Goal: Task Accomplishment & Management: Complete application form

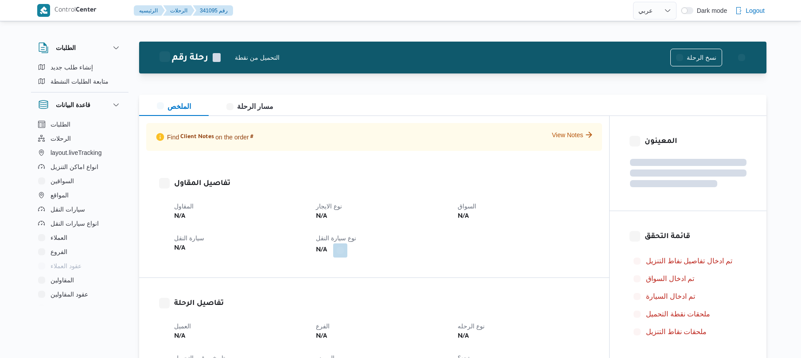
select select "ar"
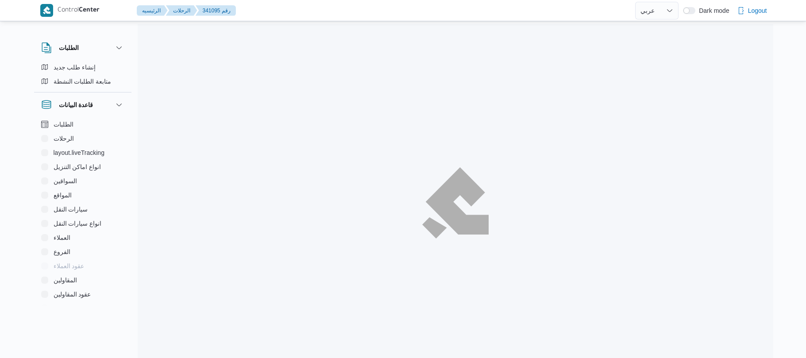
select select "ar"
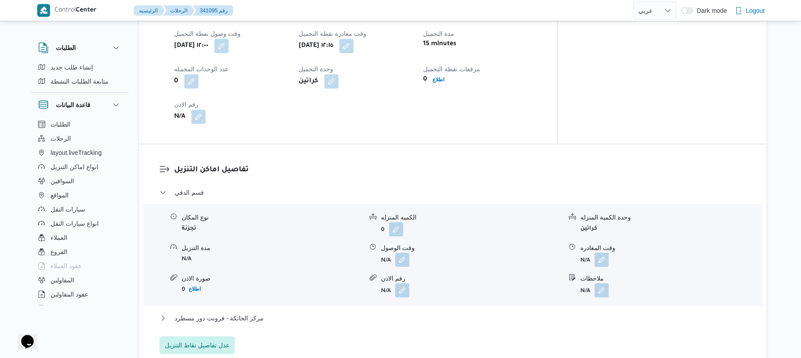
scroll to position [638, 0]
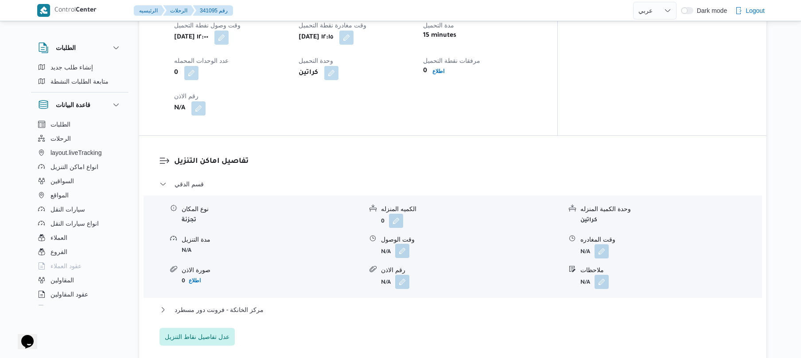
click at [404, 244] on button "button" at bounding box center [402, 251] width 14 height 14
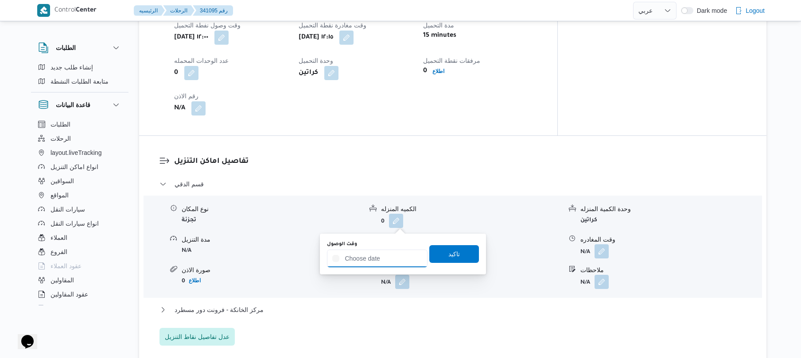
click at [363, 259] on input "وقت الوصول" at bounding box center [377, 259] width 101 height 18
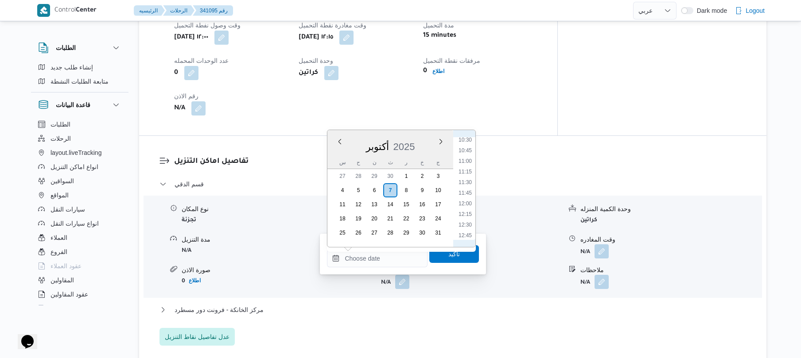
scroll to position [483, 0]
click at [464, 214] on li "13:00" at bounding box center [465, 211] width 20 height 9
type input "٠٧/١٠/٢٠٢٥ ١٣:٠٠"
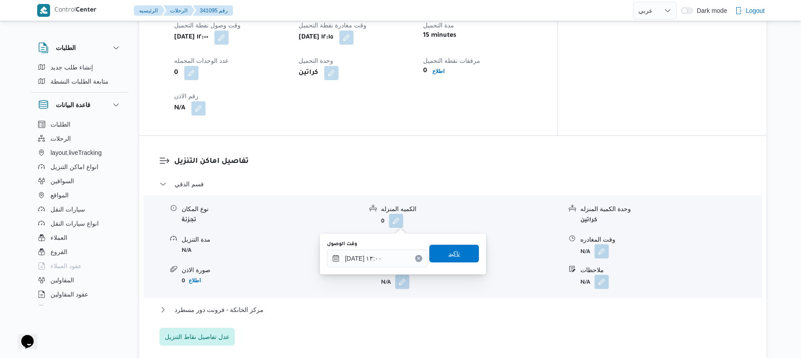
click at [438, 252] on span "تاكيد" at bounding box center [454, 254] width 50 height 18
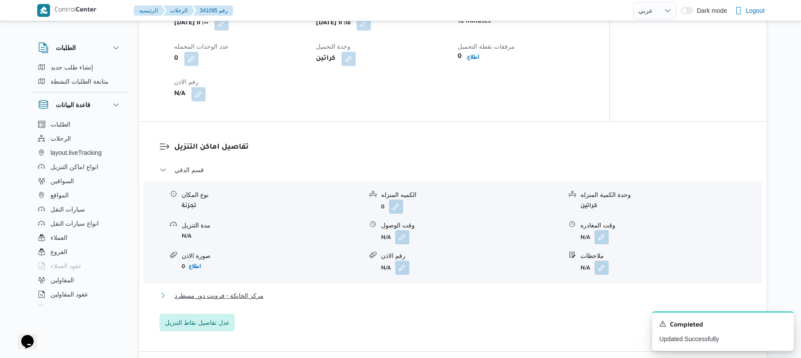
click at [365, 290] on button "مركز الخانكة - فرونت دور مسطرد" at bounding box center [452, 295] width 587 height 11
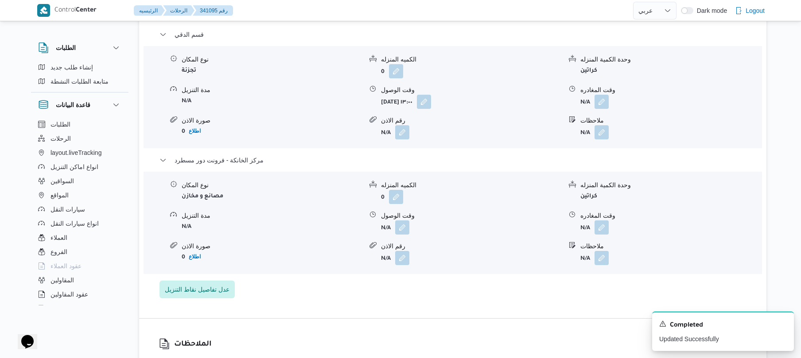
scroll to position [826, 0]
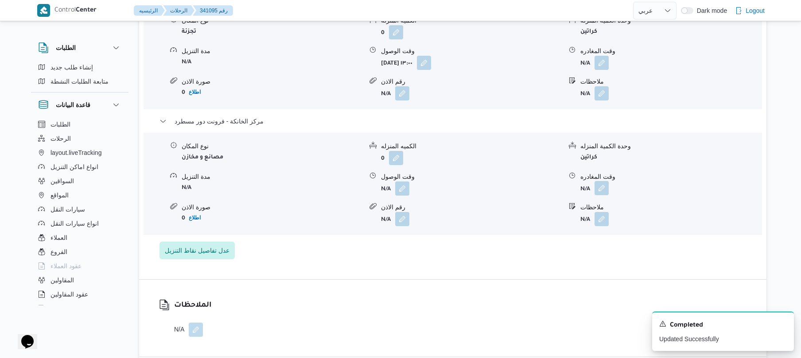
click at [603, 181] on button "button" at bounding box center [601, 188] width 14 height 14
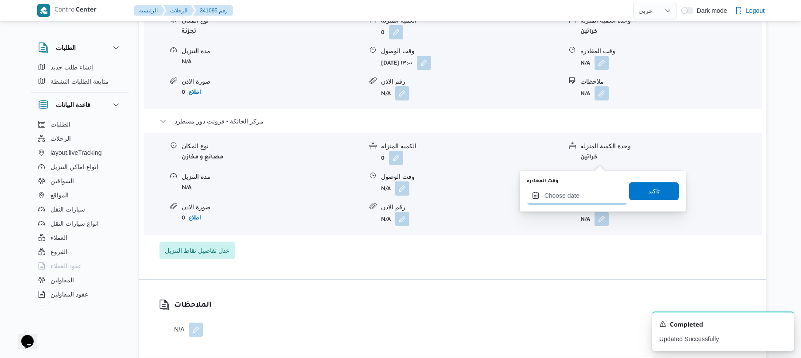
click at [557, 192] on input "وقت المغادره" at bounding box center [576, 196] width 101 height 18
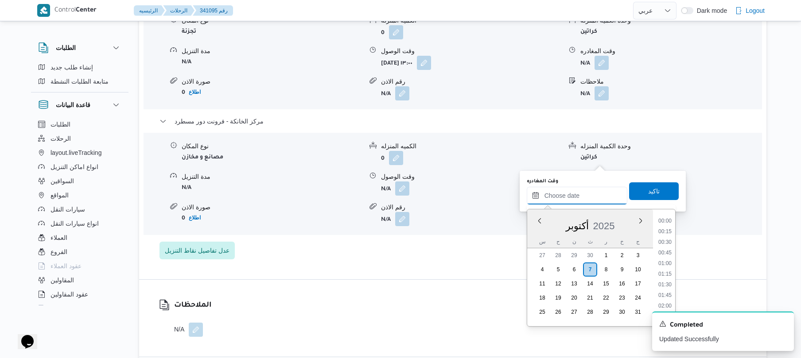
scroll to position [920, 0]
click at [664, 277] on li "23:00" at bounding box center [664, 281] width 20 height 9
type input "[DATE] ٢٣:٠٠"
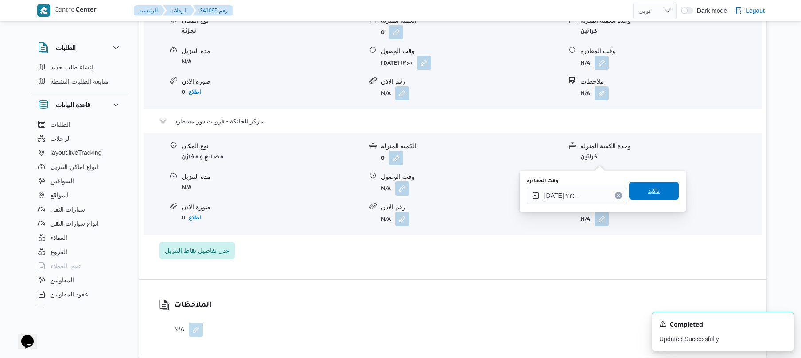
click at [648, 190] on span "تاكيد" at bounding box center [654, 191] width 12 height 11
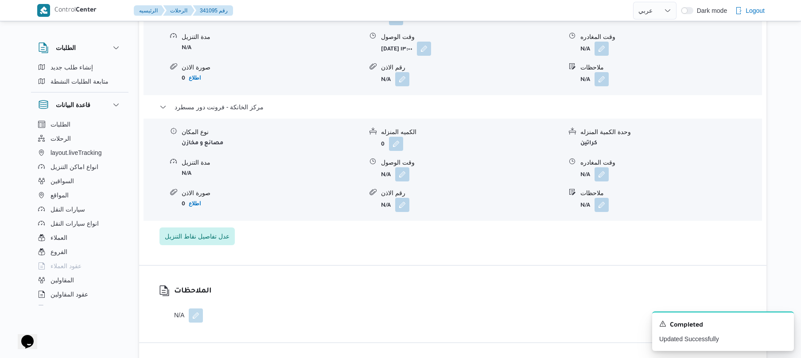
click at [412, 167] on form "N/A" at bounding box center [471, 174] width 181 height 14
click at [401, 167] on button "button" at bounding box center [402, 174] width 14 height 14
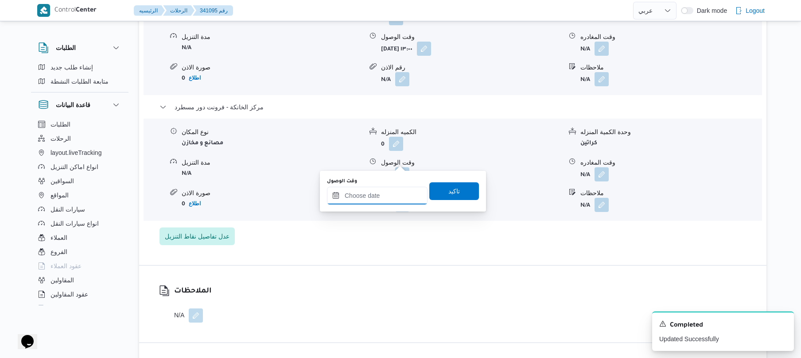
click at [384, 199] on input "وقت الوصول" at bounding box center [377, 196] width 101 height 18
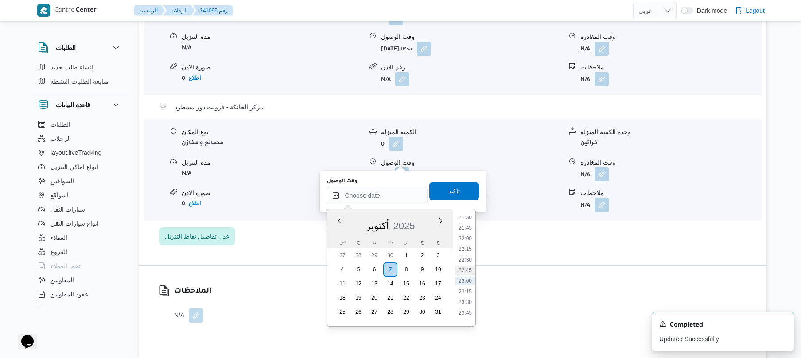
click at [463, 267] on li "22:45" at bounding box center [465, 270] width 20 height 9
type input "٠٧/١٠/٢٠٢٥ ٢٢:٤٥"
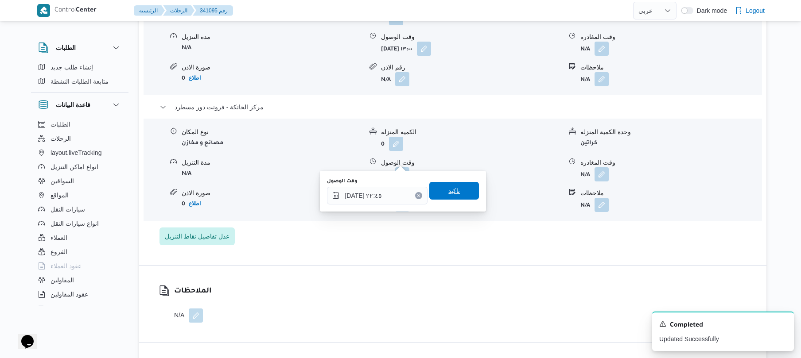
click at [454, 190] on span "تاكيد" at bounding box center [454, 191] width 50 height 18
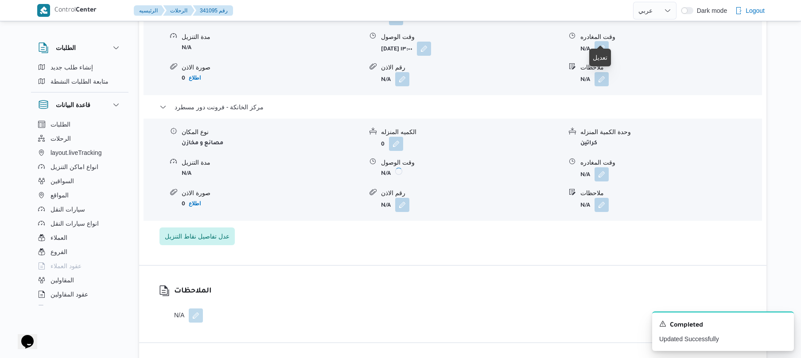
click at [599, 41] on button "button" at bounding box center [601, 48] width 14 height 14
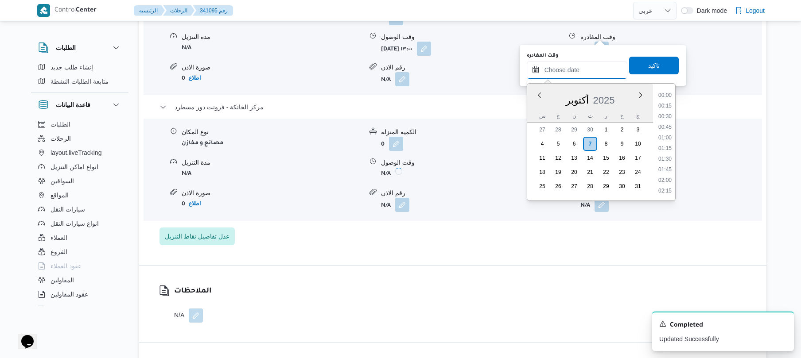
click at [576, 67] on input "وقت المغادره" at bounding box center [576, 70] width 101 height 18
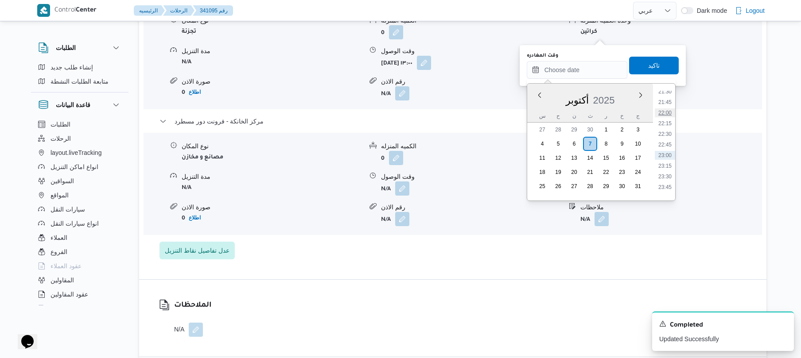
click at [667, 112] on li "22:00" at bounding box center [664, 112] width 20 height 9
type input "[DATE] ٢٢:٠٠"
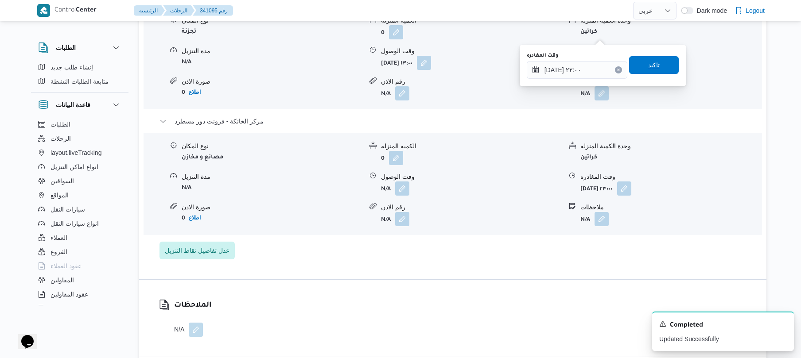
click at [657, 60] on span "تاكيد" at bounding box center [654, 65] width 50 height 18
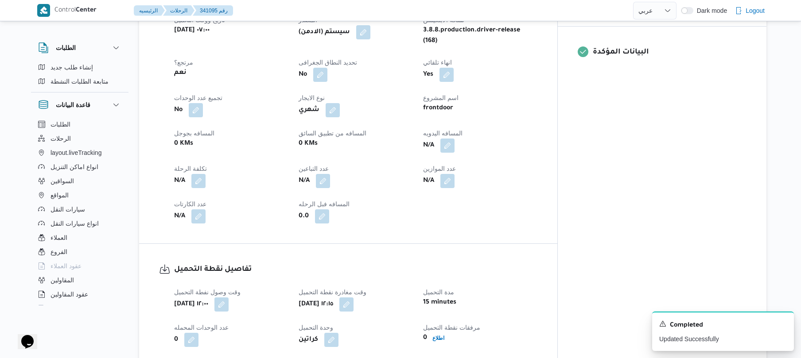
scroll to position [330, 0]
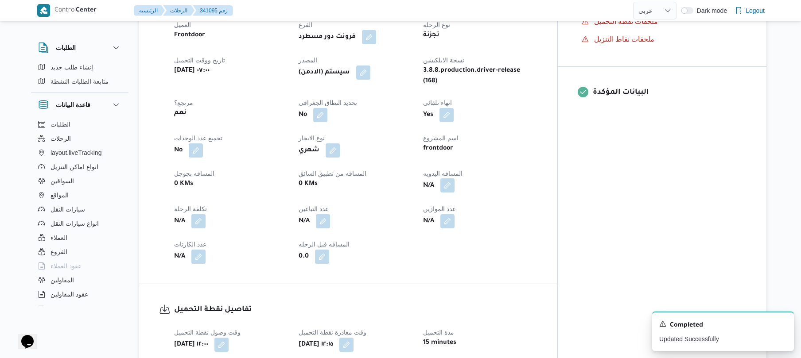
click at [454, 178] on button "button" at bounding box center [447, 185] width 14 height 14
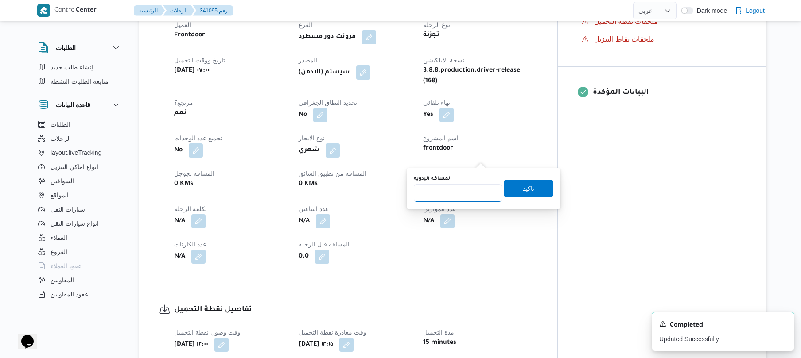
click at [458, 189] on input "المسافه اليدويه" at bounding box center [458, 193] width 88 height 18
type input "50"
click at [525, 190] on span "تاكيد" at bounding box center [528, 188] width 12 height 11
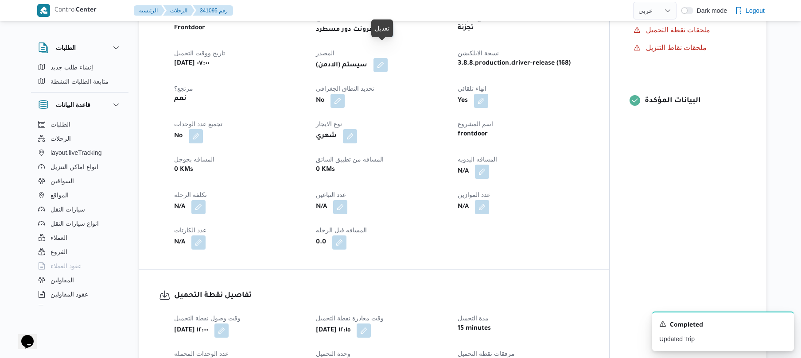
click at [381, 58] on button "button" at bounding box center [380, 65] width 14 height 14
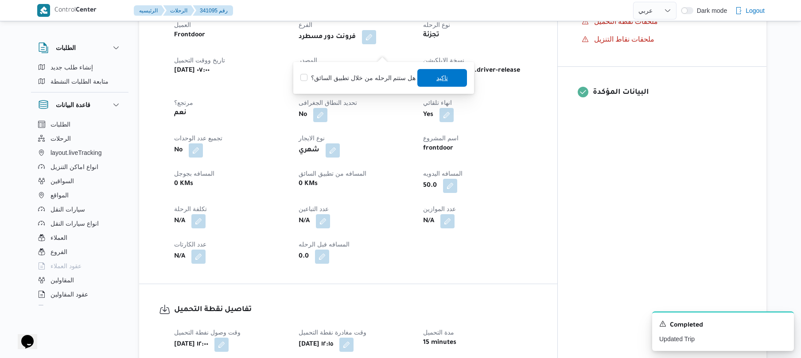
click at [443, 78] on span "تاكيد" at bounding box center [442, 78] width 12 height 11
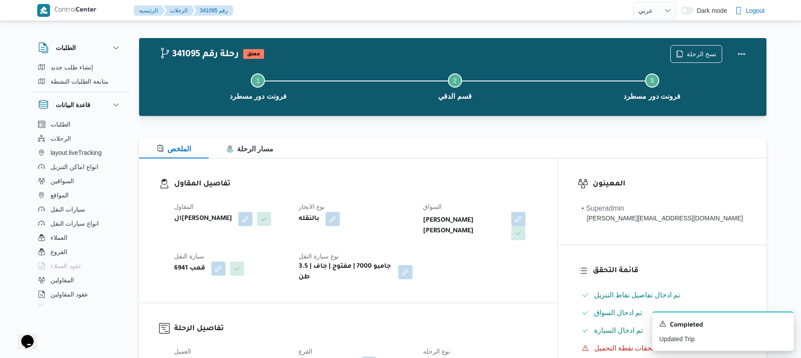
scroll to position [0, 0]
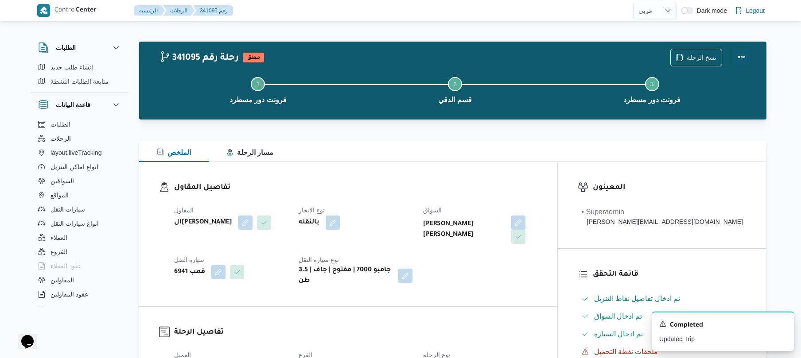
click at [737, 51] on button "Actions" at bounding box center [741, 57] width 18 height 18
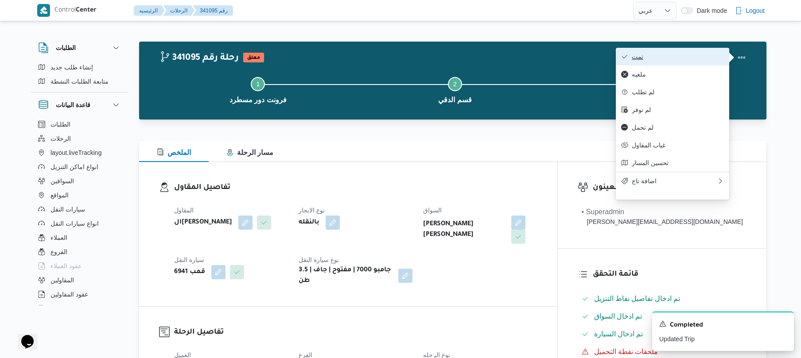
click at [679, 57] on span "تمت" at bounding box center [677, 56] width 92 height 7
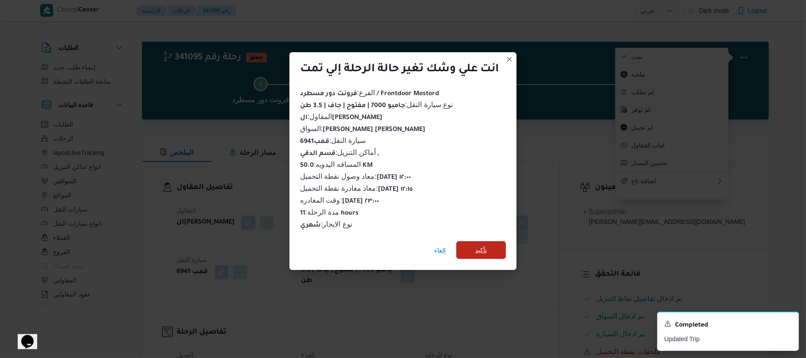
click at [491, 245] on span "تأكيد" at bounding box center [481, 250] width 50 height 18
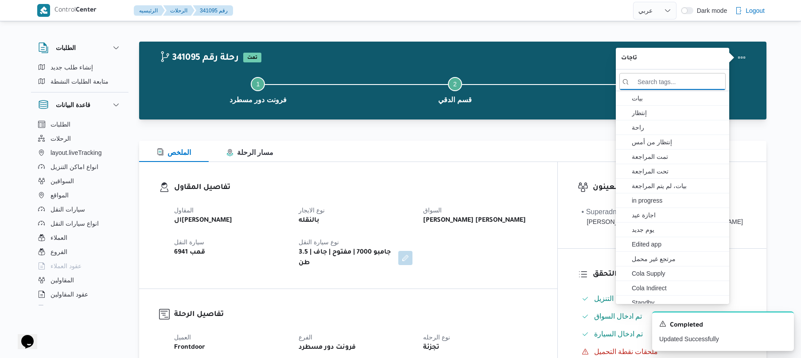
click at [411, 186] on h3 "تفاصيل المقاول" at bounding box center [355, 188] width 363 height 12
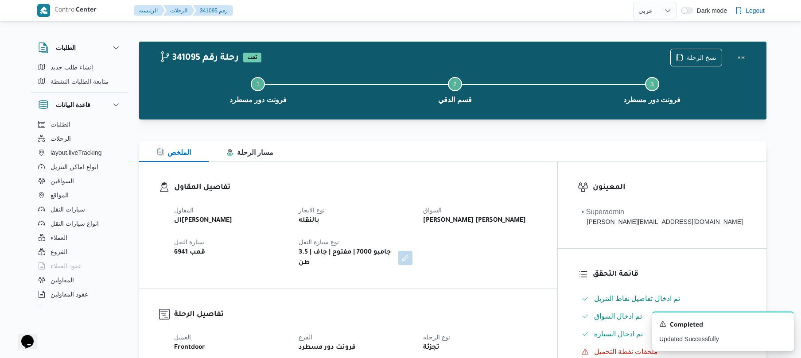
click at [411, 188] on h3 "تفاصيل المقاول" at bounding box center [355, 188] width 363 height 12
click at [412, 188] on h3 "تفاصيل المقاول" at bounding box center [355, 188] width 363 height 12
click at [427, 141] on div "الملخص مسار الرحلة" at bounding box center [452, 151] width 627 height 21
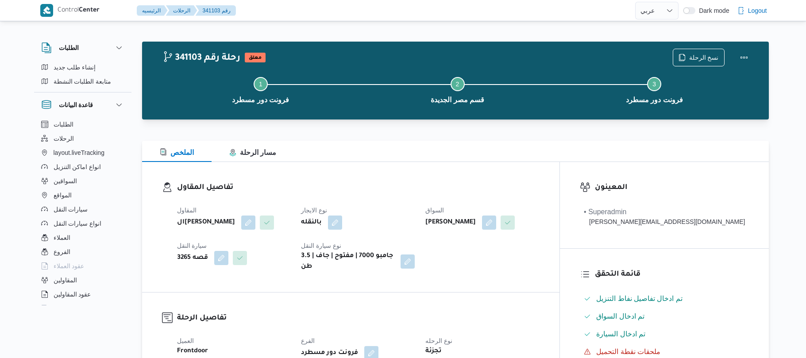
select select "ar"
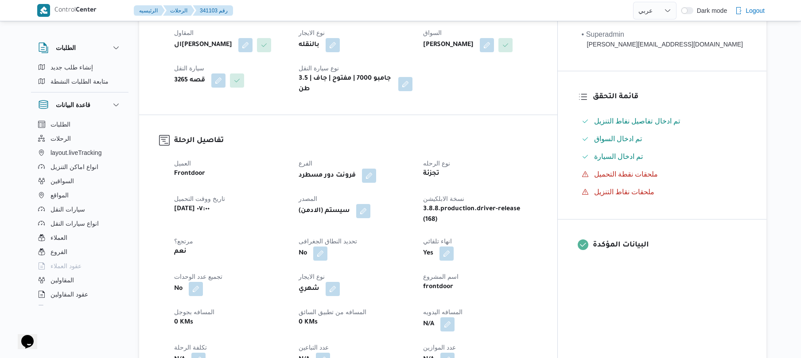
scroll to position [330, 0]
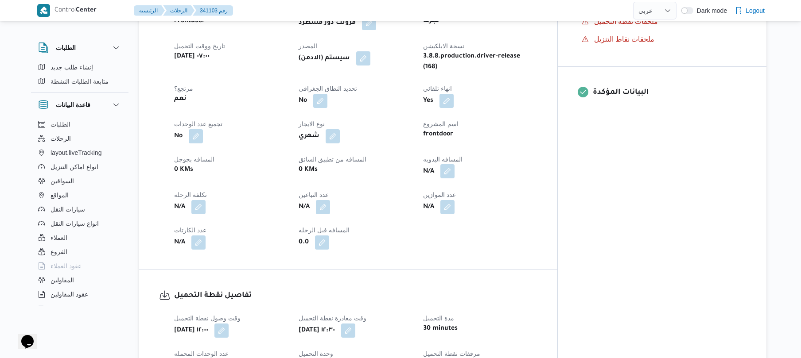
click at [454, 175] on button "button" at bounding box center [447, 171] width 14 height 14
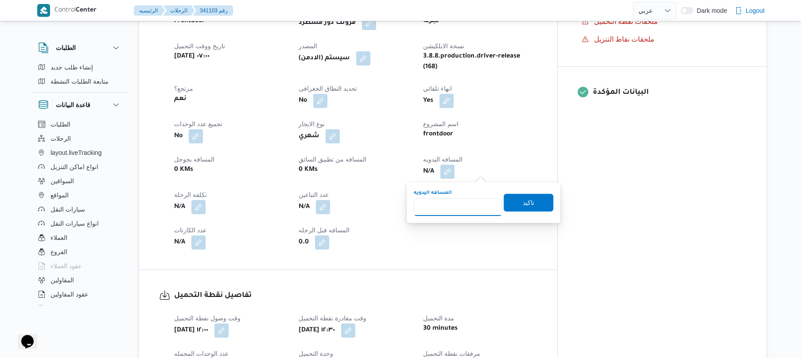
click at [451, 208] on input "المسافه اليدويه" at bounding box center [458, 207] width 88 height 18
type input "40"
click at [524, 204] on span "تاكيد" at bounding box center [528, 202] width 12 height 11
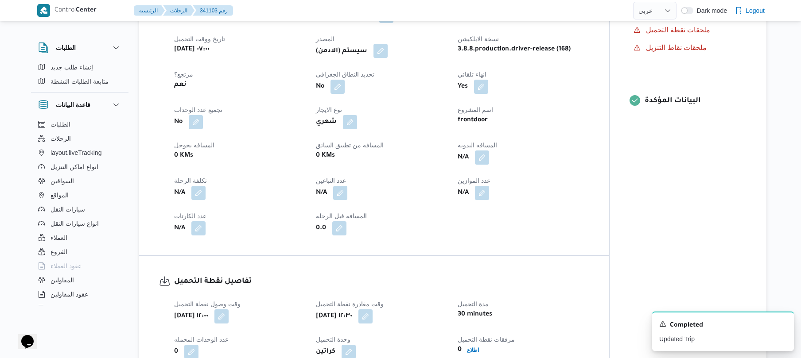
click at [381, 58] on button "button" at bounding box center [380, 51] width 14 height 14
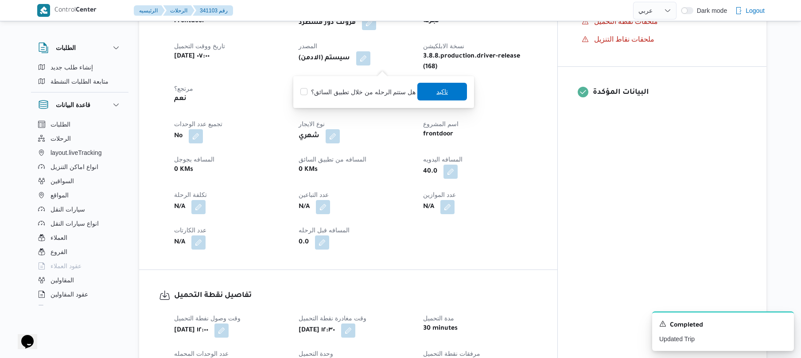
click at [438, 96] on span "تاكيد" at bounding box center [442, 91] width 12 height 11
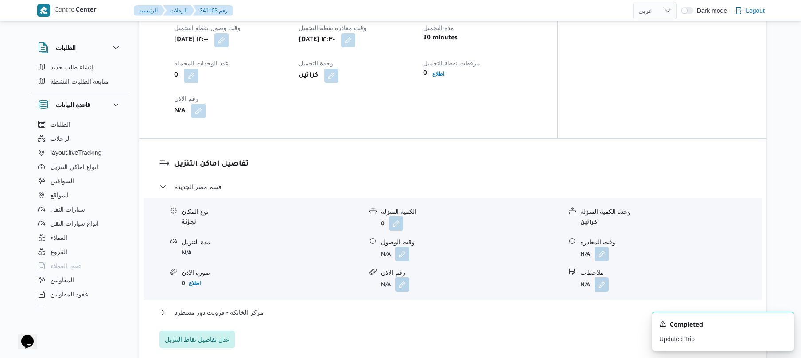
scroll to position [590, 0]
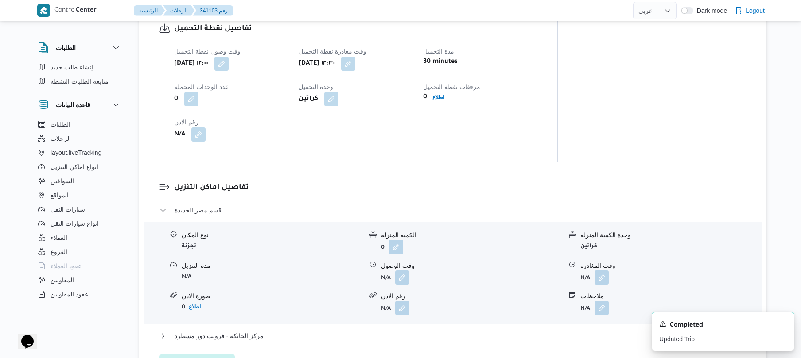
click at [407, 145] on div "وقت وصول نفطة التحميل ثلاثاء ٧ أكتوبر ٢٠٢٥ ١٢:٠٠ وقت مغادرة نقطة التحميل ثلاثاء…" at bounding box center [356, 94] width 374 height 106
click at [403, 283] on button "button" at bounding box center [402, 277] width 14 height 14
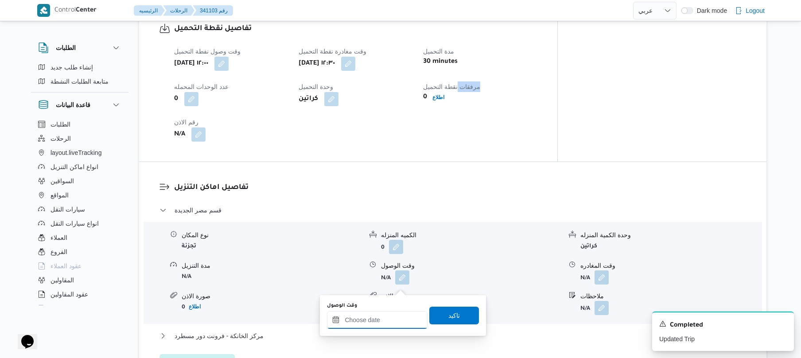
click at [374, 317] on input "وقت الوصول" at bounding box center [377, 320] width 101 height 18
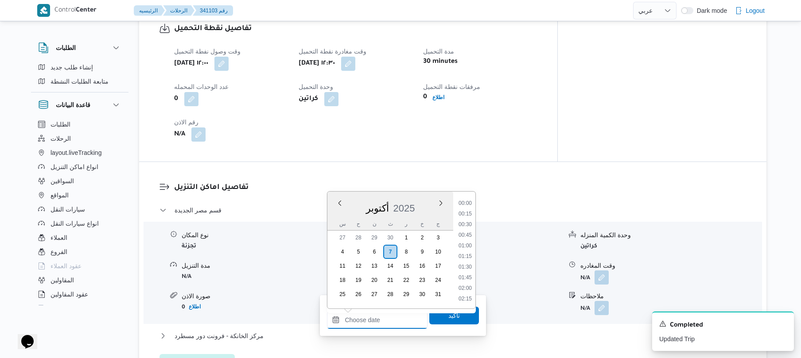
scroll to position [920, 0]
click at [544, 171] on div "تفاصيل اماكن التنزيل قسم مصر الجديدة نوع المكان تجزئة الكميه المنزله 0 وحدة الك…" at bounding box center [452, 277] width 627 height 230
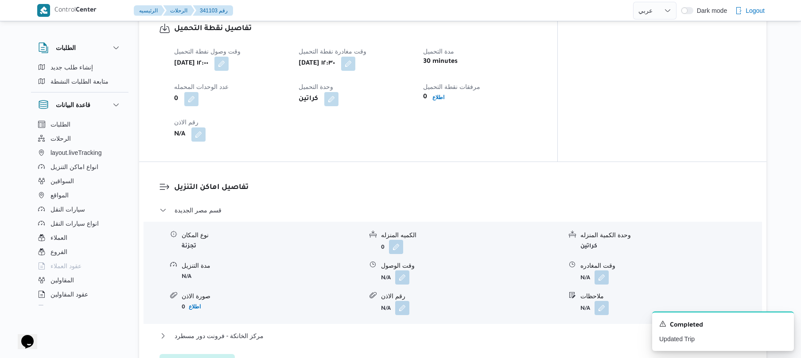
scroll to position [614, 0]
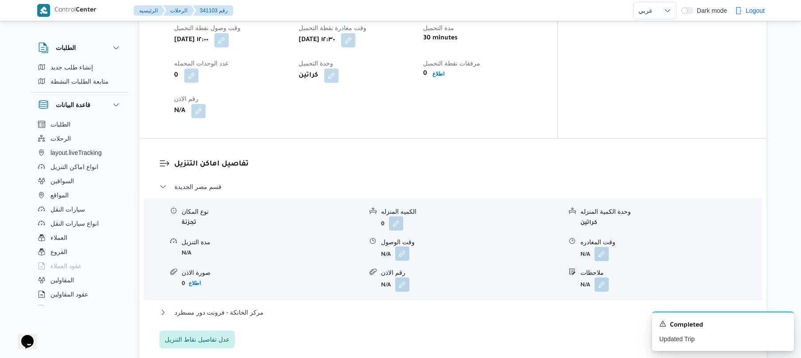
click at [400, 259] on button "button" at bounding box center [402, 254] width 14 height 14
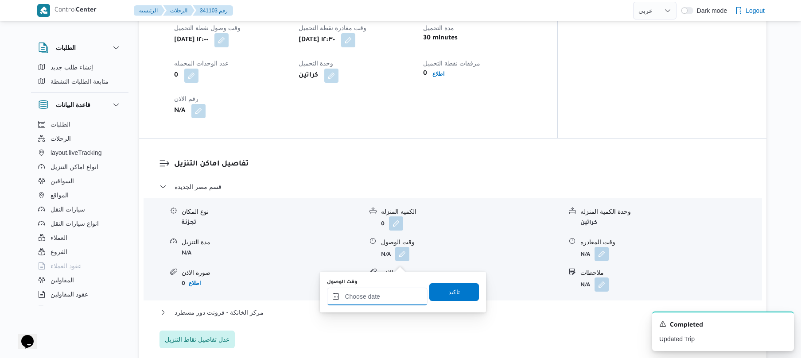
click at [359, 298] on input "وقت الوصول" at bounding box center [377, 297] width 101 height 18
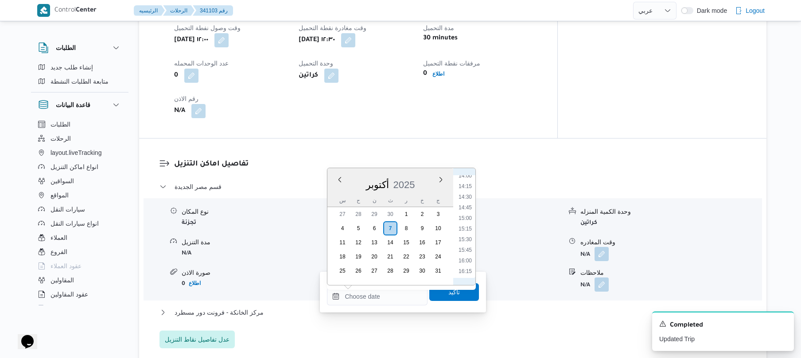
scroll to position [541, 0]
click at [467, 201] on li "13:15" at bounding box center [465, 202] width 20 height 9
type input "٠٧/١٠/٢٠٢٥ ١٣:١٥"
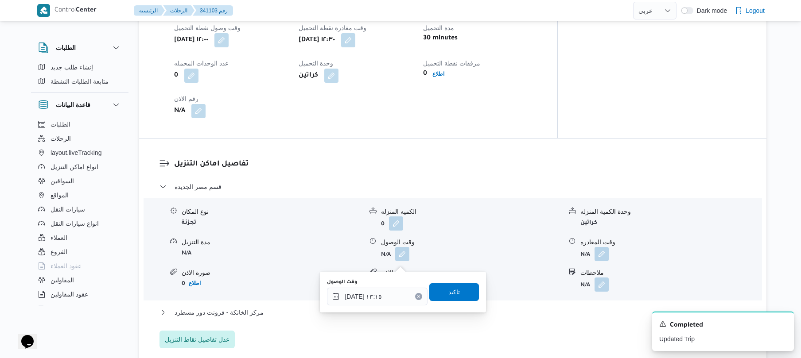
click at [438, 288] on span "تاكيد" at bounding box center [454, 292] width 50 height 18
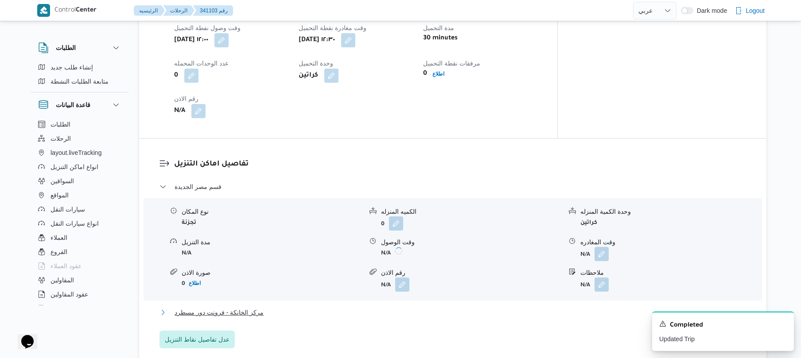
click at [395, 316] on button "مركز الخانكة - فرونت دور مسطرد" at bounding box center [452, 312] width 587 height 11
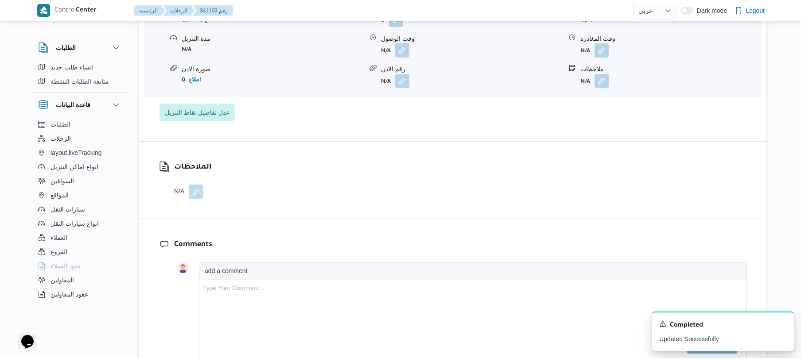
scroll to position [944, 0]
click at [603, 56] on button "button" at bounding box center [601, 49] width 14 height 14
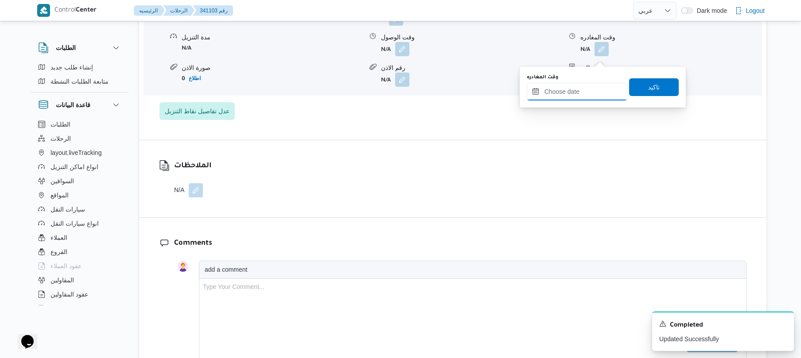
click at [583, 92] on input "وقت المغادره" at bounding box center [576, 92] width 101 height 18
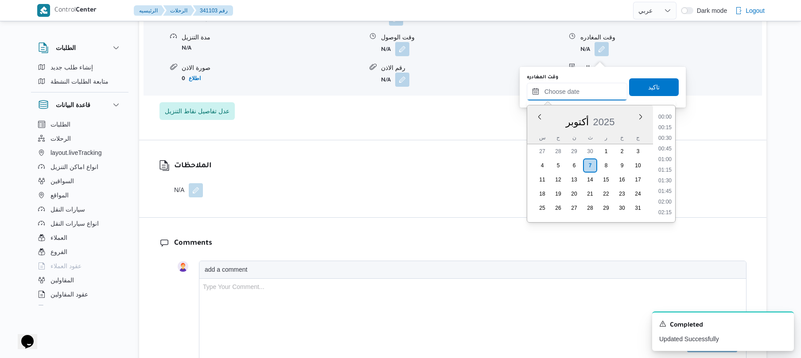
scroll to position [920, 0]
click at [664, 175] on li "23:00" at bounding box center [664, 177] width 20 height 9
type input "[DATE] ٢٣:٠٠"
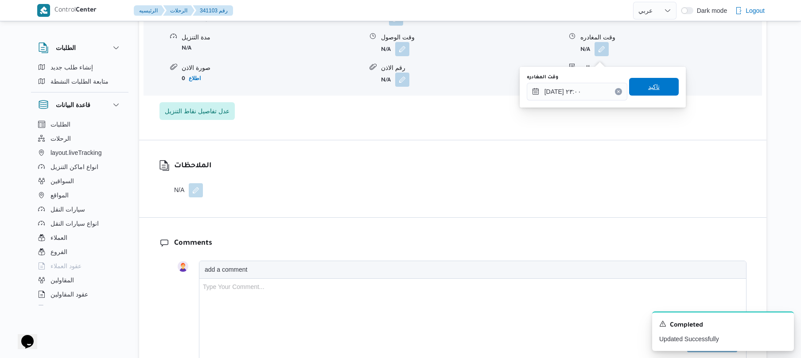
click at [649, 89] on span "تاكيد" at bounding box center [654, 86] width 12 height 11
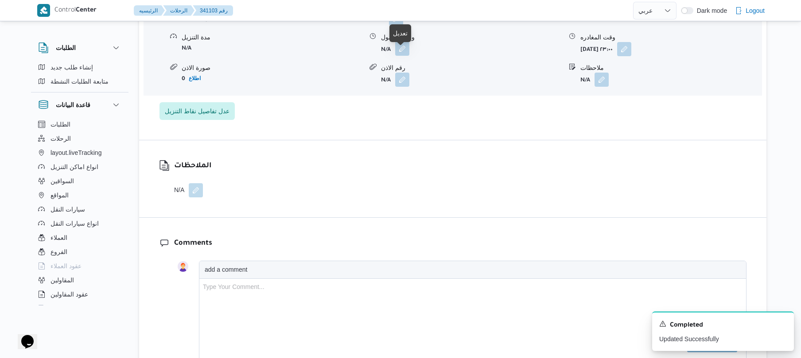
click at [404, 56] on button "button" at bounding box center [402, 49] width 14 height 14
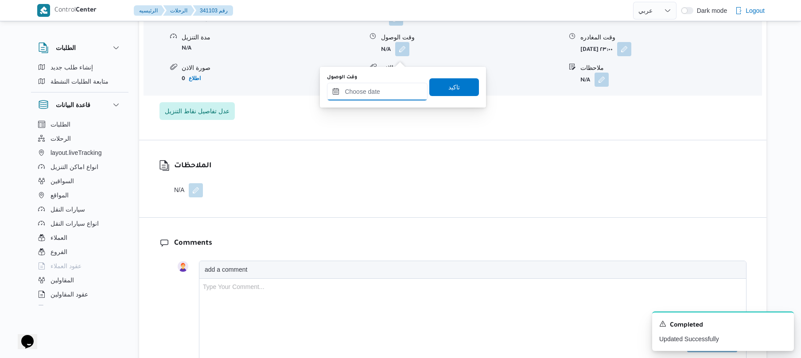
click at [375, 87] on input "وقت الوصول" at bounding box center [377, 92] width 101 height 18
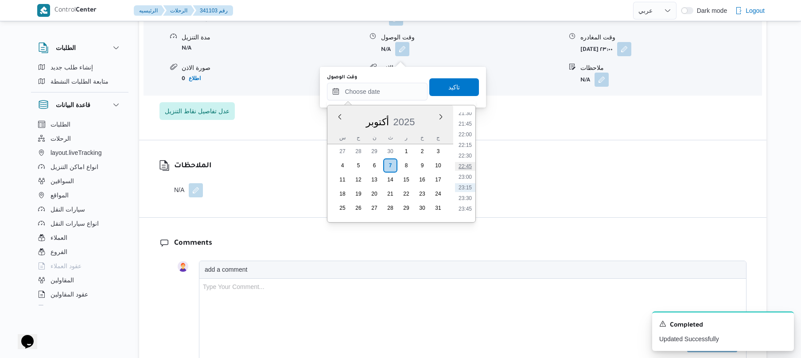
click at [468, 165] on li "22:45" at bounding box center [465, 166] width 20 height 9
type input "[DATE] ٢٢:٤٥"
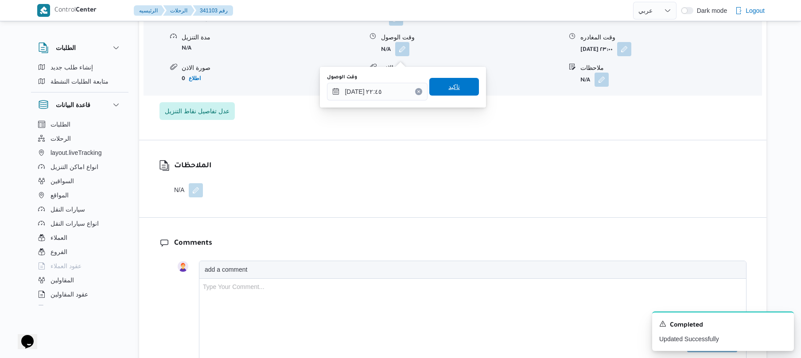
click at [450, 89] on span "تاكيد" at bounding box center [454, 86] width 12 height 11
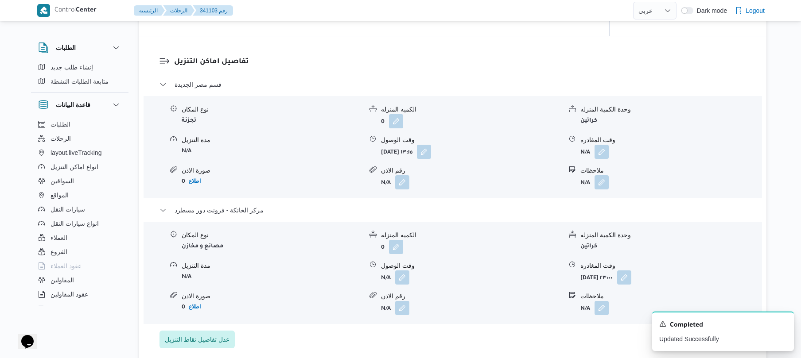
scroll to position [708, 0]
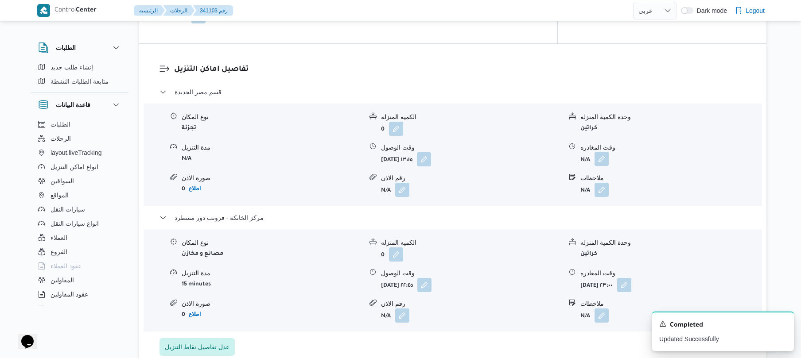
click at [600, 166] on button "button" at bounding box center [601, 159] width 14 height 14
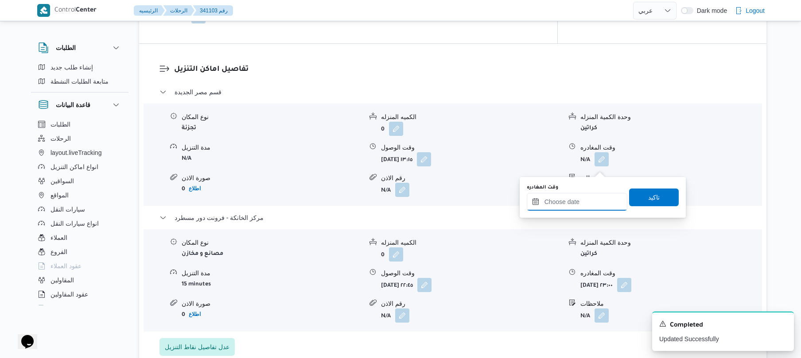
click at [559, 207] on input "وقت المغادره" at bounding box center [576, 202] width 101 height 18
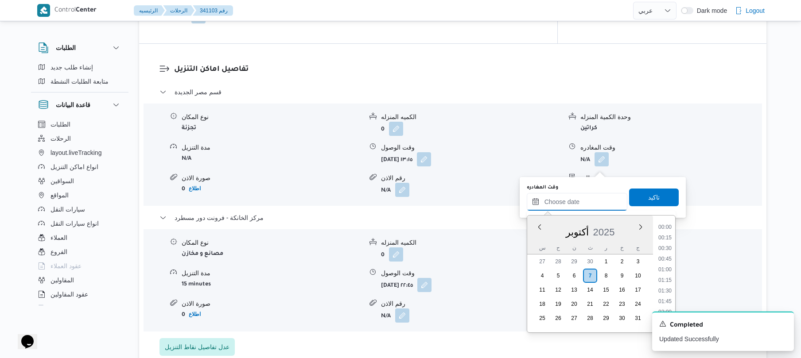
scroll to position [920, 0]
click at [665, 243] on li "22:00" at bounding box center [664, 244] width 20 height 9
type input "٠٧/١٠/٢٠٢٥ ٢٢:٠٠"
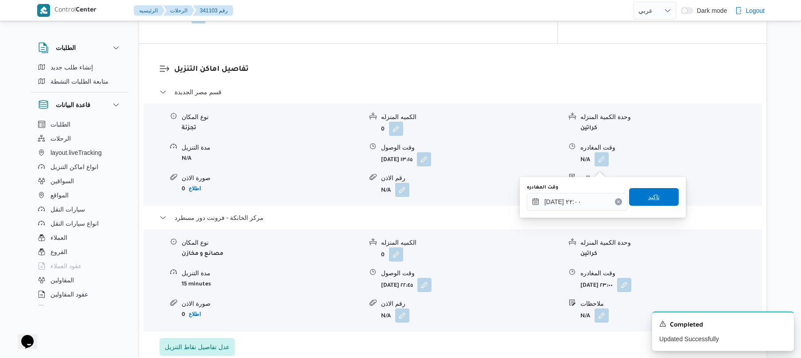
click at [653, 203] on span "تاكيد" at bounding box center [654, 197] width 50 height 18
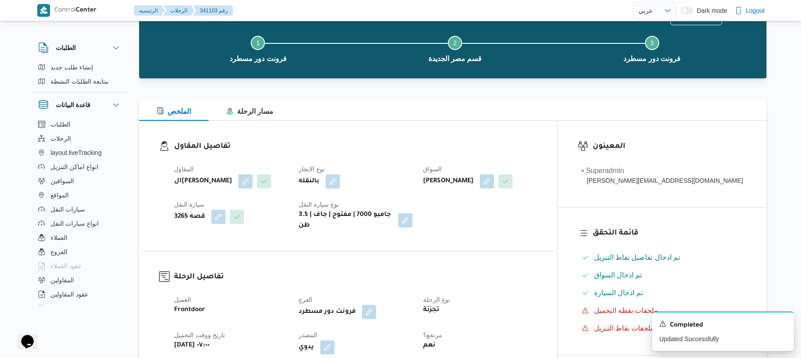
scroll to position [0, 0]
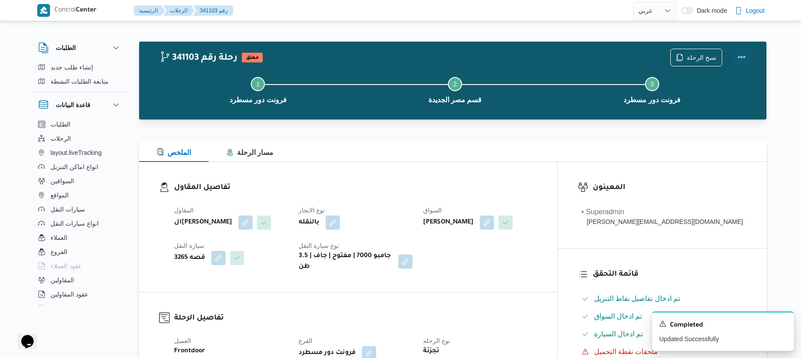
click at [738, 58] on button "Actions" at bounding box center [741, 57] width 18 height 18
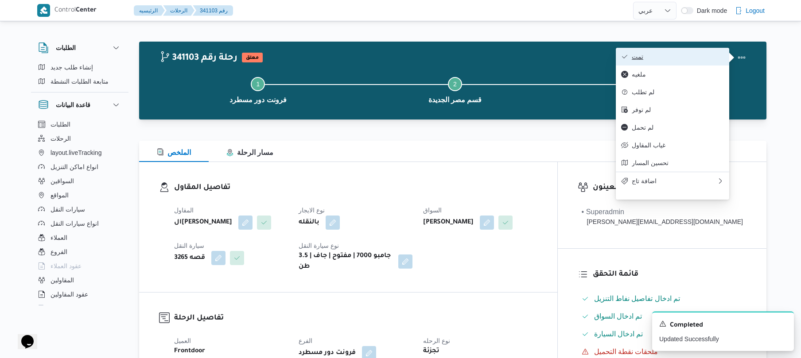
click at [692, 58] on span "تمت" at bounding box center [677, 56] width 92 height 7
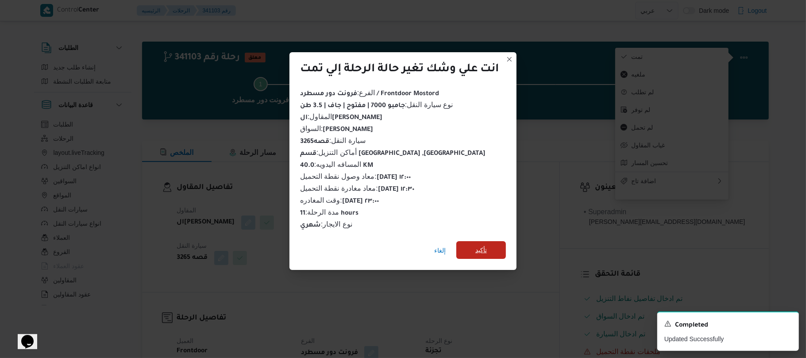
click at [486, 247] on span "تأكيد" at bounding box center [482, 250] width 12 height 11
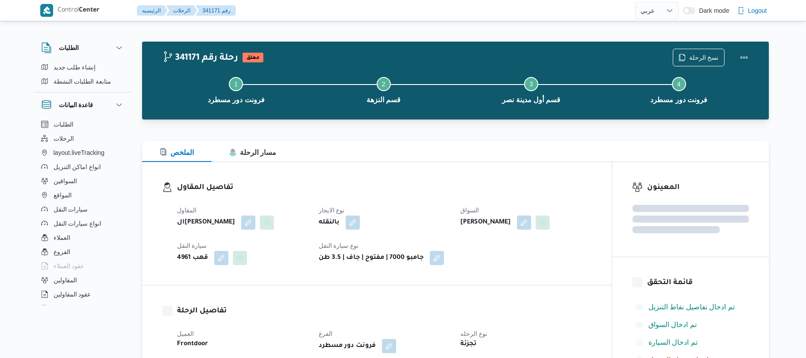
select select "ar"
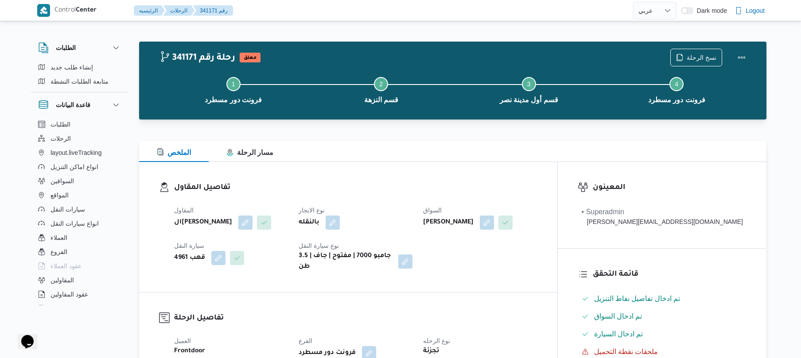
click at [444, 169] on div "تفاصيل المقاول المقاول الهامي محمد خالد علي نوع الايجار بالنقله السواق محمد ناص…" at bounding box center [348, 227] width 418 height 130
click at [443, 169] on div "تفاصيل المقاول المقاول الهامي محمد خالد علي نوع الايجار بالنقله السواق محمد ناص…" at bounding box center [348, 227] width 418 height 130
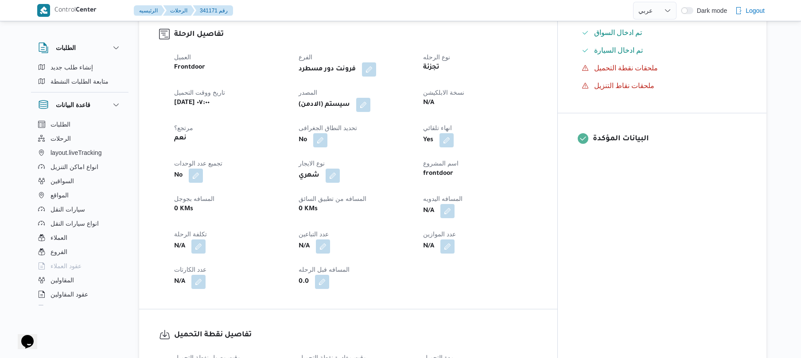
scroll to position [307, 0]
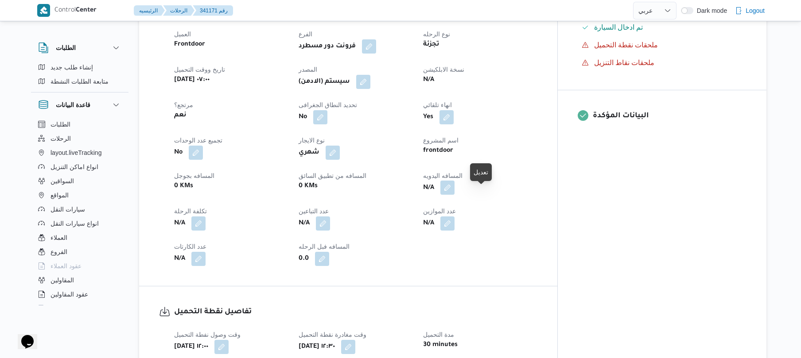
click at [454, 195] on button "button" at bounding box center [447, 188] width 14 height 14
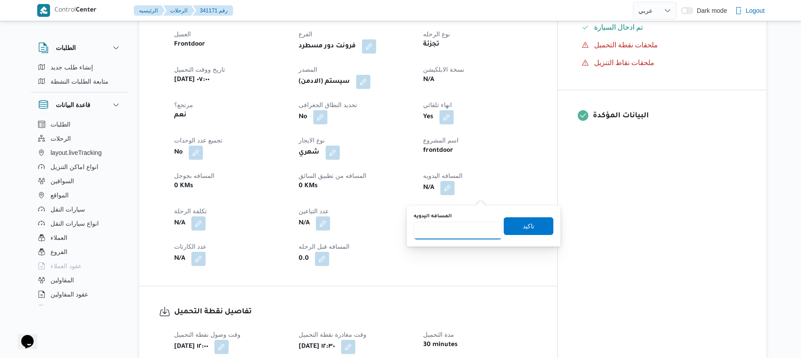
click at [456, 232] on input "المسافه اليدويه" at bounding box center [458, 231] width 88 height 18
type input "50"
click at [528, 221] on span "تاكيد" at bounding box center [528, 226] width 12 height 11
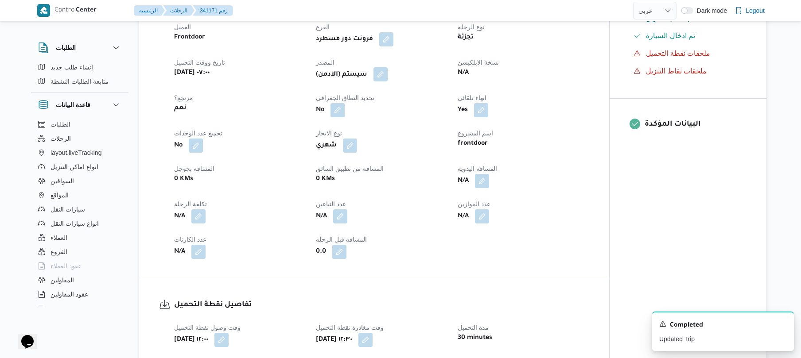
click at [381, 81] on button "button" at bounding box center [380, 74] width 14 height 14
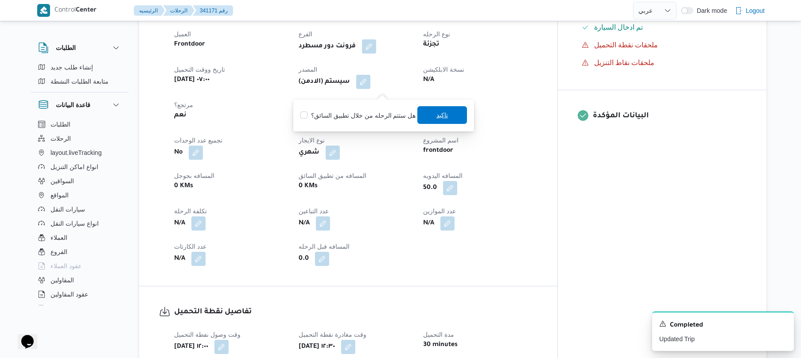
click at [422, 117] on span "تاكيد" at bounding box center [442, 115] width 50 height 18
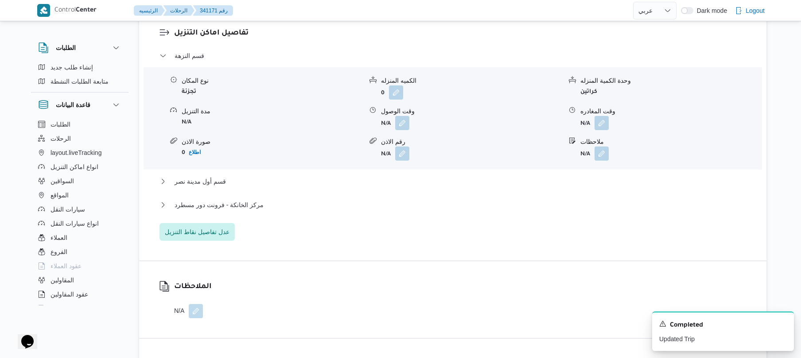
scroll to position [755, 0]
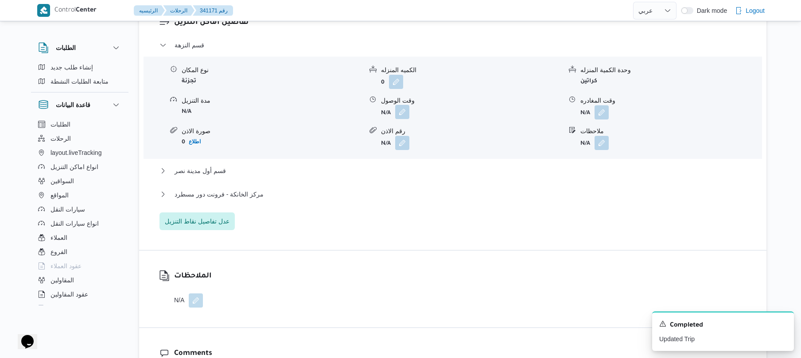
click at [404, 118] on button "button" at bounding box center [402, 112] width 14 height 14
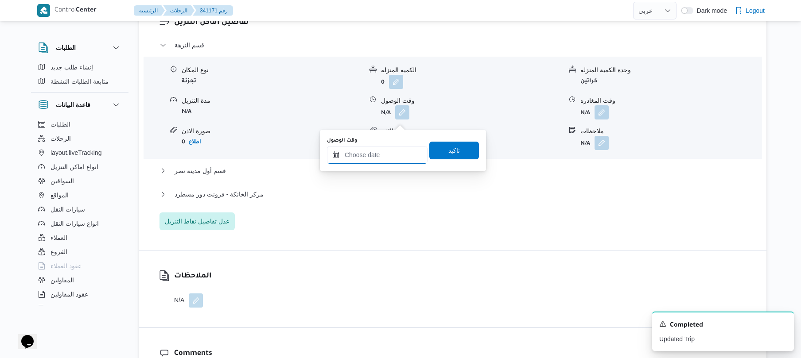
click at [366, 162] on input "وقت الوصول" at bounding box center [377, 155] width 101 height 18
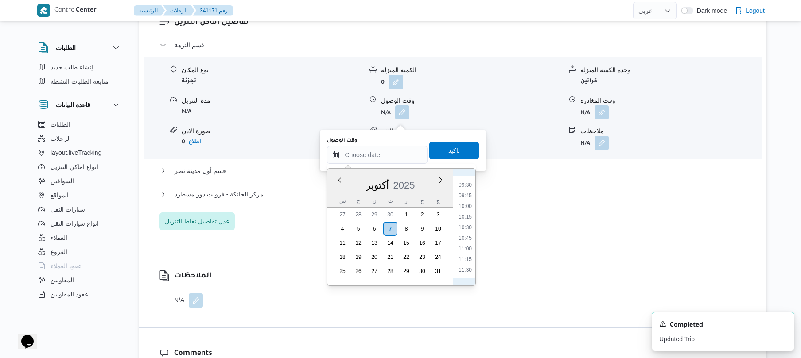
scroll to position [486, 0]
click at [469, 247] on li "13:00" at bounding box center [465, 247] width 20 height 9
type input "٠٧/١٠/٢٠٢٥ ١٣:٠٠"
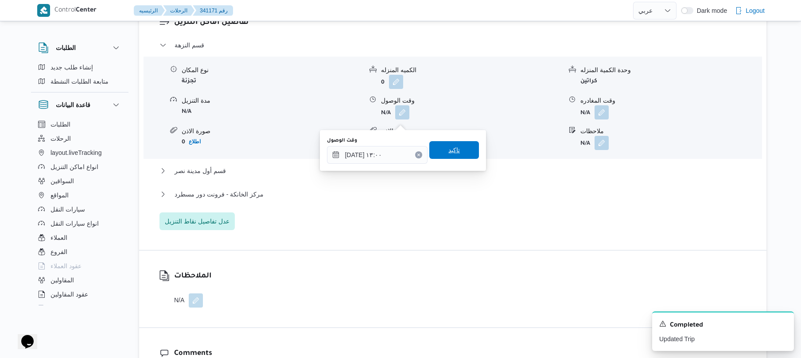
click at [450, 148] on span "تاكيد" at bounding box center [454, 150] width 12 height 11
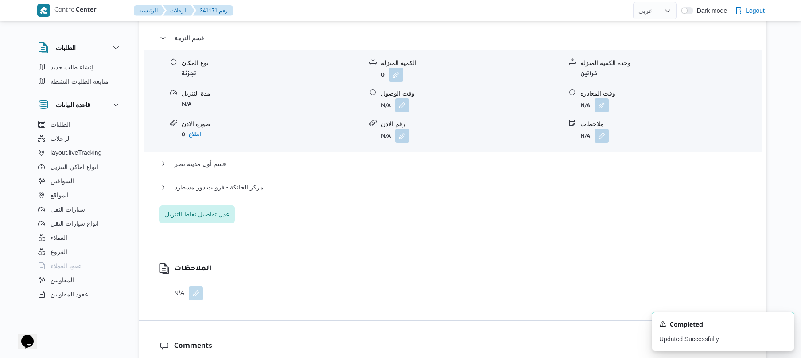
click at [389, 172] on div "قسم النزهة نوع المكان تجزئة الكميه المنزله 0 وحدة الكمية المنزله كراتين مدة الت…" at bounding box center [452, 128] width 587 height 190
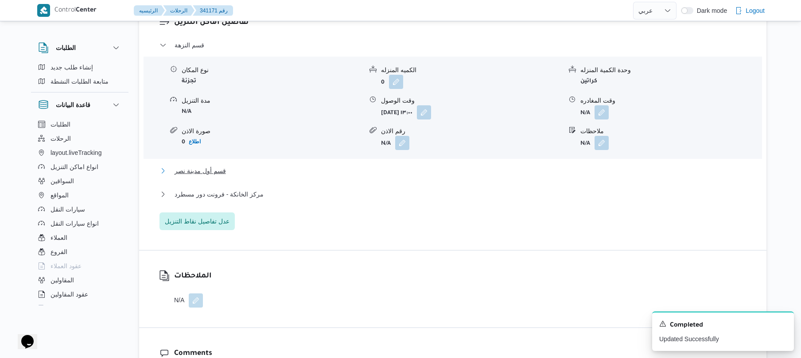
click at [378, 174] on button "قسم أول مدينة نصر" at bounding box center [452, 171] width 587 height 11
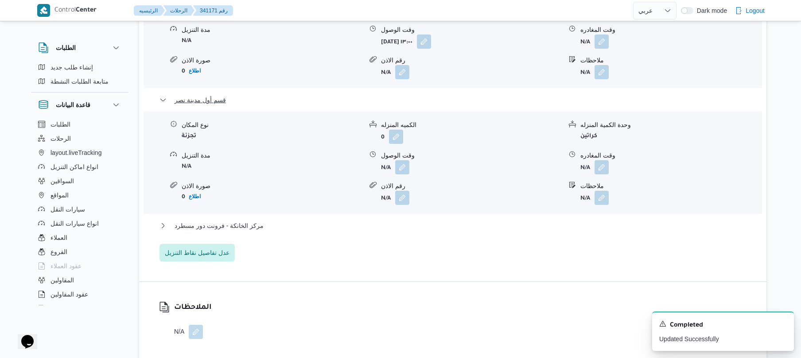
scroll to position [850, 0]
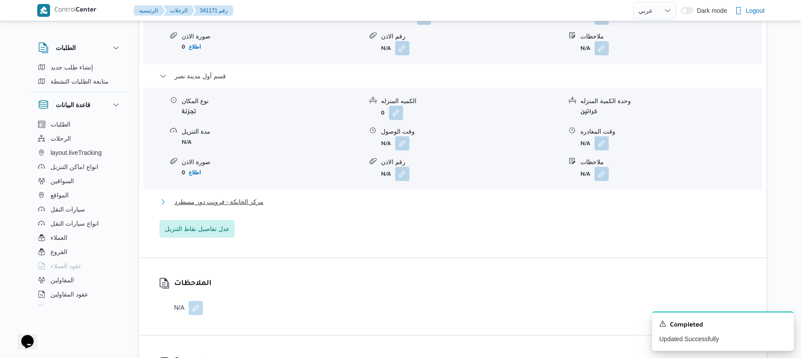
click at [347, 207] on button "مركز الخانكة - فرونت دور مسطرد" at bounding box center [452, 202] width 587 height 11
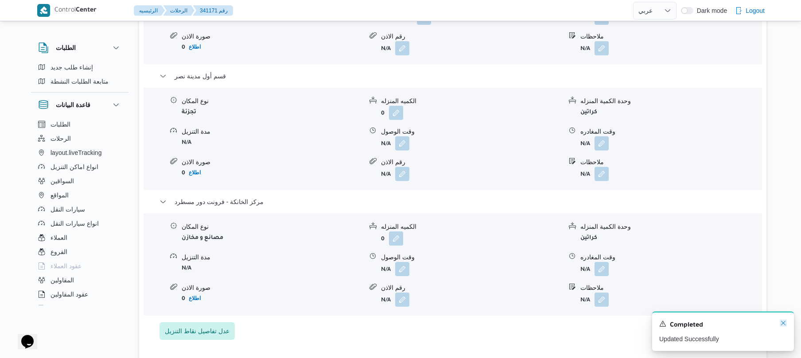
click at [783, 325] on icon "Dismiss toast" at bounding box center [782, 323] width 7 height 7
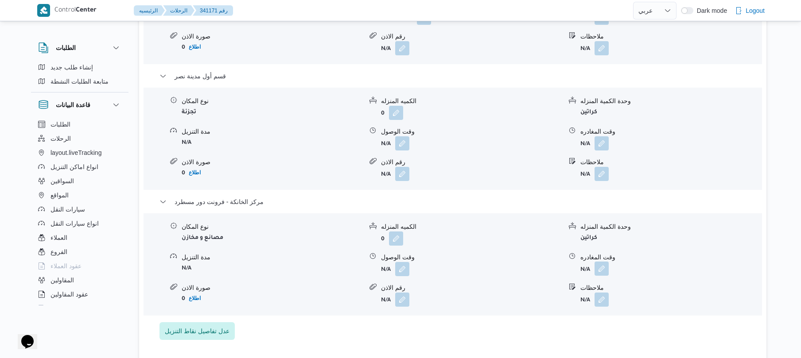
click at [606, 276] on button "button" at bounding box center [601, 269] width 14 height 14
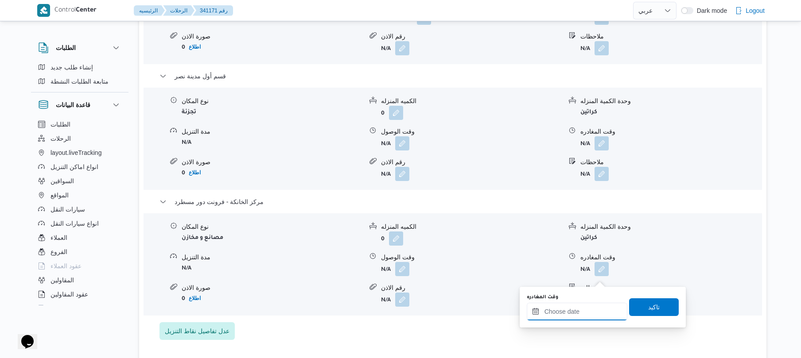
click at [584, 309] on input "وقت المغادره" at bounding box center [576, 312] width 101 height 18
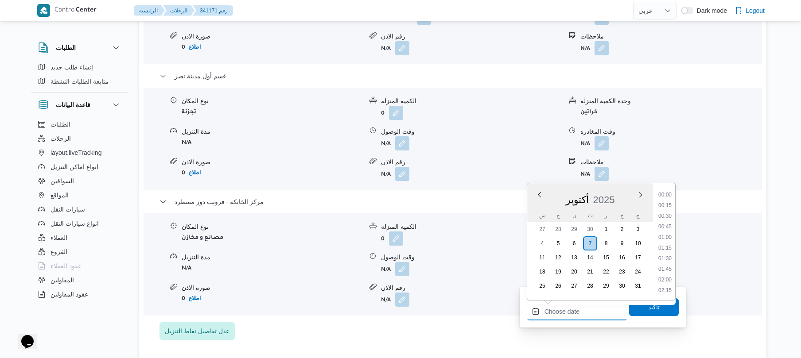
scroll to position [920, 0]
click at [663, 252] on li "23:00" at bounding box center [664, 255] width 20 height 9
type input "[DATE] ٢٣:٠٠"
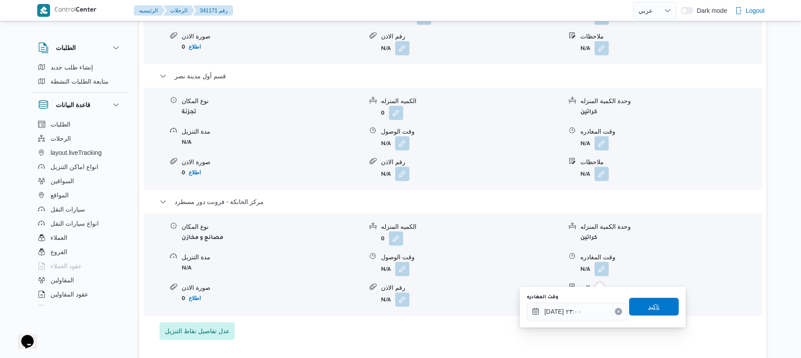
click at [639, 305] on span "تاكيد" at bounding box center [654, 307] width 50 height 18
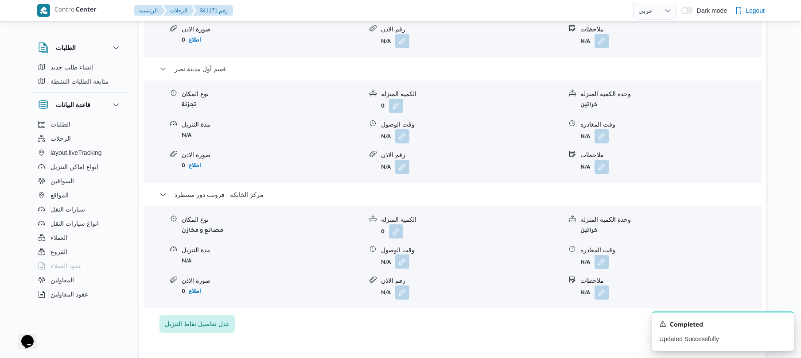
click at [408, 269] on button "button" at bounding box center [402, 262] width 14 height 14
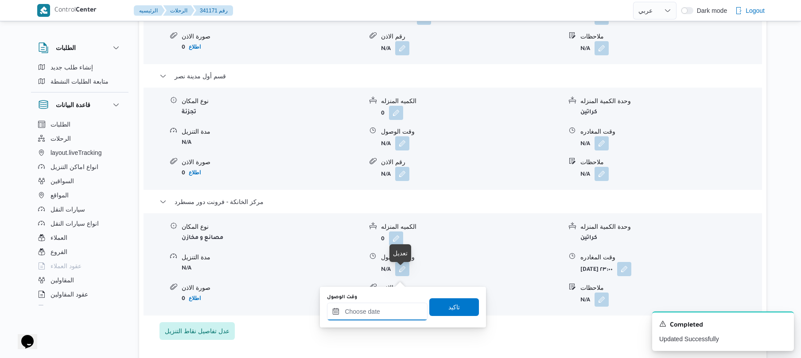
click at [374, 313] on input "وقت الوصول" at bounding box center [377, 312] width 101 height 18
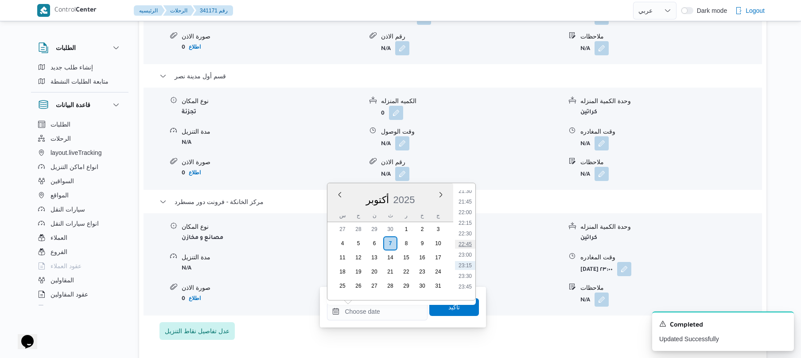
click at [465, 244] on li "22:45" at bounding box center [465, 244] width 20 height 9
type input "٠٧/١٠/٢٠٢٥ ٢٢:٤٥"
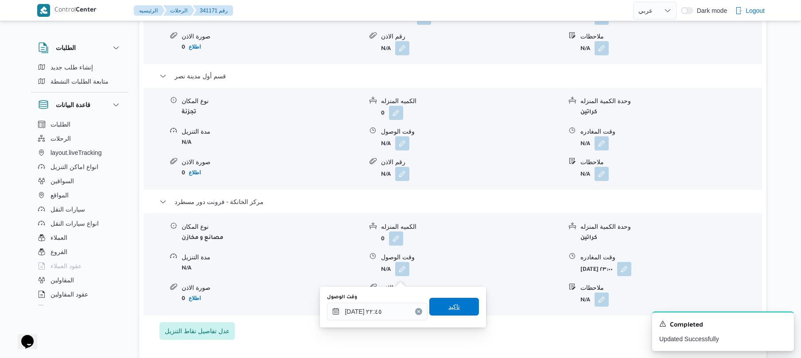
click at [452, 307] on span "تاكيد" at bounding box center [454, 307] width 12 height 11
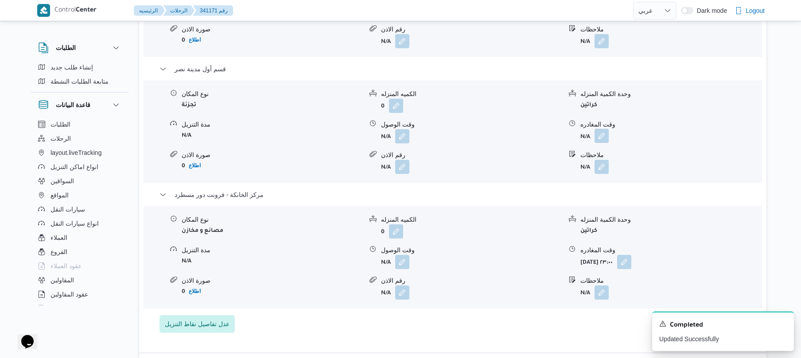
click at [600, 143] on button "button" at bounding box center [601, 136] width 14 height 14
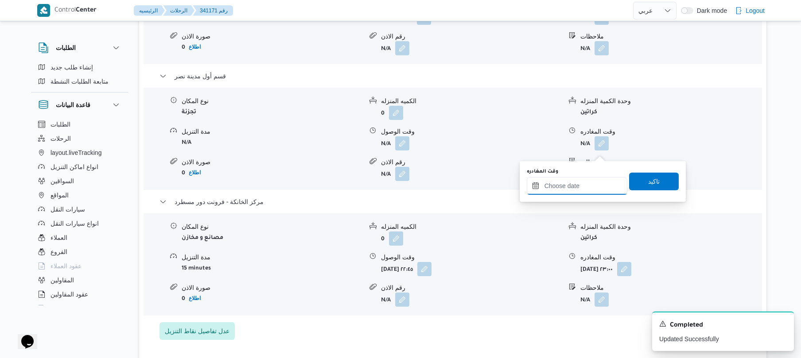
click at [565, 192] on input "وقت المغادره" at bounding box center [576, 186] width 101 height 18
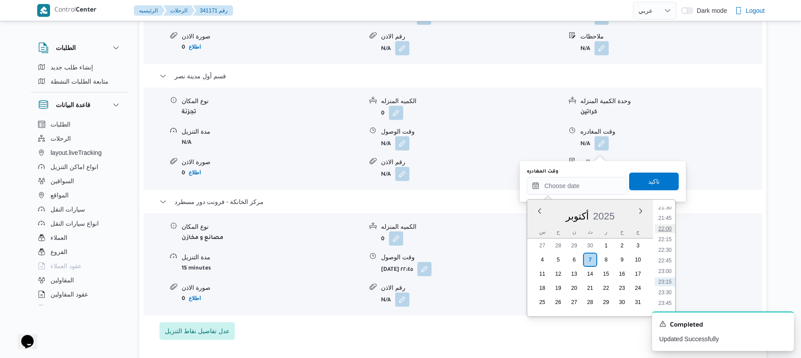
click at [666, 229] on li "22:00" at bounding box center [664, 228] width 20 height 9
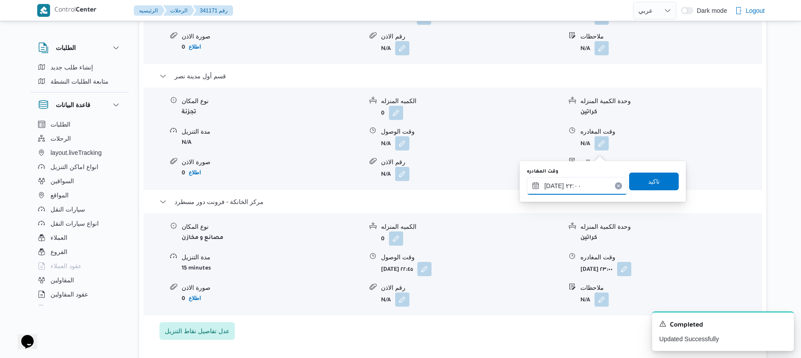
click at [556, 190] on input "[DATE] ٢٢:٠٠" at bounding box center [576, 186] width 101 height 18
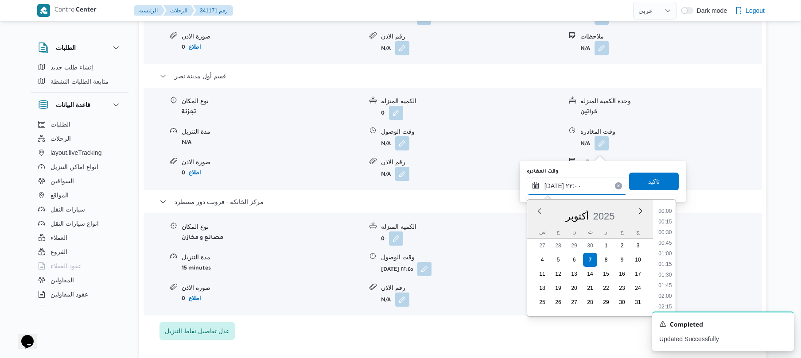
click at [556, 190] on input "[DATE] ٢٢:٠٠" at bounding box center [576, 186] width 101 height 18
type input "٠٧/١٠/٢٠٢٥ ٢٢:10"
click at [648, 183] on span "تاكيد" at bounding box center [654, 181] width 12 height 11
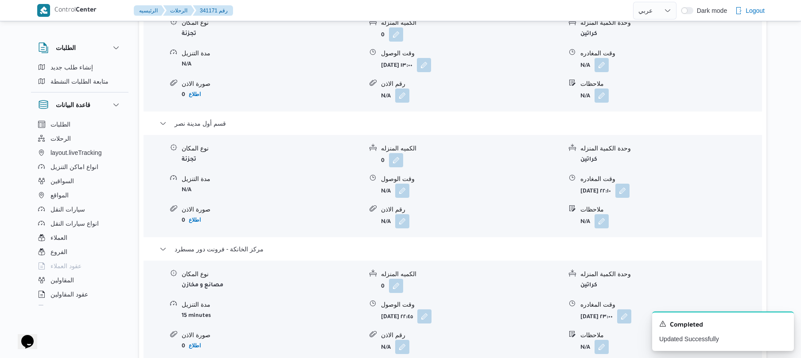
scroll to position [755, 0]
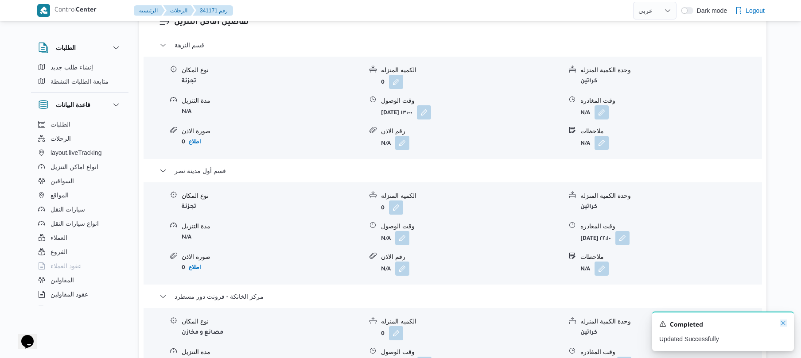
click at [783, 327] on icon "Dismiss toast" at bounding box center [782, 323] width 7 height 7
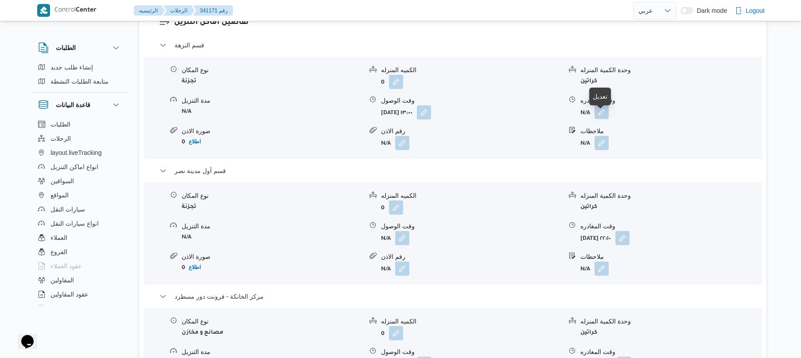
click at [601, 117] on button "button" at bounding box center [601, 112] width 14 height 14
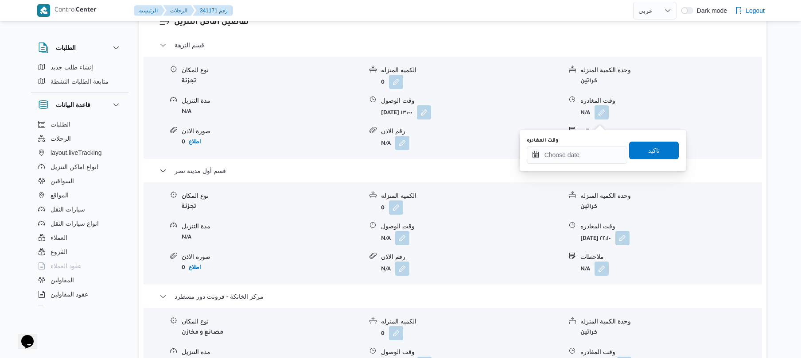
click at [529, 105] on div "وقت الوصول" at bounding box center [471, 100] width 181 height 9
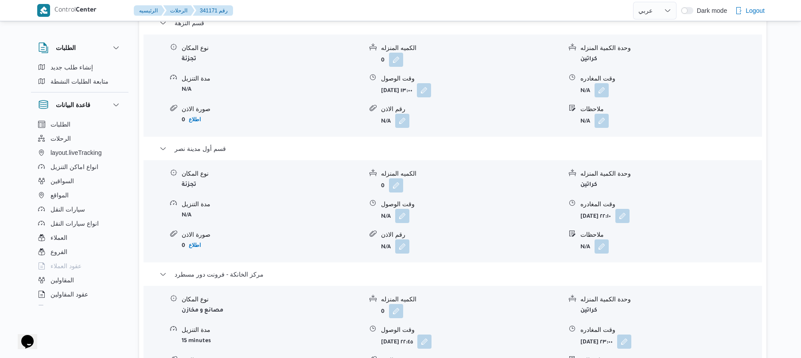
scroll to position [779, 0]
click at [598, 95] on button "button" at bounding box center [601, 88] width 14 height 14
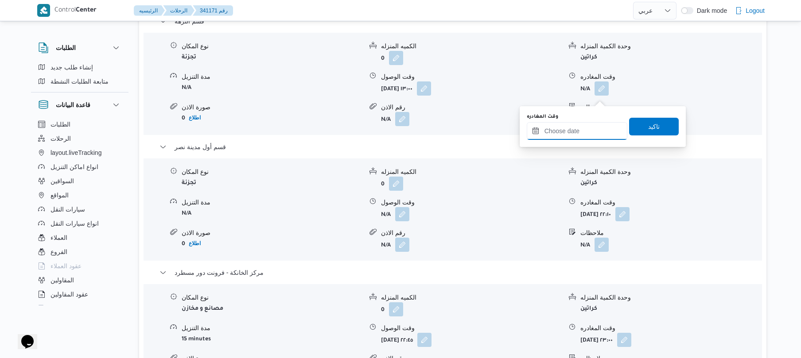
click at [552, 135] on input "وقت المغادره" at bounding box center [576, 131] width 101 height 18
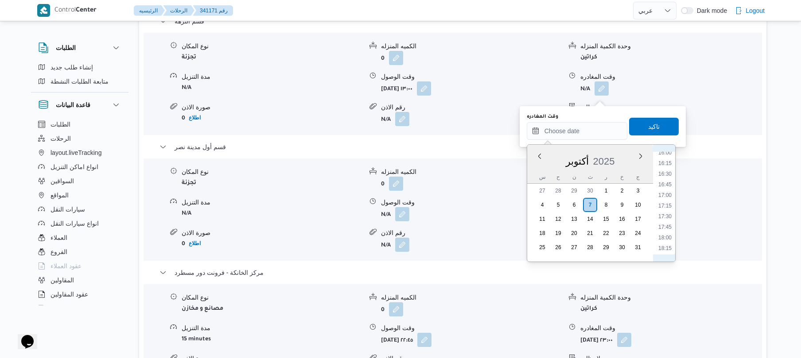
scroll to position [659, 0]
click at [662, 220] on li "17:00" at bounding box center [664, 219] width 20 height 9
type input "٠٧/١٠/٢٠٢٥ ١٧:٠٠"
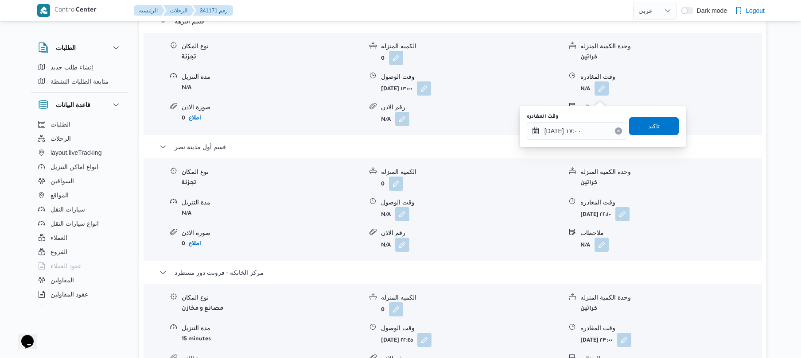
click at [649, 128] on span "تاكيد" at bounding box center [654, 126] width 12 height 11
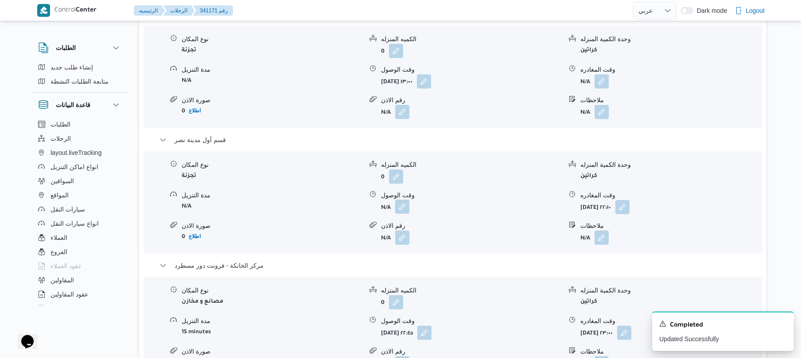
click at [406, 214] on button "button" at bounding box center [402, 207] width 14 height 14
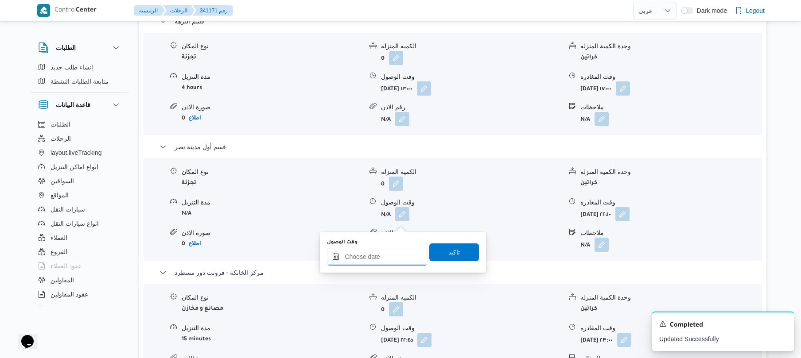
click at [387, 257] on input "وقت الوصول" at bounding box center [377, 257] width 101 height 18
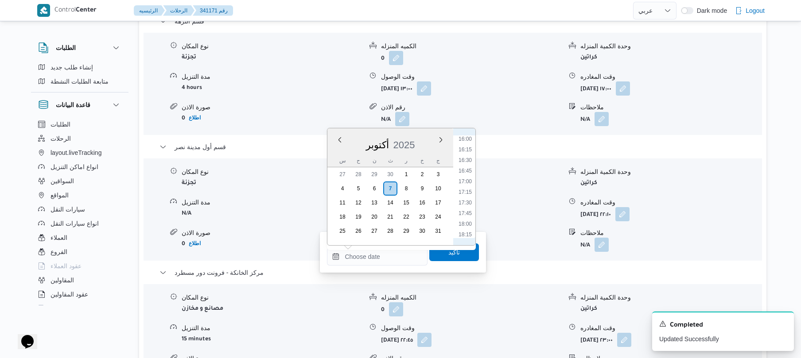
scroll to position [658, 0]
click at [463, 216] on li "17:15" at bounding box center [465, 215] width 20 height 9
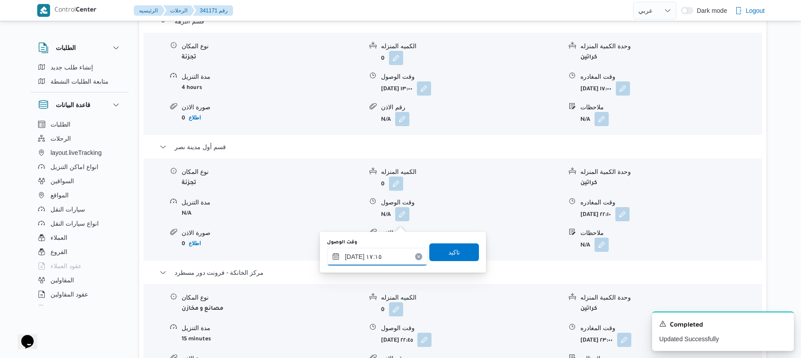
type input "٠٧/١٠/٢٠٢٥ ١٧:١٥"
click at [441, 253] on span "تاكيد" at bounding box center [454, 252] width 50 height 18
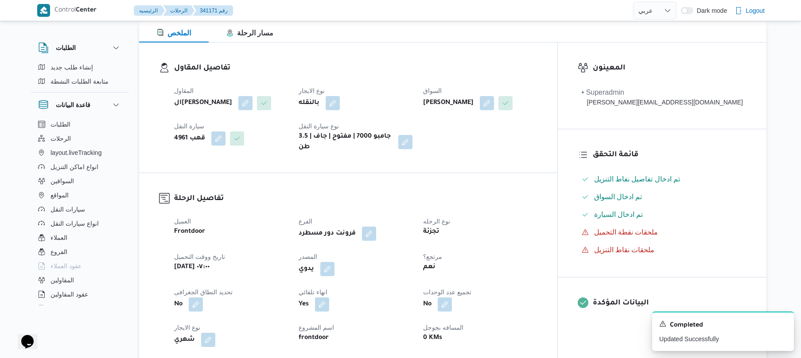
scroll to position [0, 0]
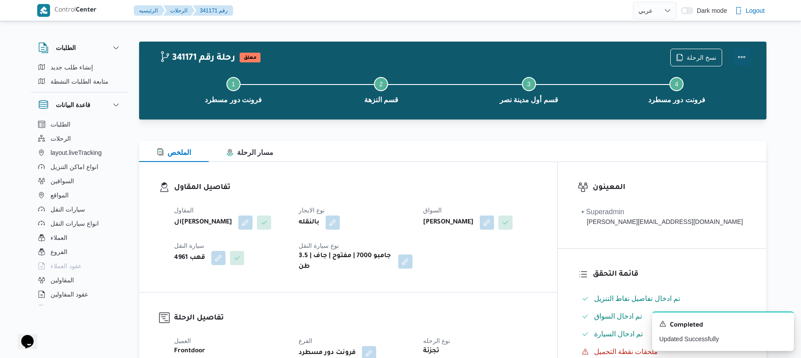
click at [741, 53] on button "Actions" at bounding box center [741, 57] width 18 height 18
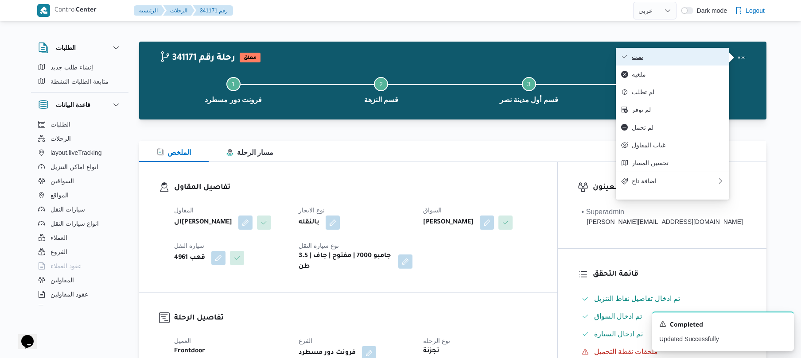
click at [696, 55] on span "تمت" at bounding box center [677, 56] width 92 height 7
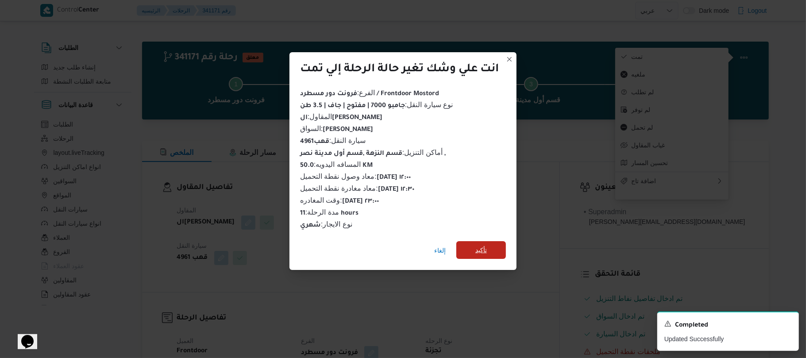
click at [484, 245] on span "تأكيد" at bounding box center [482, 250] width 12 height 11
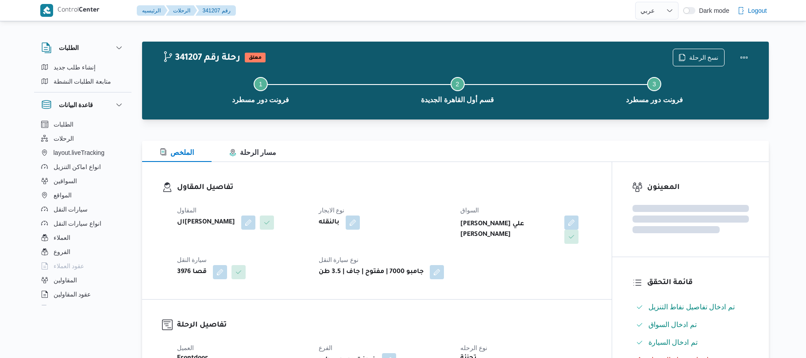
select select "ar"
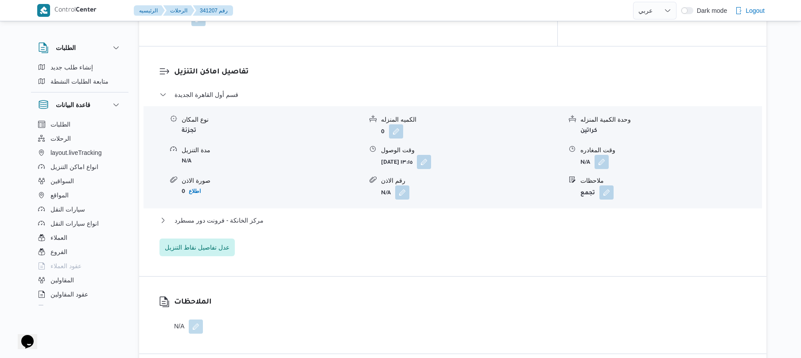
scroll to position [732, 0]
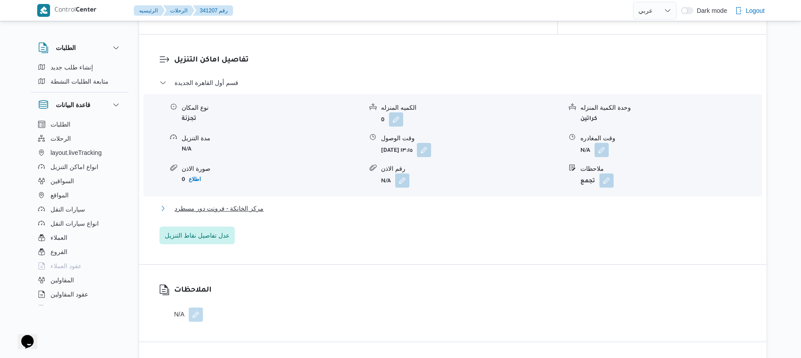
click at [354, 203] on button "مركز الخانكة - فرونت دور مسطرد" at bounding box center [452, 208] width 587 height 11
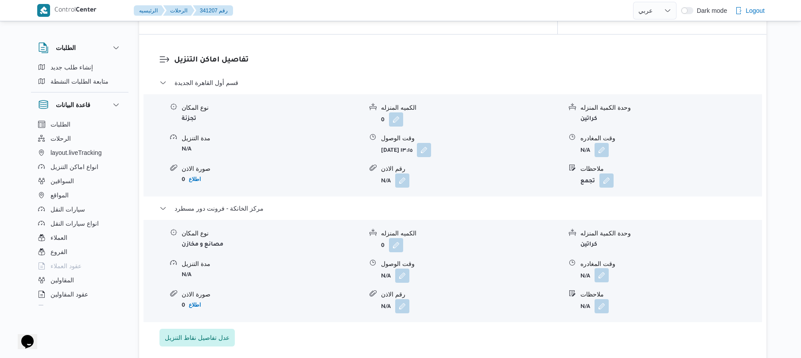
click at [598, 271] on button "button" at bounding box center [601, 275] width 14 height 14
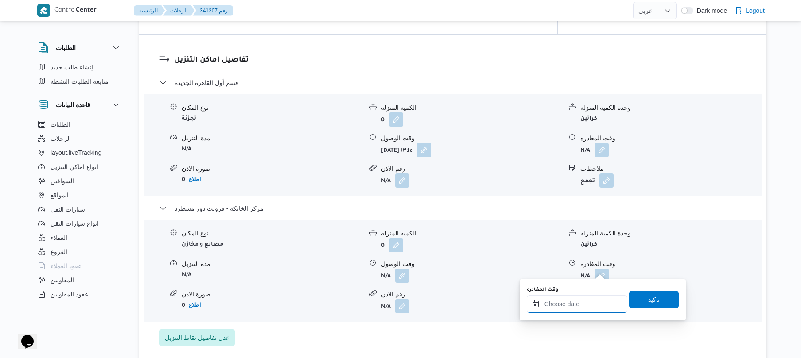
click at [576, 300] on input "وقت المغادره" at bounding box center [576, 304] width 101 height 18
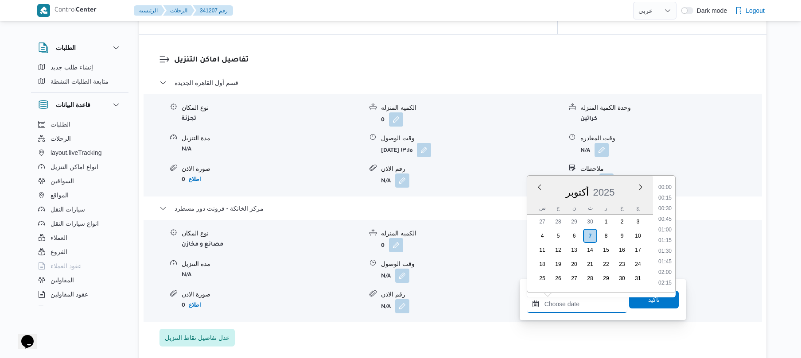
scroll to position [920, 0]
click at [666, 246] on li "23:00" at bounding box center [664, 247] width 20 height 9
type input "[DATE] ٢٣:٠٠"
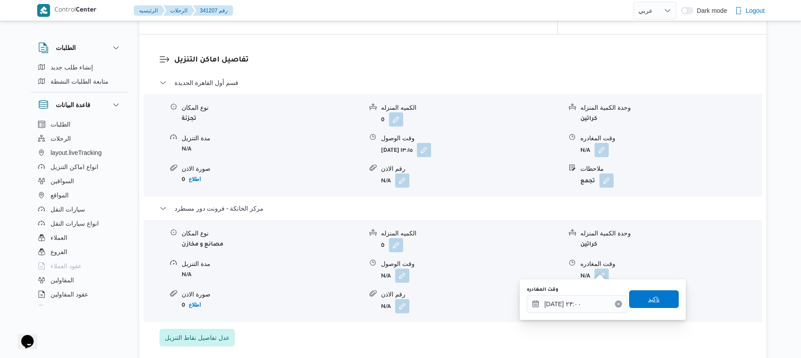
click at [641, 301] on span "تاكيد" at bounding box center [654, 299] width 50 height 18
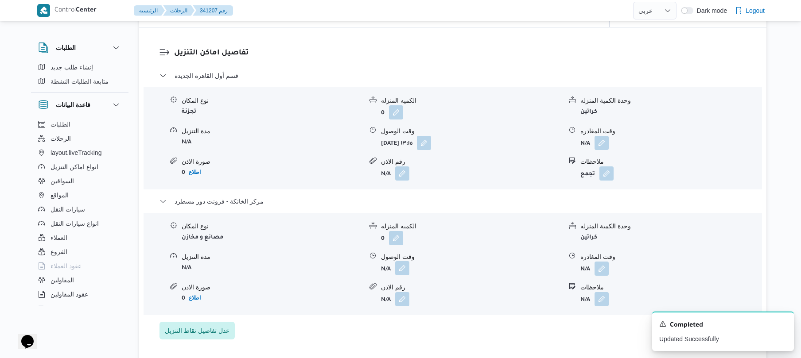
click at [409, 267] on button "button" at bounding box center [402, 268] width 14 height 14
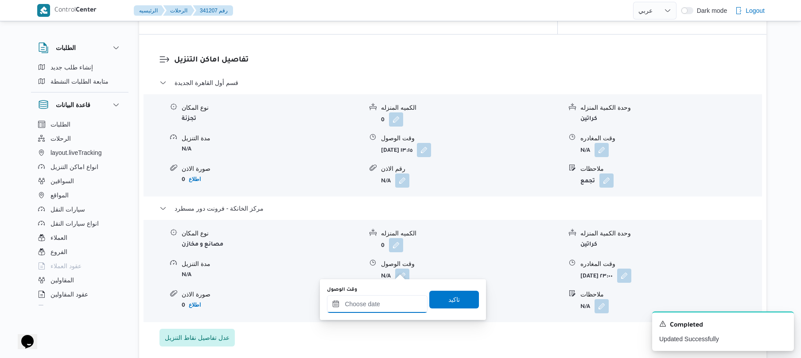
click at [378, 305] on input "وقت الوصول" at bounding box center [377, 304] width 101 height 18
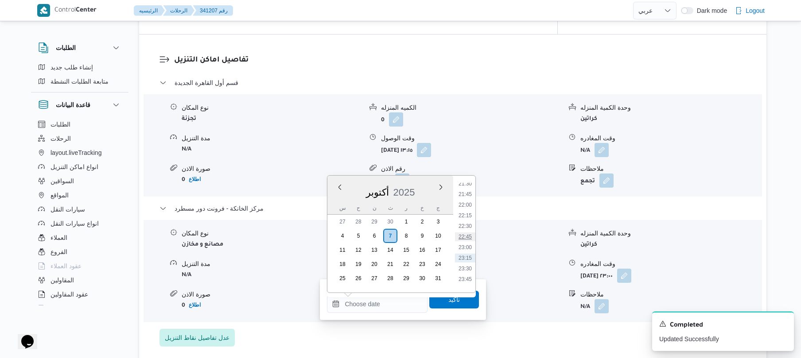
click at [468, 236] on li "22:45" at bounding box center [465, 236] width 20 height 9
type input "[DATE] ٢٢:٤٥"
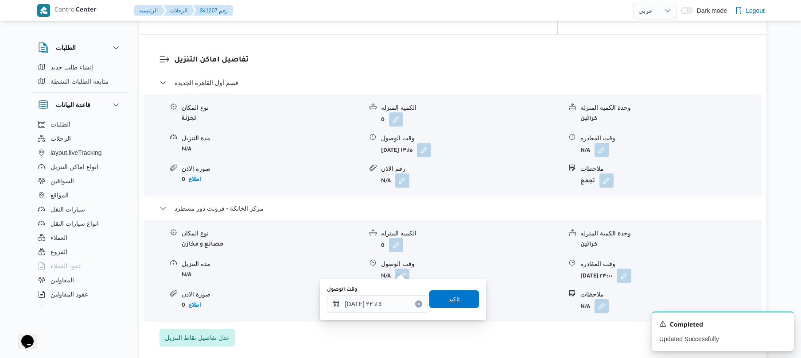
click at [448, 303] on span "تاكيد" at bounding box center [454, 299] width 12 height 11
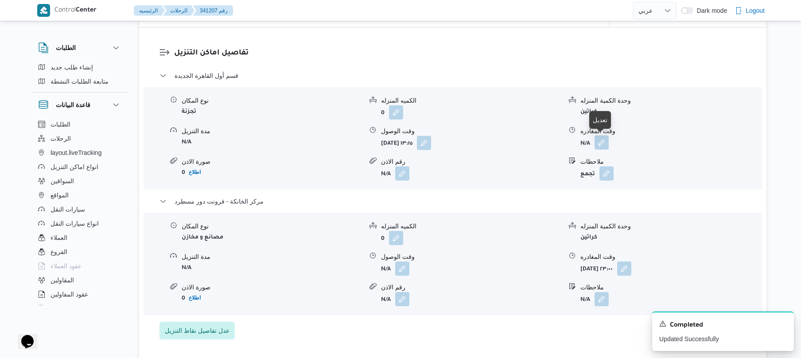
click at [600, 142] on button "button" at bounding box center [601, 142] width 14 height 14
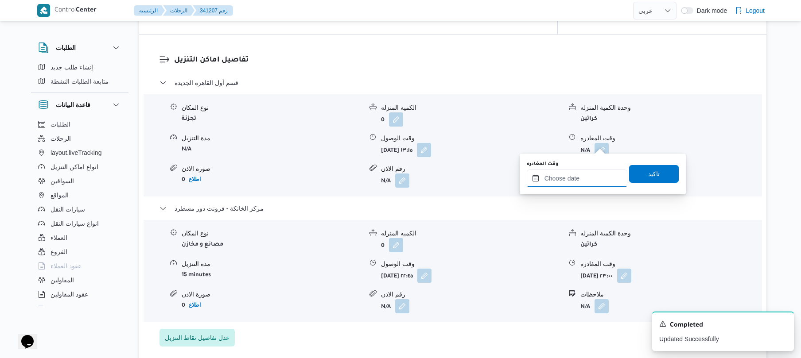
click at [569, 178] on input "وقت المغادره" at bounding box center [576, 179] width 101 height 18
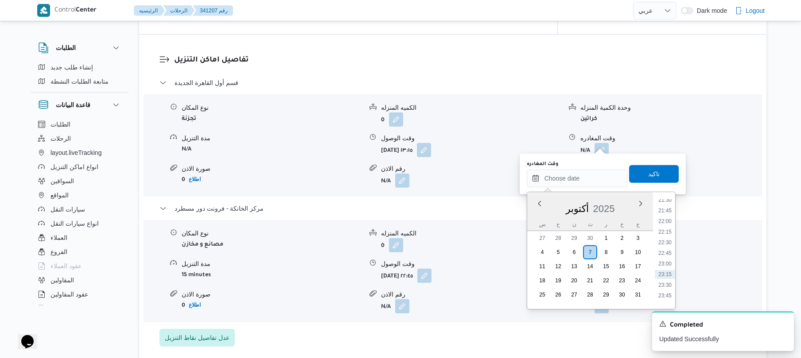
click at [667, 217] on li "22:00" at bounding box center [664, 221] width 20 height 9
type input "[DATE] ٢٢:٠٠"
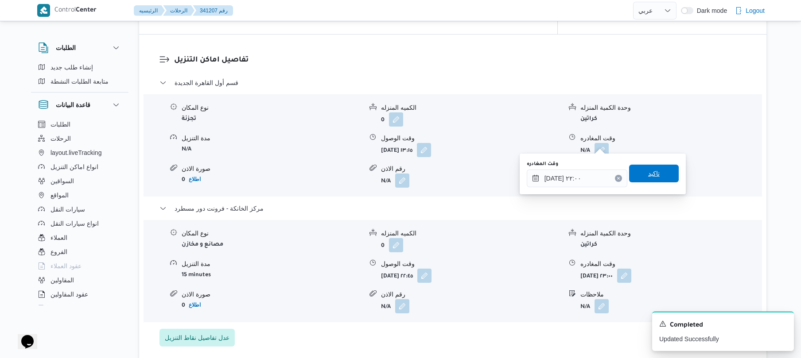
click at [652, 175] on span "تاكيد" at bounding box center [654, 173] width 12 height 11
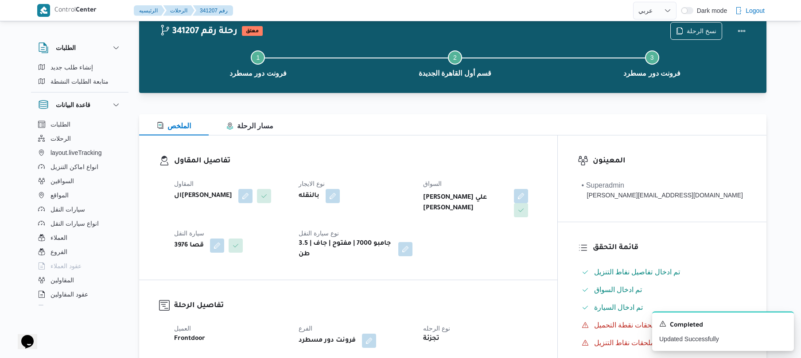
scroll to position [0, 0]
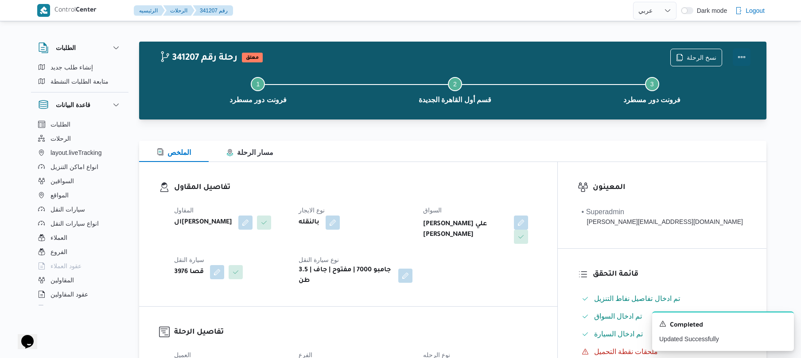
click at [746, 56] on button "Actions" at bounding box center [741, 57] width 18 height 18
click at [533, 163] on div "تفاصيل المقاول المقاول الهامي [PERSON_NAME] نوع الايجار بالنقله السواق [PERSON_…" at bounding box center [348, 234] width 418 height 144
click at [743, 55] on button "Actions" at bounding box center [741, 57] width 18 height 18
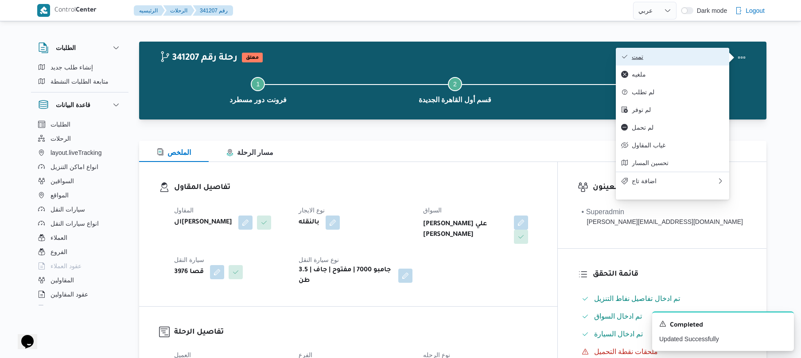
click at [696, 58] on span "تمت" at bounding box center [677, 56] width 92 height 7
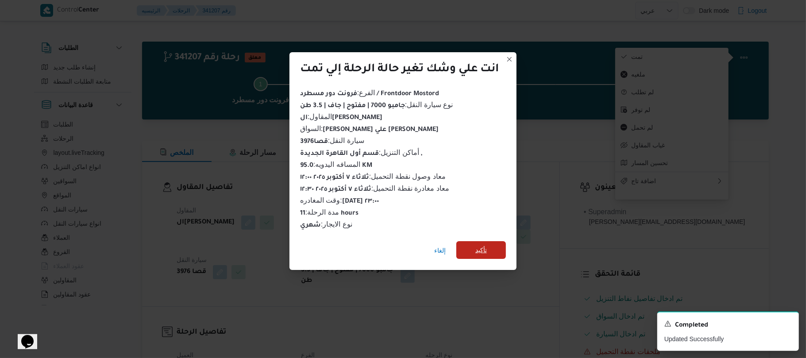
click at [481, 245] on span "تأكيد" at bounding box center [482, 250] width 12 height 11
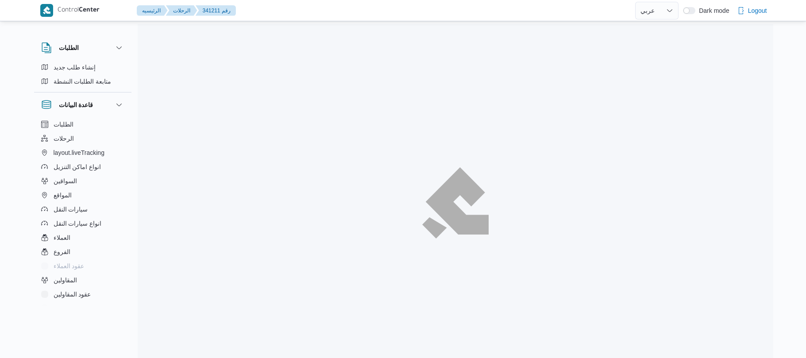
select select "ar"
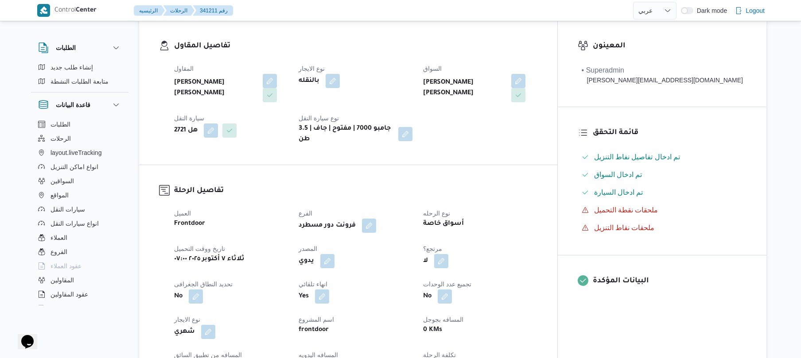
scroll to position [236, 0]
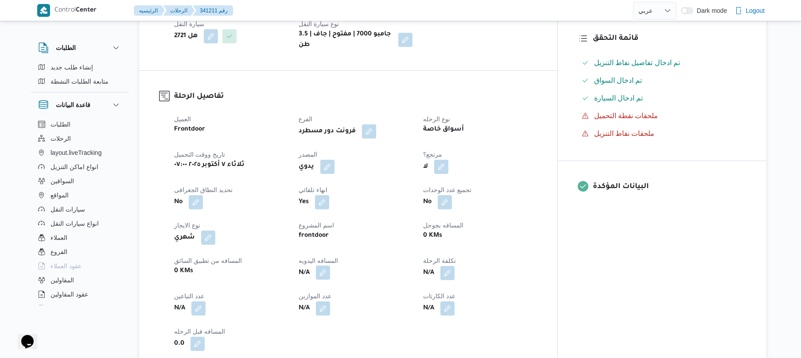
click at [330, 269] on button "button" at bounding box center [323, 273] width 14 height 14
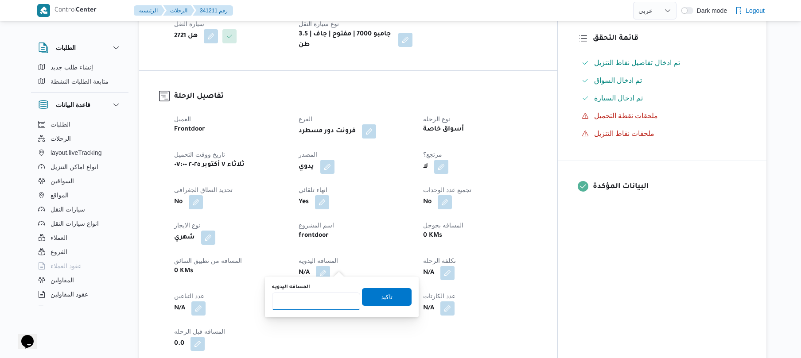
click at [317, 302] on input "المسافه اليدويه" at bounding box center [316, 302] width 88 height 18
type input "90"
click at [373, 297] on span "تاكيد" at bounding box center [387, 297] width 50 height 18
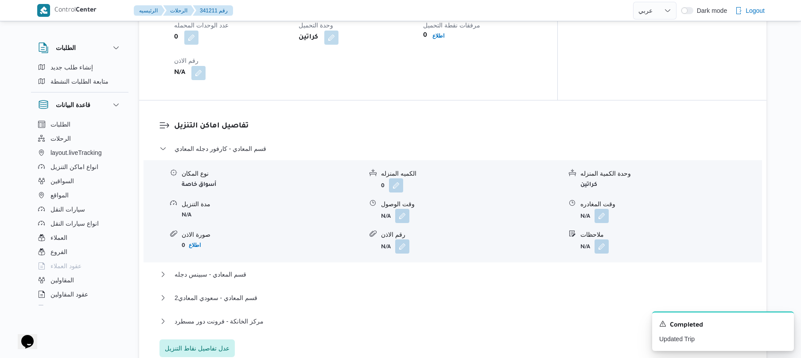
scroll to position [685, 0]
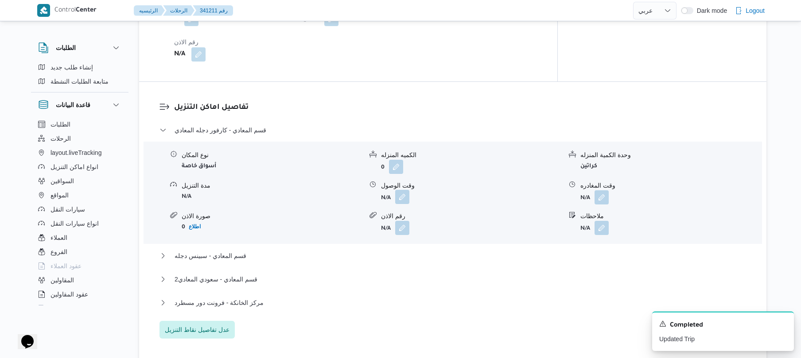
click at [401, 192] on button "button" at bounding box center [402, 197] width 14 height 14
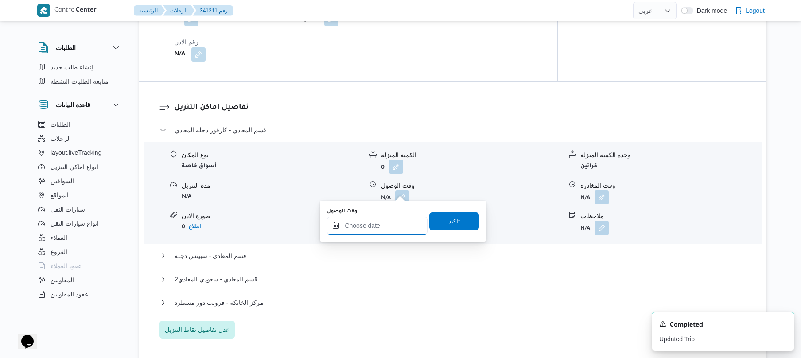
click at [368, 227] on input "وقت الوصول" at bounding box center [377, 226] width 101 height 18
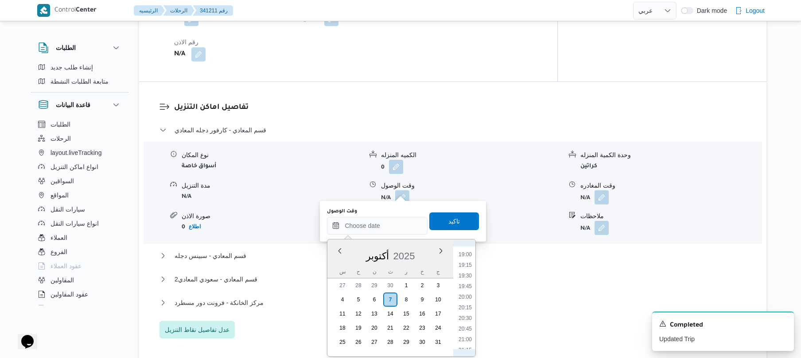
scroll to position [631, 0]
click at [463, 340] on li "17:00" at bounding box center [465, 343] width 20 height 9
type input "٠٧/١٠/٢٠٢٥ ١٧:٠٠"
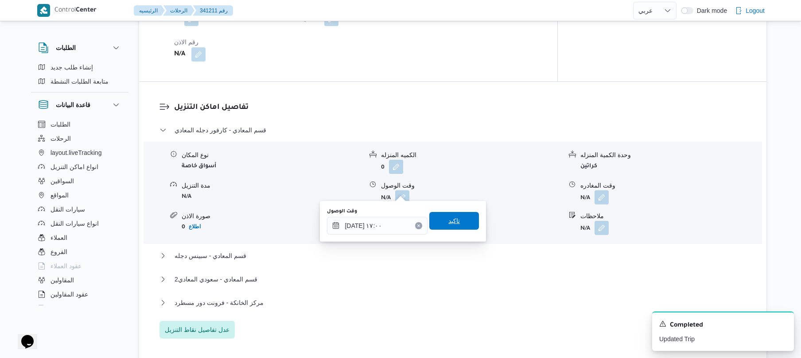
click at [449, 224] on span "تاكيد" at bounding box center [454, 221] width 12 height 11
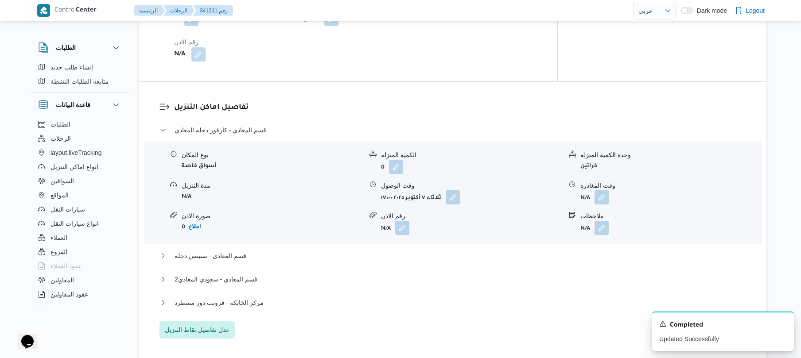
click at [409, 240] on div "قسم المعادي - كارفور دجله المعادي نوع المكان أسواق خاصة الكميه المنزله 0 وحدة ا…" at bounding box center [452, 232] width 587 height 214
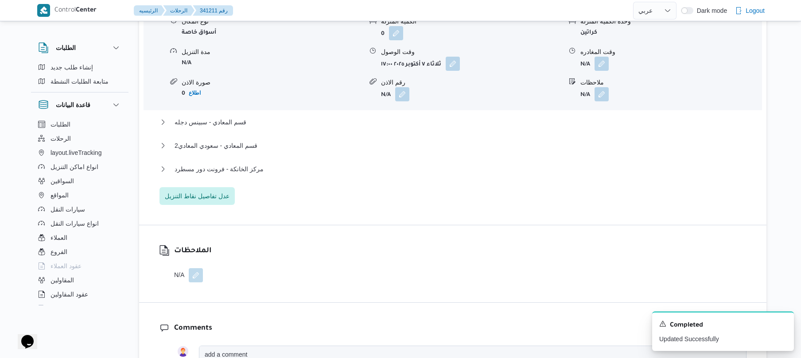
scroll to position [826, 0]
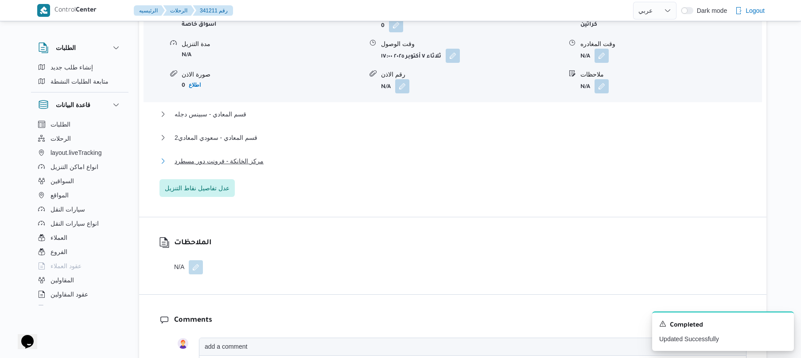
click at [400, 157] on button "مركز الخانكة - فرونت دور مسطرد" at bounding box center [452, 161] width 587 height 11
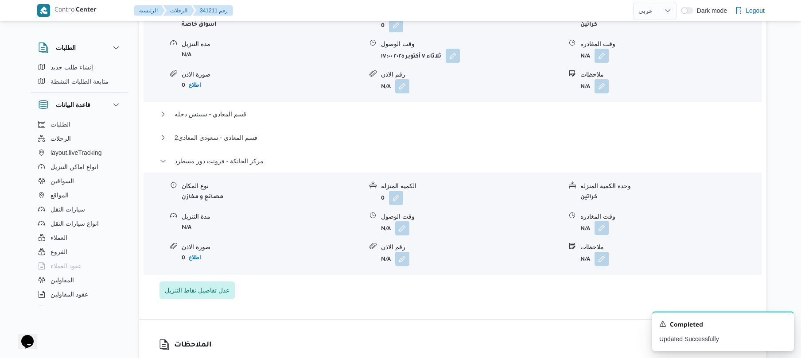
click at [602, 221] on button "button" at bounding box center [601, 228] width 14 height 14
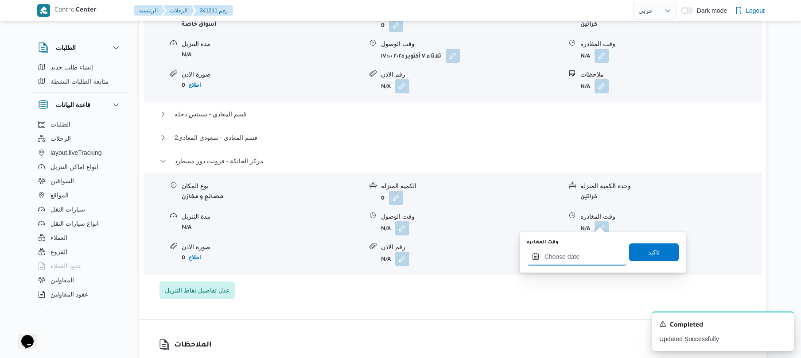
click at [582, 253] on input "وقت المغادره" at bounding box center [576, 257] width 101 height 18
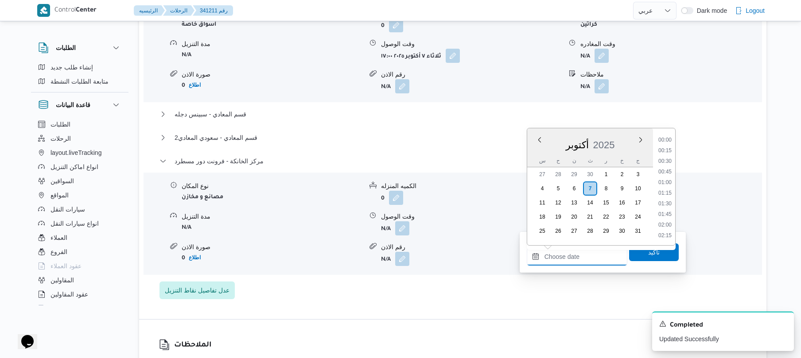
scroll to position [920, 0]
click at [666, 208] on li "23:15" at bounding box center [664, 210] width 20 height 9
type input "٠٧/١٠/٢٠٢٥ ٢٣:١٥"
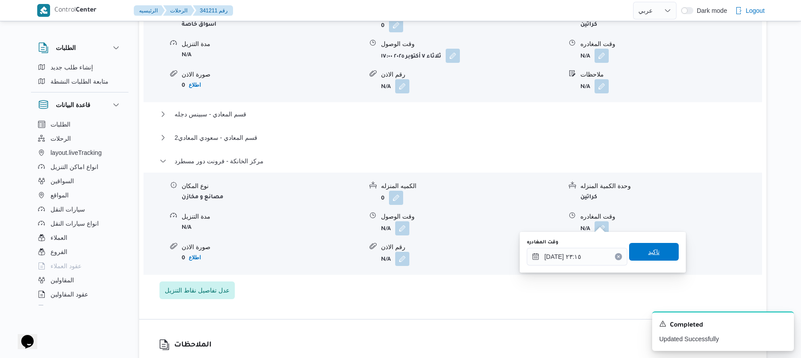
click at [648, 252] on span "تاكيد" at bounding box center [654, 252] width 12 height 11
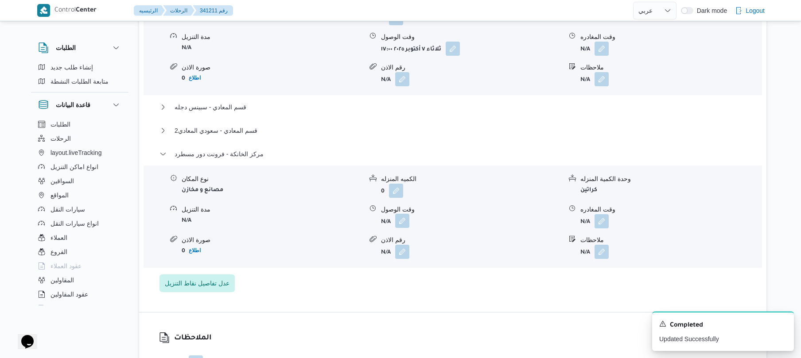
click at [403, 221] on button "button" at bounding box center [402, 221] width 14 height 14
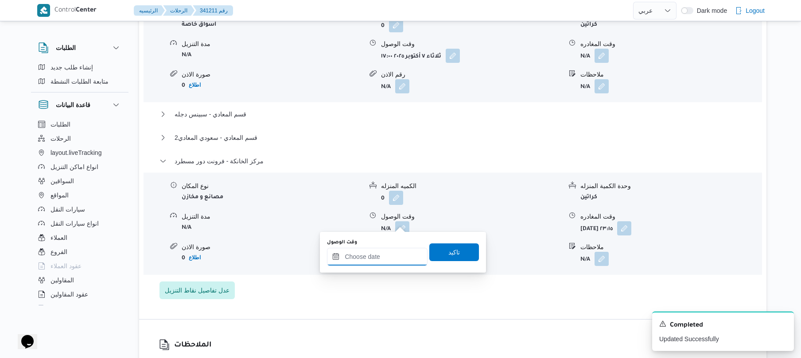
click at [374, 258] on input "وقت الوصول" at bounding box center [377, 257] width 101 height 18
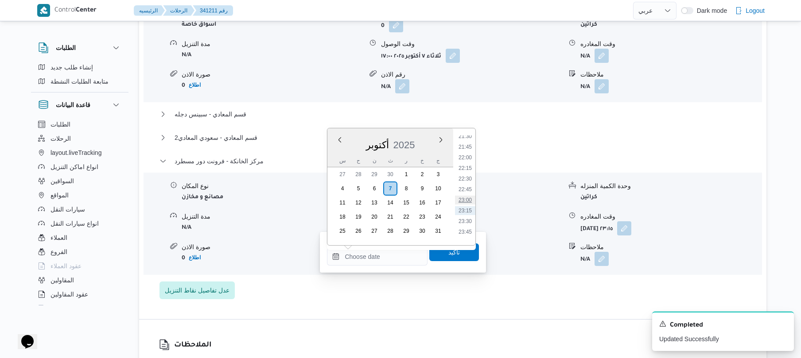
click at [469, 197] on li "23:00" at bounding box center [465, 200] width 20 height 9
type input "٠٧/١٠/٢٠٢٥ ٢٣:٠٠"
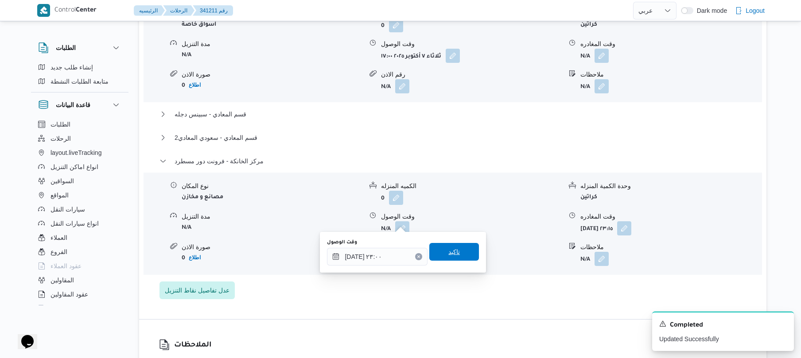
click at [452, 250] on span "تاكيد" at bounding box center [454, 252] width 12 height 11
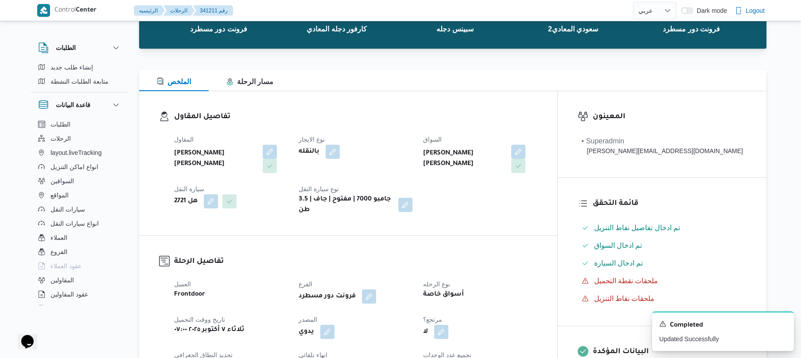
scroll to position [0, 0]
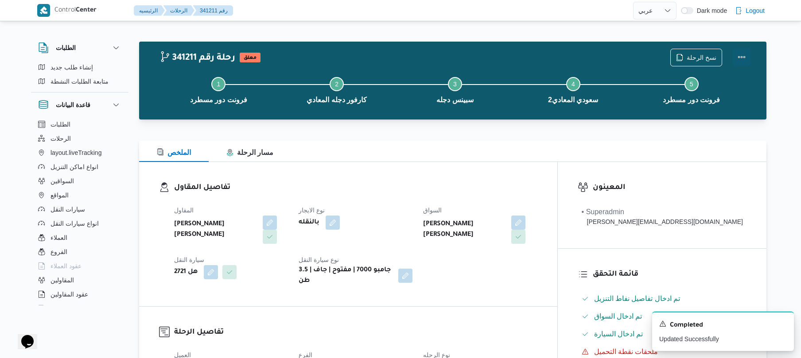
click at [745, 50] on button "Actions" at bounding box center [741, 57] width 18 height 18
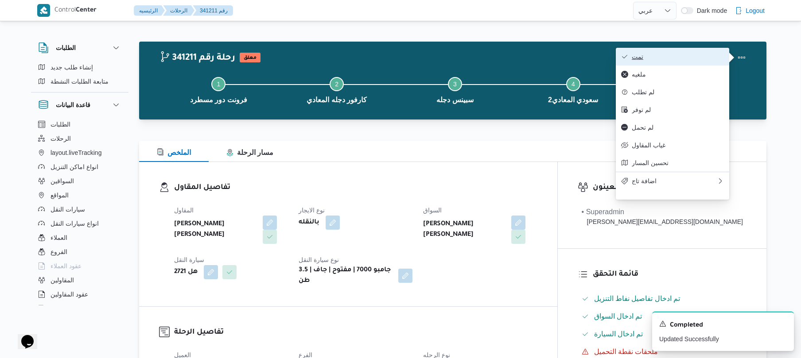
click at [682, 54] on span "تمت" at bounding box center [677, 56] width 92 height 7
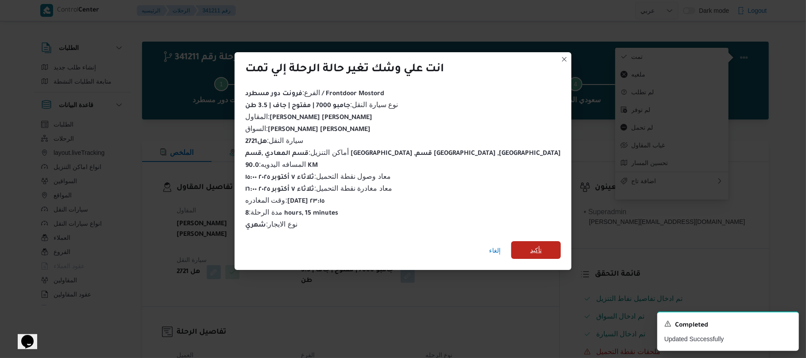
click at [530, 247] on span "تأكيد" at bounding box center [536, 250] width 12 height 11
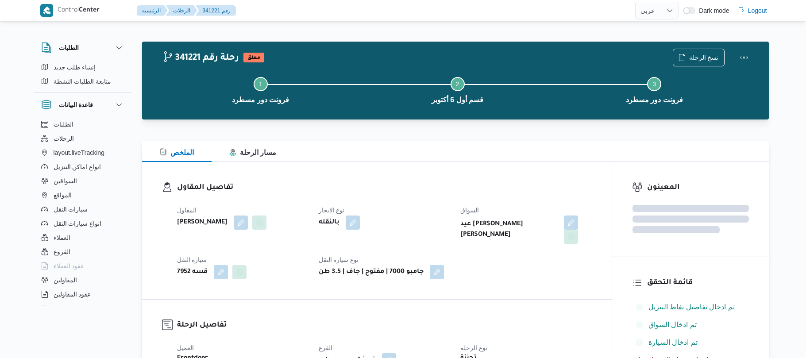
select select "ar"
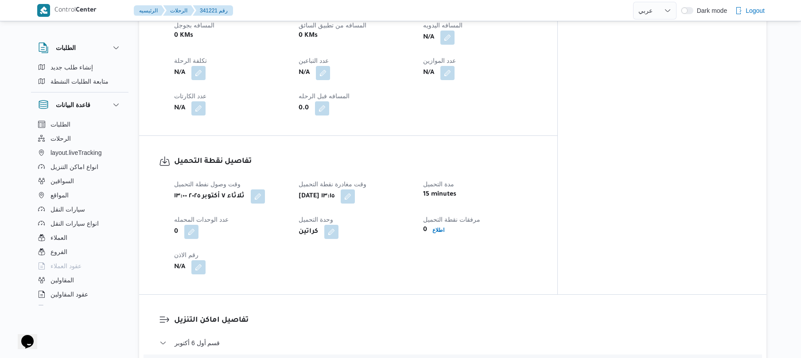
scroll to position [378, 0]
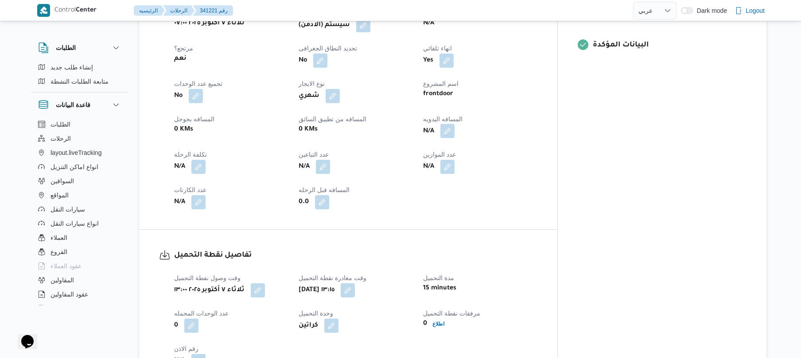
click at [454, 126] on button "button" at bounding box center [447, 131] width 14 height 14
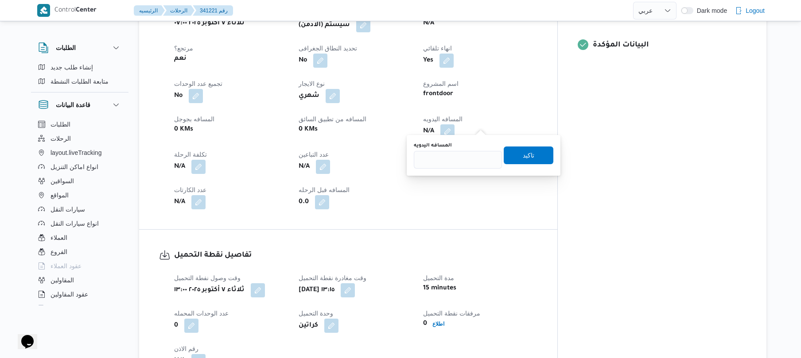
click at [445, 171] on div "You are in a dialog. To close this dialog, hit escape. المسافه اليدويه تاكيد" at bounding box center [483, 155] width 154 height 41
click at [452, 162] on input "المسافه اليدويه" at bounding box center [458, 160] width 88 height 18
type input "115"
click at [522, 154] on span "تاكيد" at bounding box center [528, 155] width 12 height 11
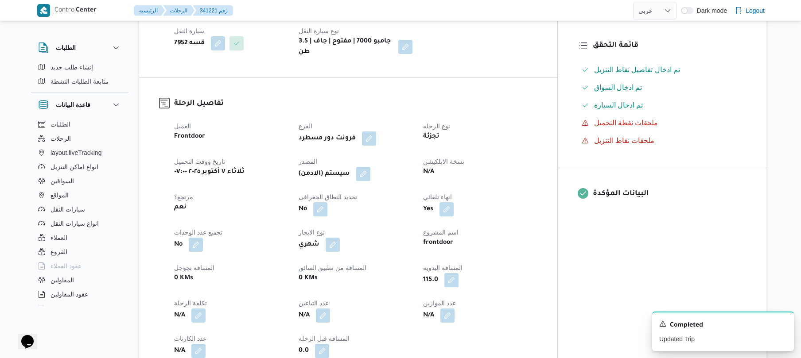
scroll to position [189, 0]
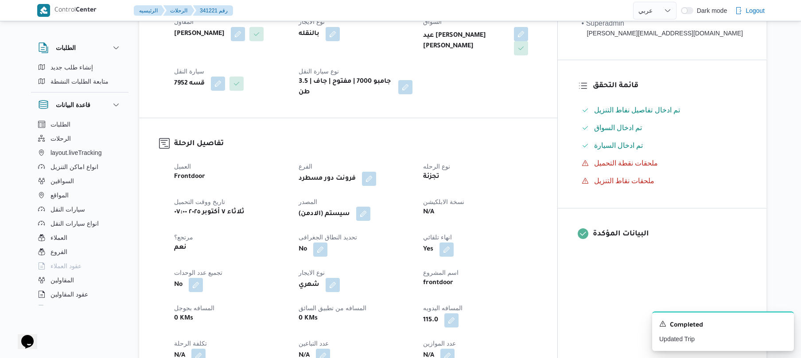
click at [370, 208] on button "button" at bounding box center [363, 214] width 14 height 14
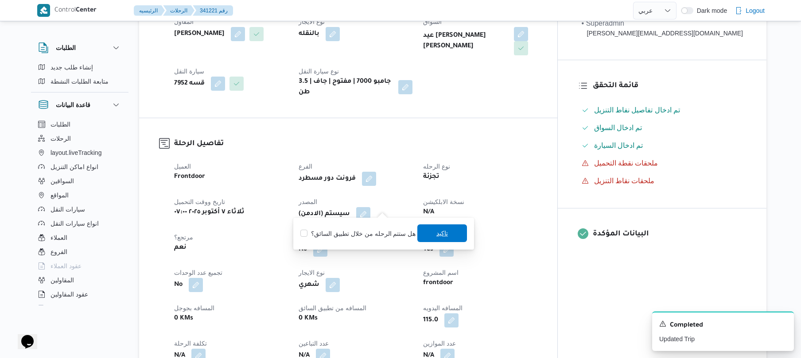
click at [419, 231] on span "تاكيد" at bounding box center [442, 233] width 50 height 18
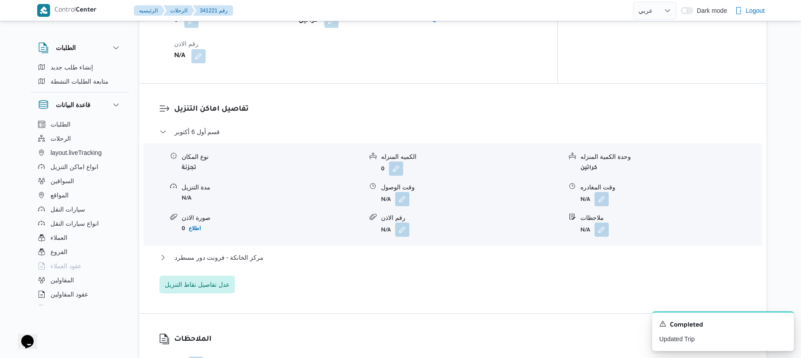
scroll to position [685, 0]
click at [401, 190] on button "button" at bounding box center [402, 197] width 14 height 14
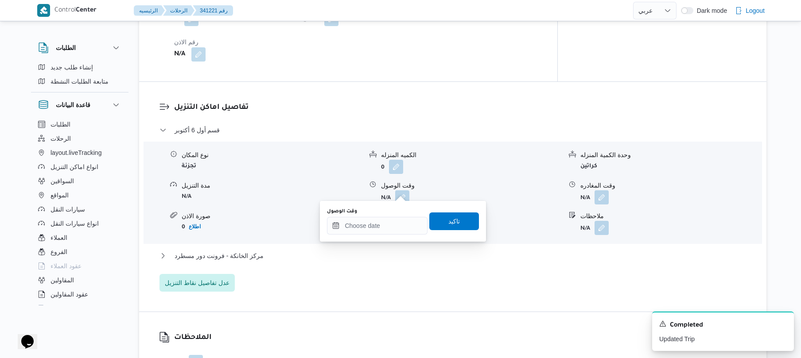
click at [396, 286] on div "تفاصيل اماكن التنزيل قسم أول [DATE] نوع المكان تجزئة الكميه المنزله 0 وحدة الكم…" at bounding box center [452, 197] width 627 height 230
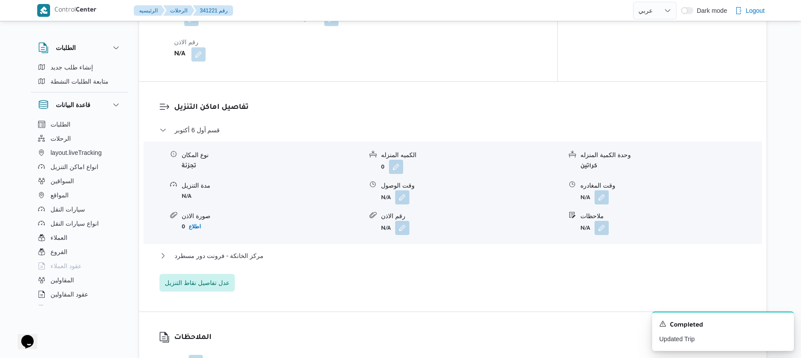
click at [461, 74] on div "تفاصيل نقطة التحميل وقت وصول نفطة التحميل [DATE] ١٣:٠٠ وقت مغادرة نقطة التحميل …" at bounding box center [348, 2] width 418 height 159
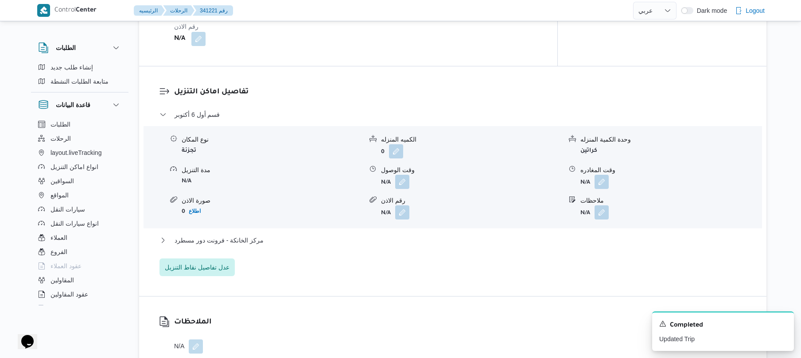
scroll to position [708, 0]
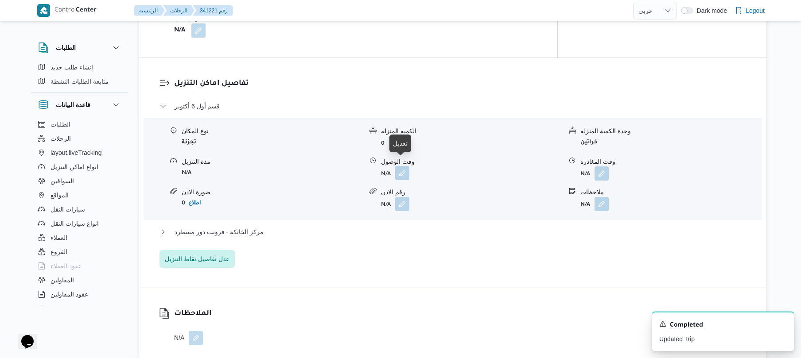
click at [399, 167] on button "button" at bounding box center [402, 173] width 14 height 14
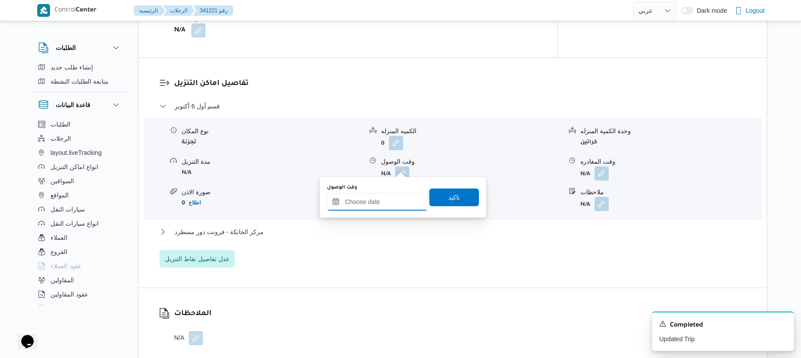
click at [375, 201] on input "وقت الوصول" at bounding box center [377, 202] width 101 height 18
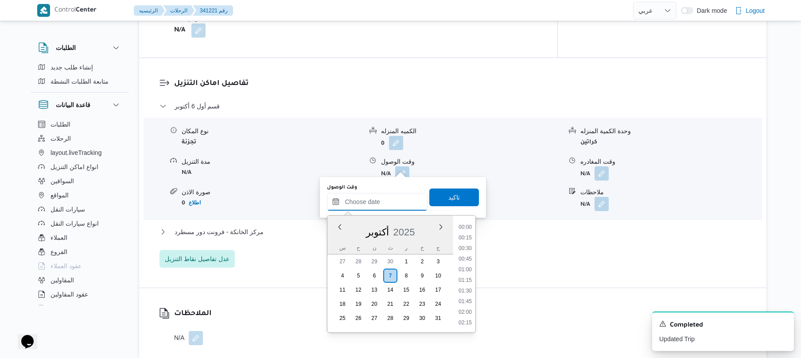
scroll to position [920, 0]
click at [517, 251] on div "قسم أول 6 أكتوبر نوع المكان تجزئة الكميه المنزله 0 وحدة الكمية المنزله كراتين م…" at bounding box center [452, 184] width 587 height 167
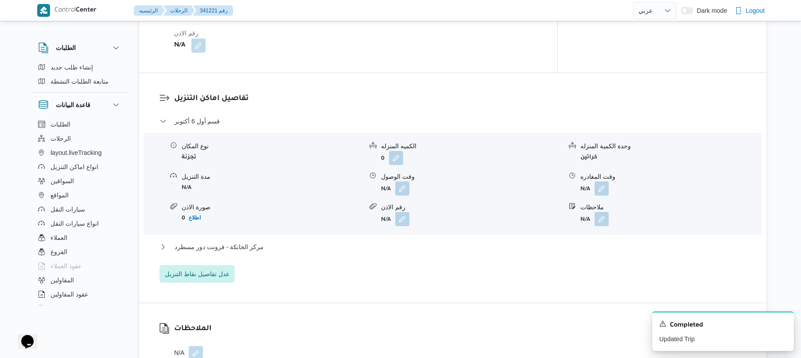
scroll to position [732, 0]
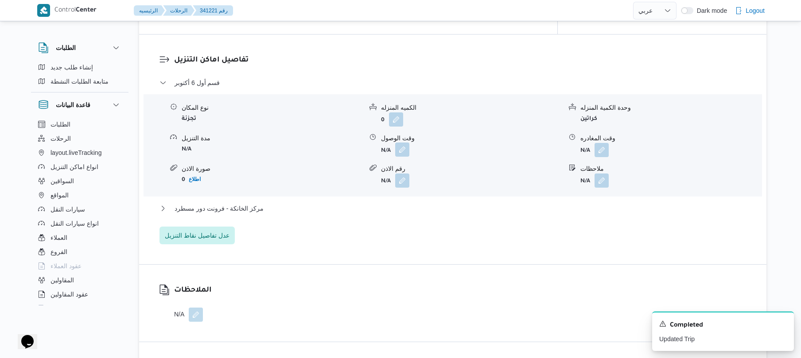
click at [402, 143] on button "button" at bounding box center [402, 150] width 14 height 14
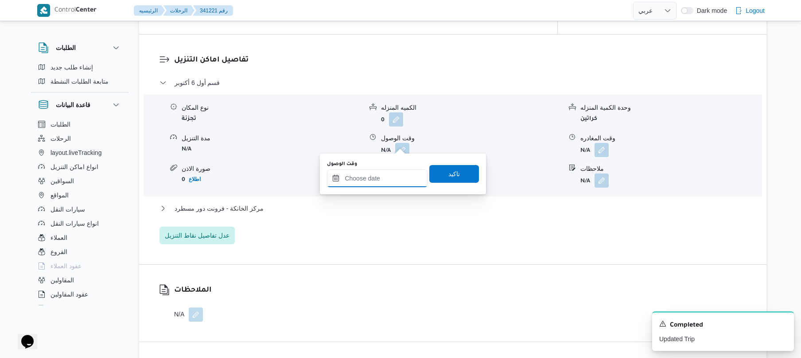
click at [379, 181] on input "وقت الوصول" at bounding box center [377, 179] width 101 height 18
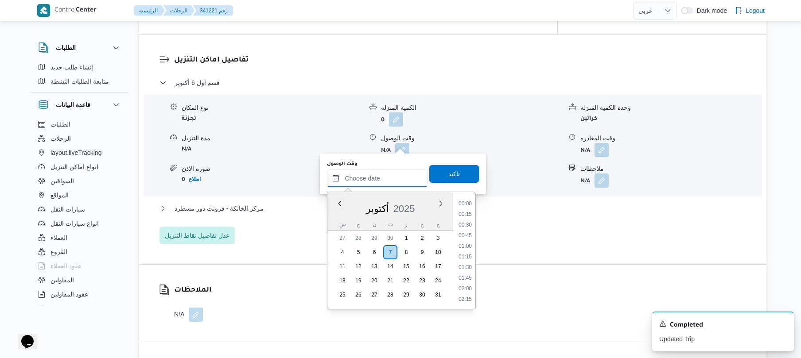
scroll to position [920, 0]
click at [515, 203] on button "مركز الخانكة - فرونت دور مسطرد" at bounding box center [452, 208] width 587 height 11
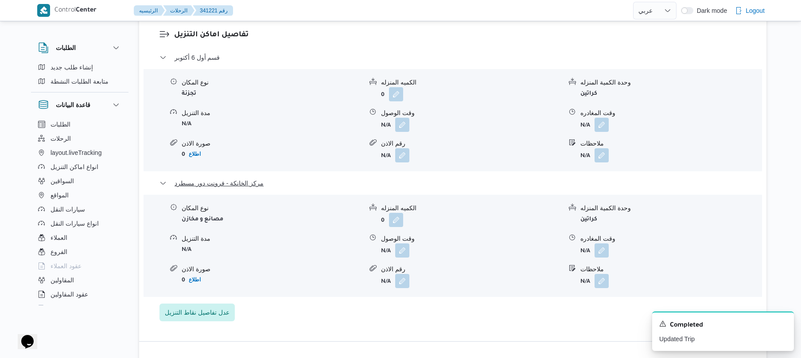
scroll to position [755, 0]
click at [398, 119] on button "button" at bounding box center [402, 126] width 14 height 14
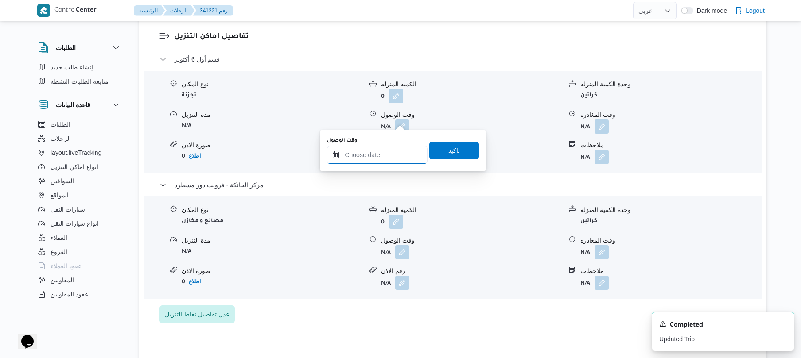
click at [359, 155] on input "وقت الوصول" at bounding box center [377, 155] width 101 height 18
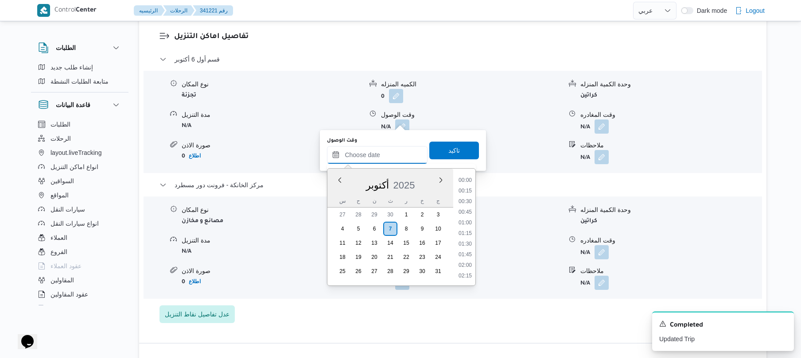
scroll to position [920, 0]
click at [474, 197] on li "22:00" at bounding box center [465, 197] width 20 height 9
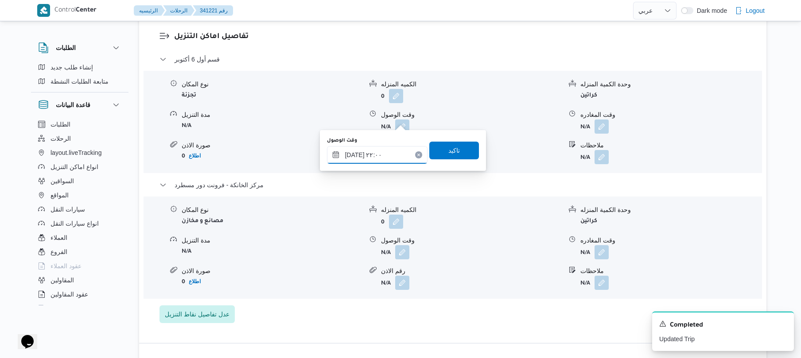
click at [395, 153] on input "٠٧/١٠/٢٠٢٥ ٢٢:٠٠" at bounding box center [377, 155] width 101 height 18
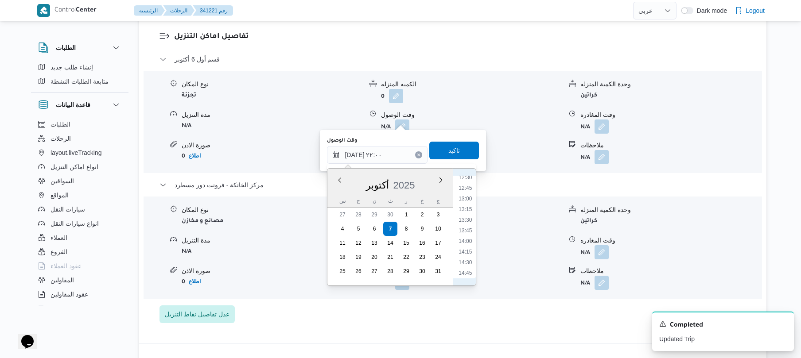
scroll to position [561, 0]
click at [468, 224] on li "14:15" at bounding box center [465, 224] width 20 height 9
type input "٠٧/١٠/٢٠٢٥ ١٤:١٥"
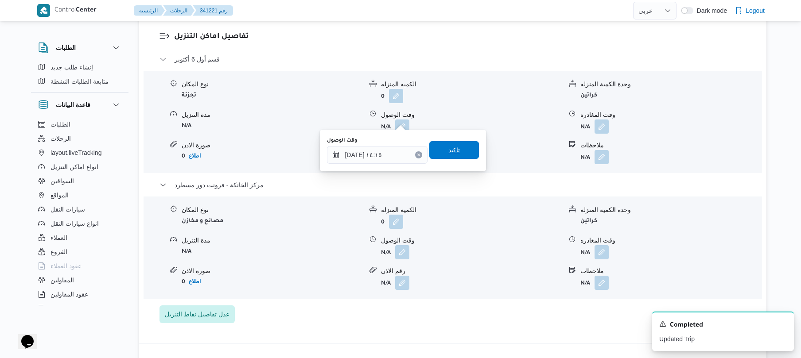
click at [454, 156] on span "تاكيد" at bounding box center [454, 150] width 50 height 18
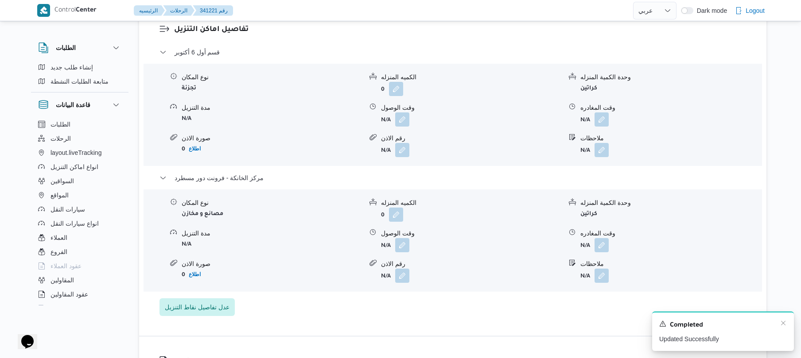
click at [785, 328] on div "Completed" at bounding box center [723, 326] width 128 height 12
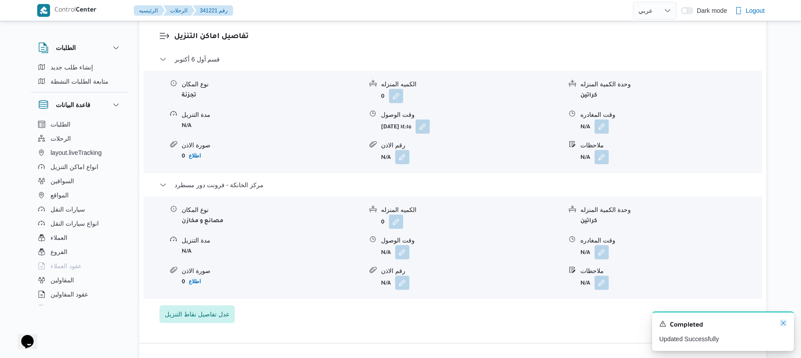
click at [782, 324] on icon "Dismiss toast" at bounding box center [782, 323] width 7 height 7
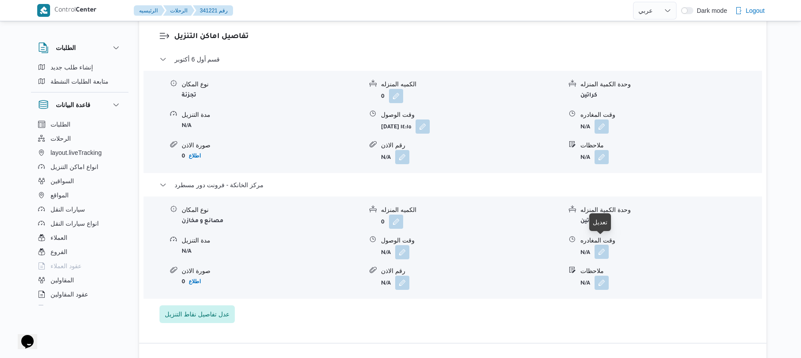
click at [600, 245] on button "button" at bounding box center [601, 252] width 14 height 14
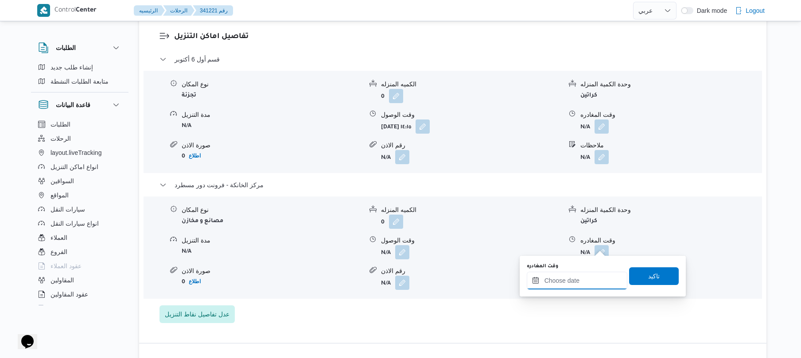
click at [567, 279] on input "وقت المغادره" at bounding box center [576, 281] width 101 height 18
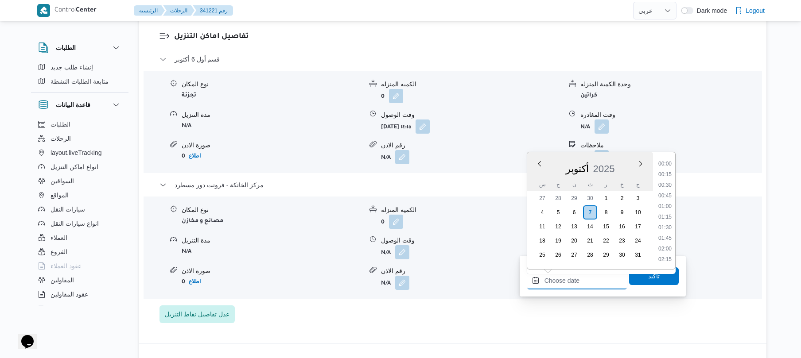
scroll to position [920, 0]
click at [663, 231] on li "23:15" at bounding box center [664, 234] width 20 height 9
type input "٠٧/١٠/٢٠٢٥ ٢٣:١٥"
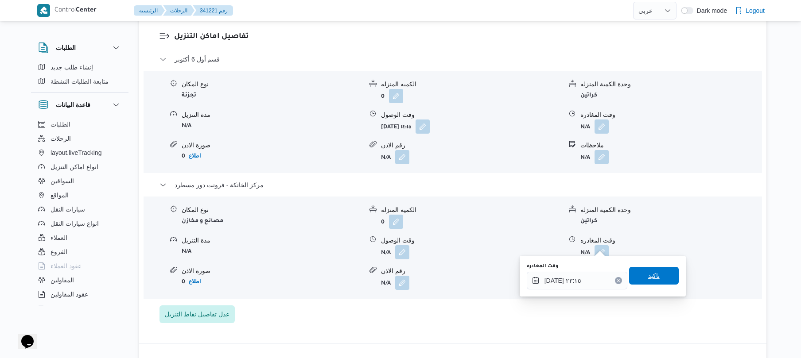
click at [648, 277] on span "تاكيد" at bounding box center [654, 276] width 12 height 11
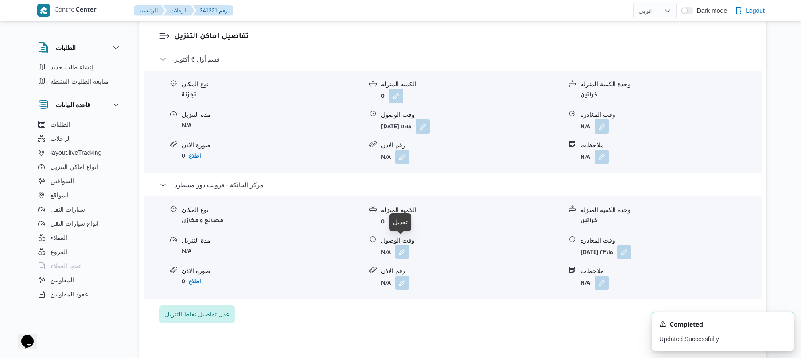
click at [396, 245] on button "button" at bounding box center [402, 252] width 14 height 14
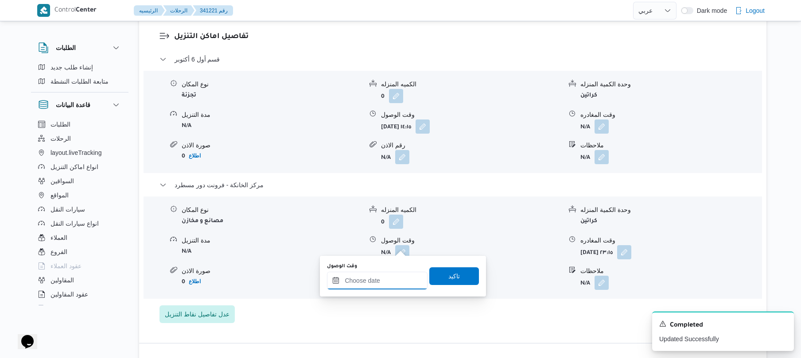
click at [376, 274] on div at bounding box center [377, 281] width 101 height 18
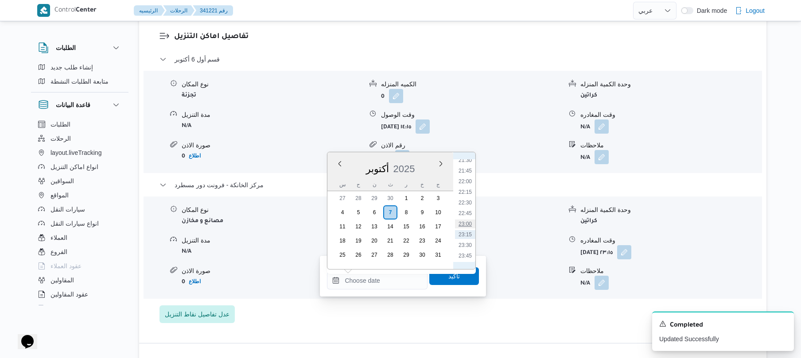
click at [468, 221] on li "23:00" at bounding box center [465, 224] width 20 height 9
type input "٠٧/١٠/٢٠٢٥ ٢٣:٠٠"
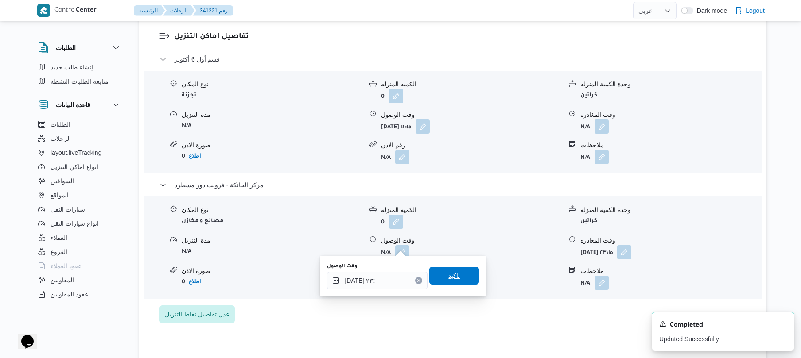
click at [450, 281] on span "تاكيد" at bounding box center [454, 276] width 50 height 18
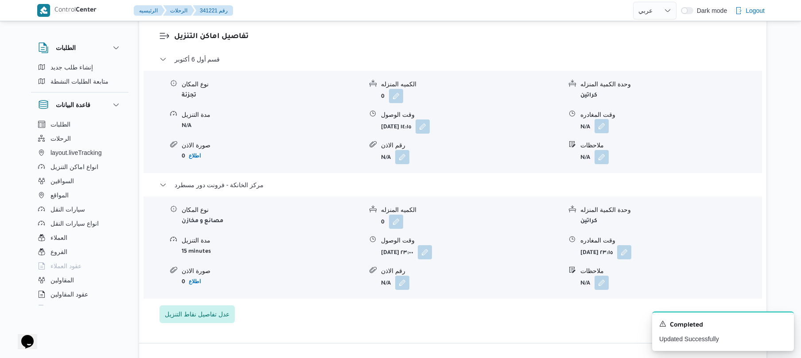
click at [606, 119] on button "button" at bounding box center [601, 126] width 14 height 14
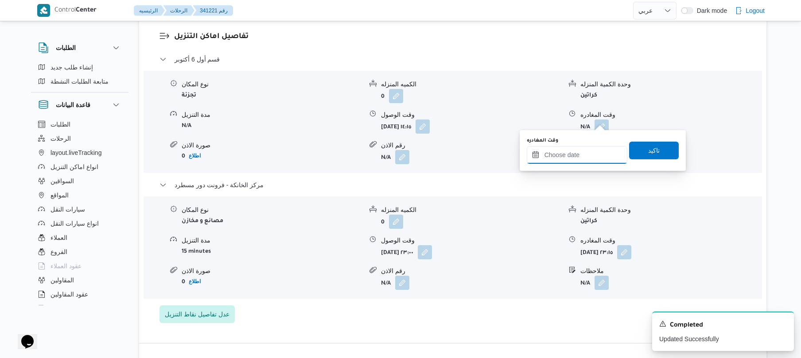
click at [581, 156] on input "وقت المغادره" at bounding box center [576, 155] width 101 height 18
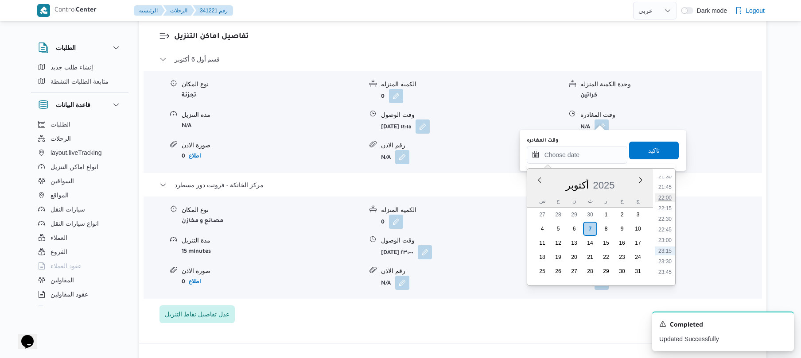
click at [669, 199] on li "22:00" at bounding box center [664, 197] width 20 height 9
type input "٠٧/١٠/٢٠٢٥ ٢٢:٠٠"
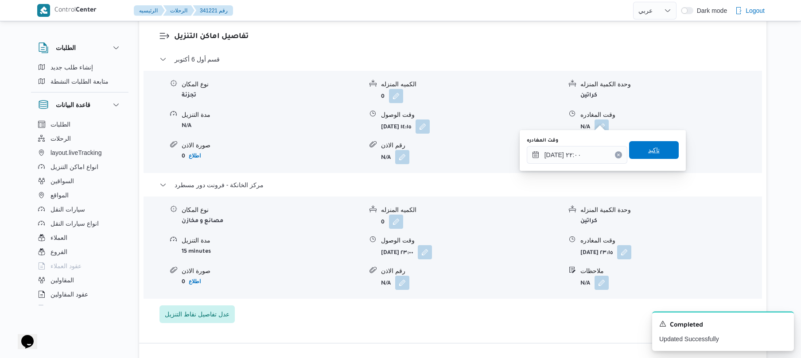
click at [648, 149] on span "تاكيد" at bounding box center [654, 150] width 12 height 11
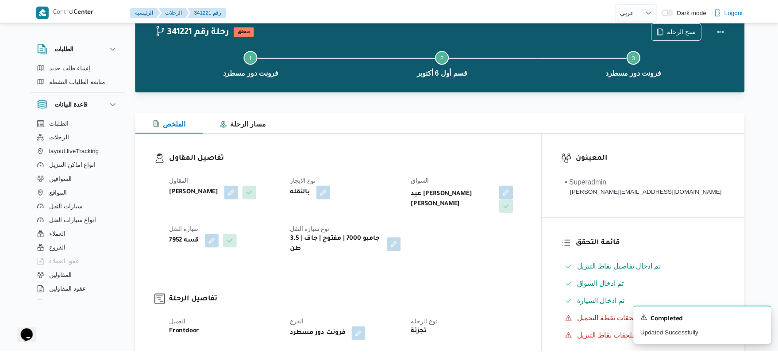
scroll to position [0, 0]
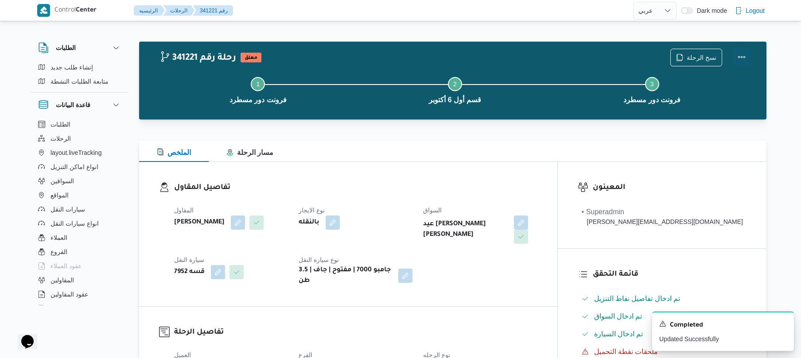
click at [744, 55] on button "Actions" at bounding box center [741, 57] width 18 height 18
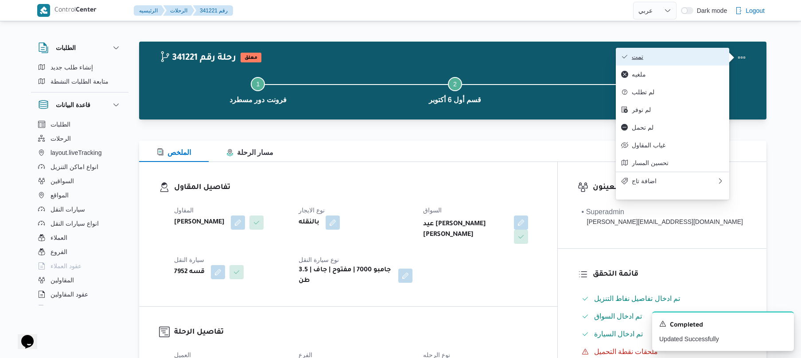
click at [689, 62] on button "تمت" at bounding box center [671, 57] width 113 height 18
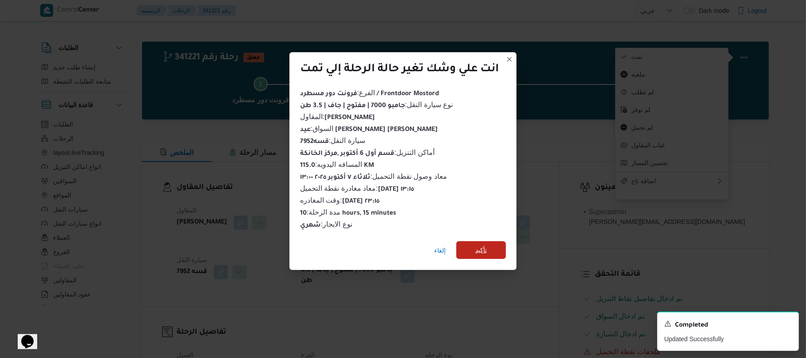
click at [495, 251] on span "تأكيد" at bounding box center [481, 250] width 50 height 18
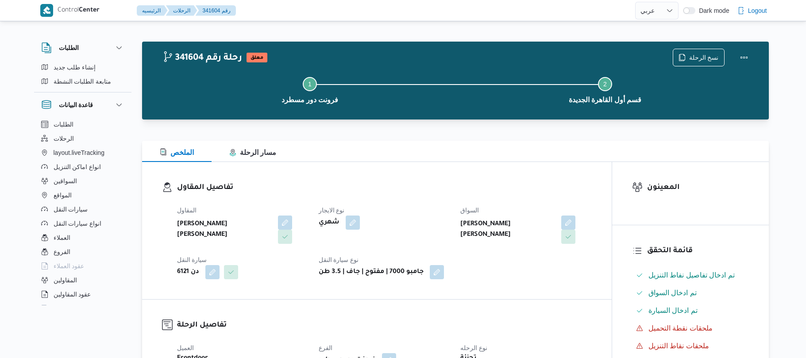
select select "ar"
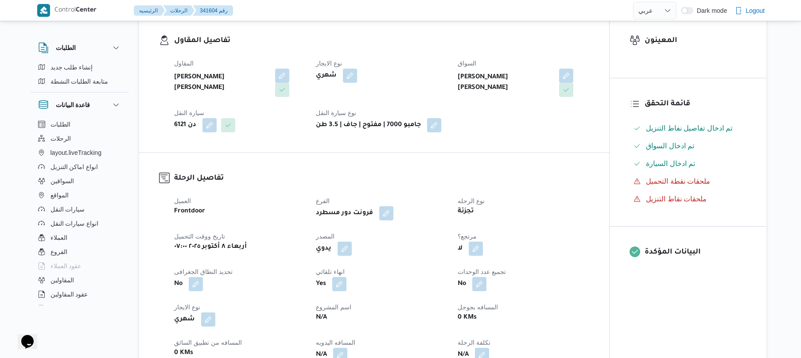
scroll to position [165, 0]
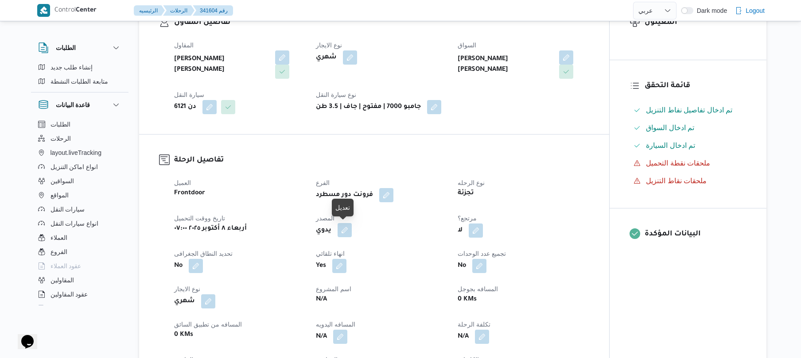
click at [346, 233] on button "button" at bounding box center [344, 230] width 14 height 14
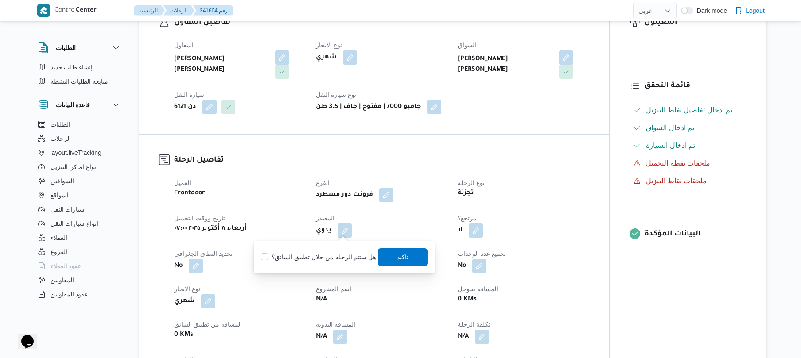
click at [330, 254] on label "هل ستتم الرحله من خلال تطبيق السائق؟" at bounding box center [318, 257] width 115 height 11
checkbox input "true"
click at [379, 257] on span "تاكيد" at bounding box center [403, 257] width 50 height 18
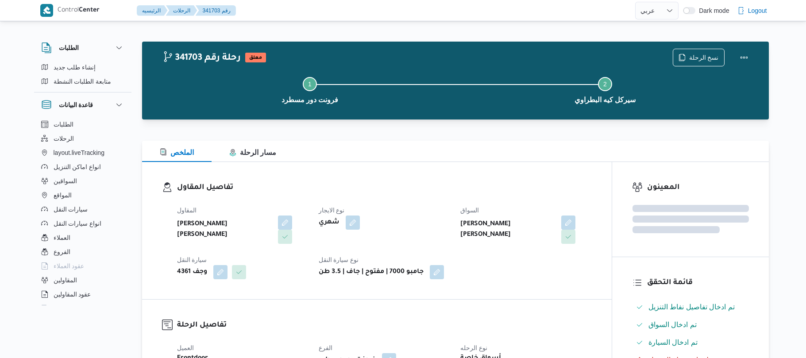
select select "ar"
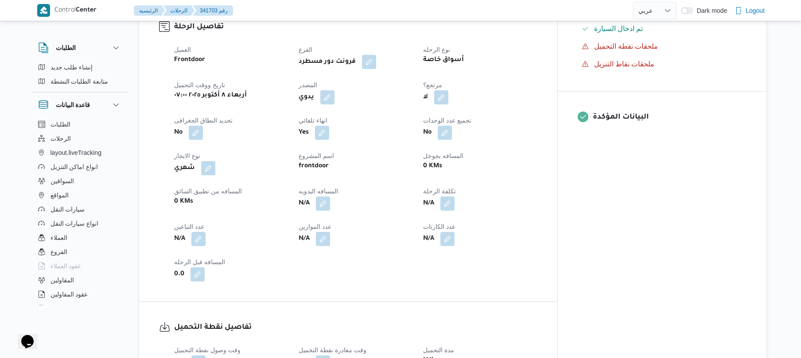
scroll to position [307, 0]
click at [334, 91] on button "button" at bounding box center [327, 96] width 14 height 14
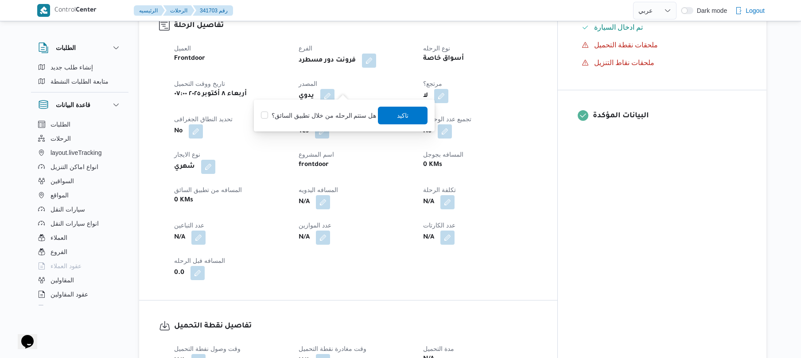
click at [332, 114] on label "هل ستتم الرحله من خلال تطبيق السائق؟" at bounding box center [318, 115] width 115 height 11
checkbox input "true"
click at [388, 114] on span "تاكيد" at bounding box center [403, 115] width 50 height 18
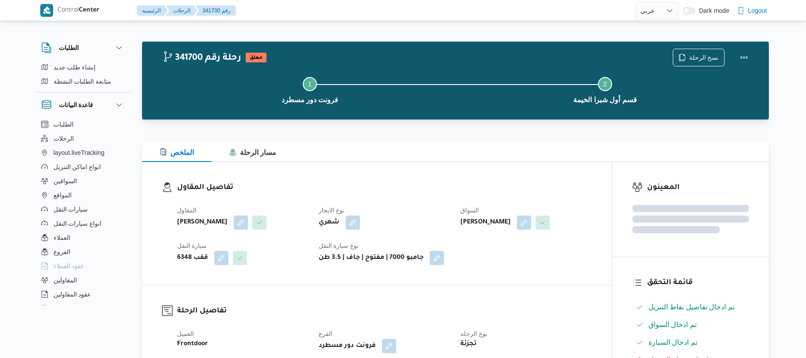
select select "ar"
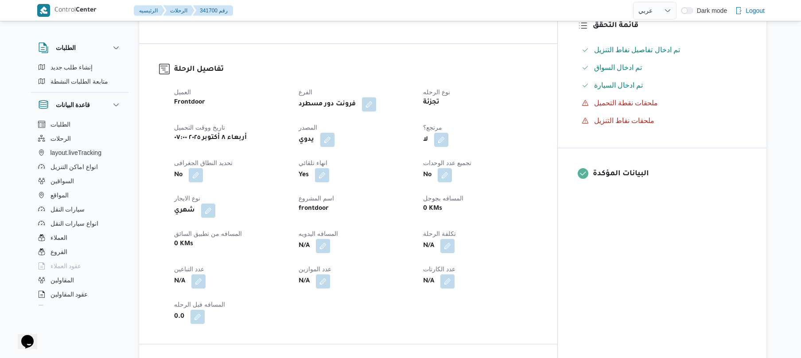
scroll to position [283, 0]
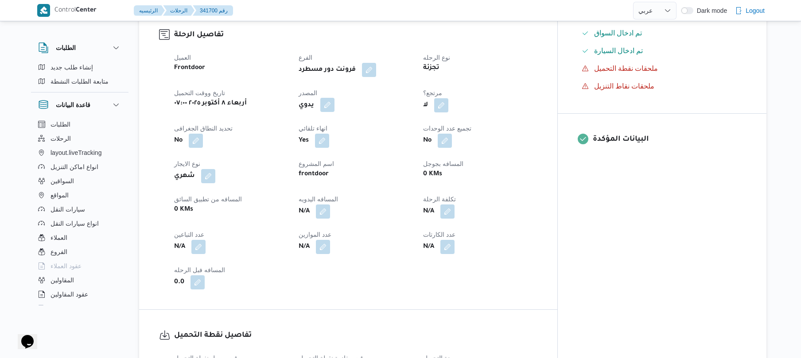
click at [334, 98] on button "button" at bounding box center [327, 105] width 14 height 14
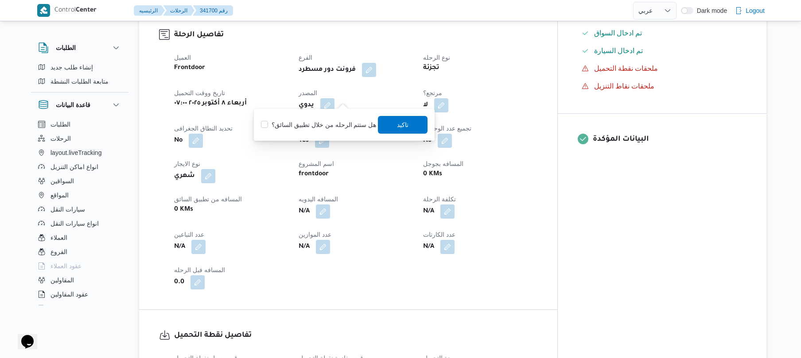
click at [333, 123] on label "هل ستتم الرحله من خلال تطبيق السائق؟" at bounding box center [318, 125] width 115 height 11
checkbox input "true"
click at [383, 125] on span "تاكيد" at bounding box center [403, 125] width 50 height 18
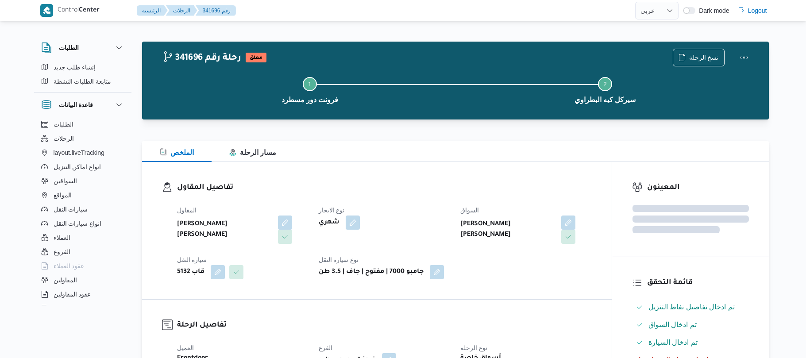
select select "ar"
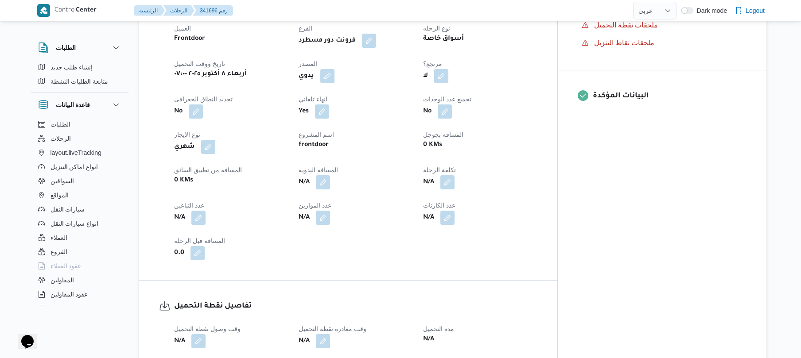
scroll to position [330, 0]
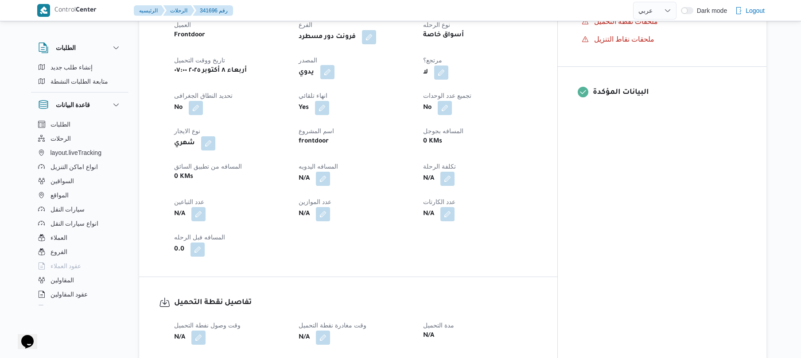
click at [334, 65] on button "button" at bounding box center [327, 72] width 14 height 14
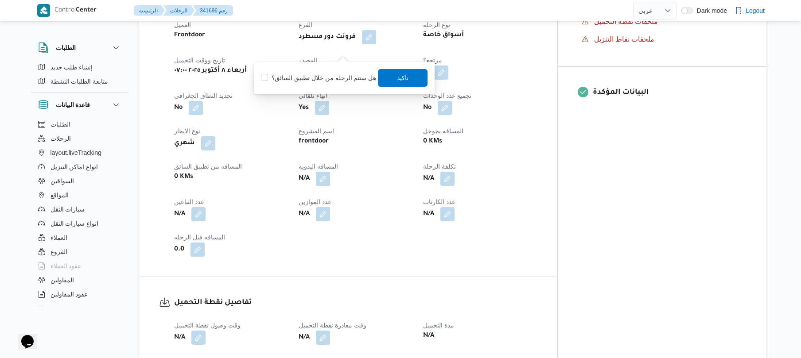
click at [326, 78] on label "هل ستتم الرحله من خلال تطبيق السائق؟" at bounding box center [318, 78] width 115 height 11
checkbox input "true"
click at [390, 76] on span "تاكيد" at bounding box center [403, 78] width 50 height 18
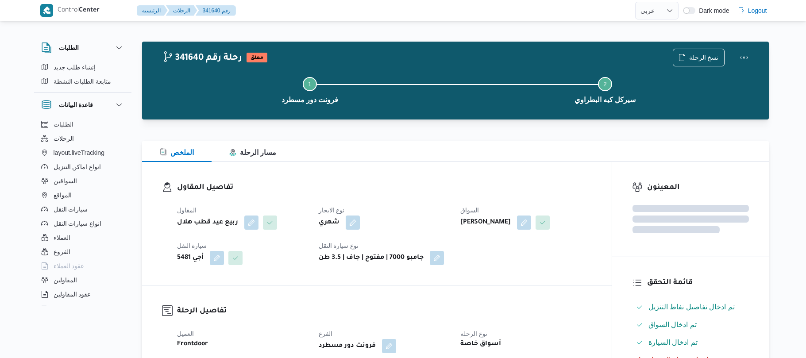
select select "ar"
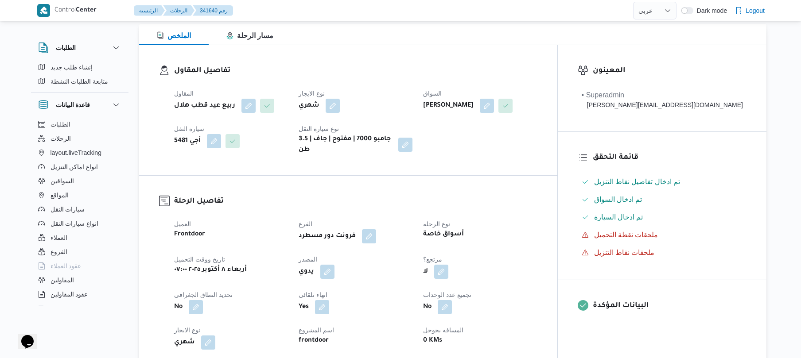
scroll to position [118, 0]
click at [334, 264] on button "button" at bounding box center [327, 270] width 14 height 14
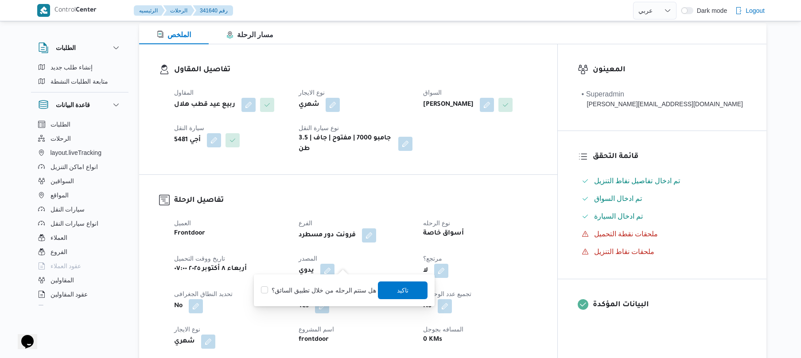
click at [333, 291] on label "هل ستتم الرحله من خلال تطبيق السائق؟" at bounding box center [318, 290] width 115 height 11
checkbox input "true"
click at [400, 287] on span "تاكيد" at bounding box center [403, 290] width 12 height 11
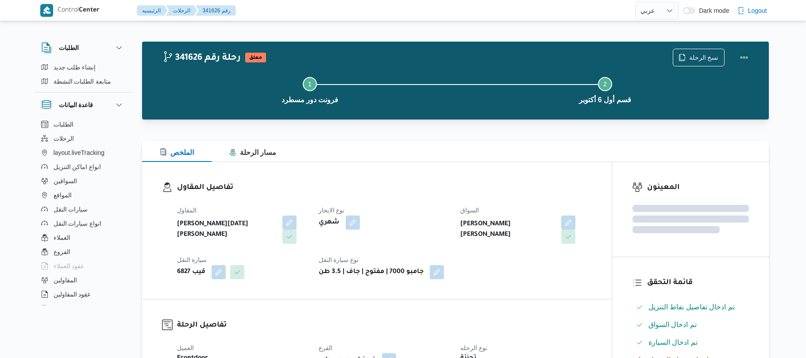
select select "ar"
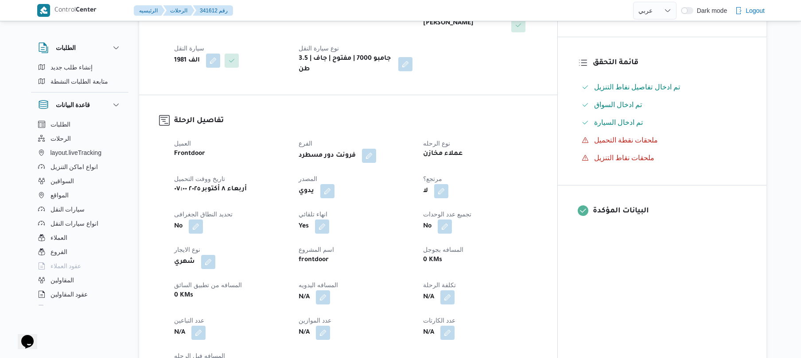
scroll to position [213, 0]
click at [334, 183] on button "button" at bounding box center [327, 190] width 14 height 14
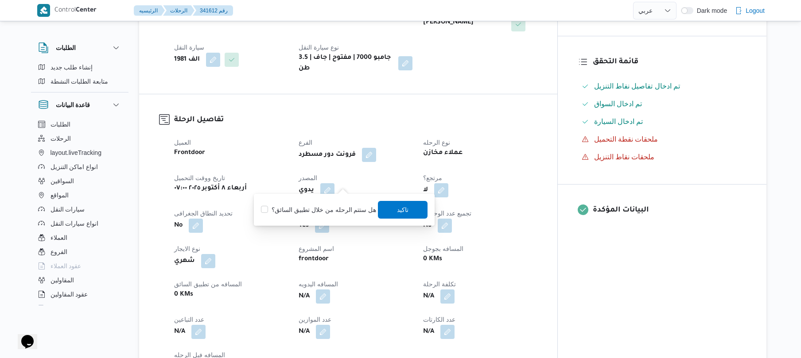
click at [325, 211] on label "هل ستتم الرحله من خلال تطبيق السائق؟" at bounding box center [318, 210] width 115 height 11
checkbox input "true"
click at [397, 211] on span "تاكيد" at bounding box center [403, 209] width 12 height 11
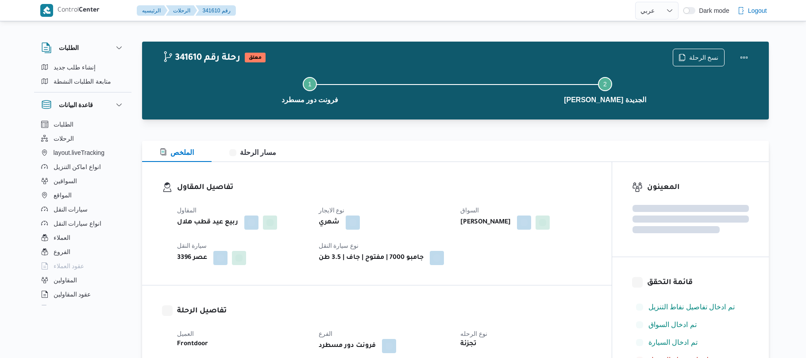
select select "ar"
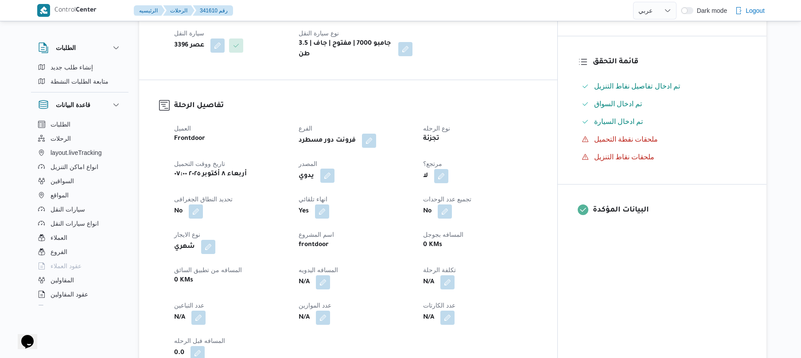
click at [334, 183] on button "button" at bounding box center [327, 176] width 14 height 14
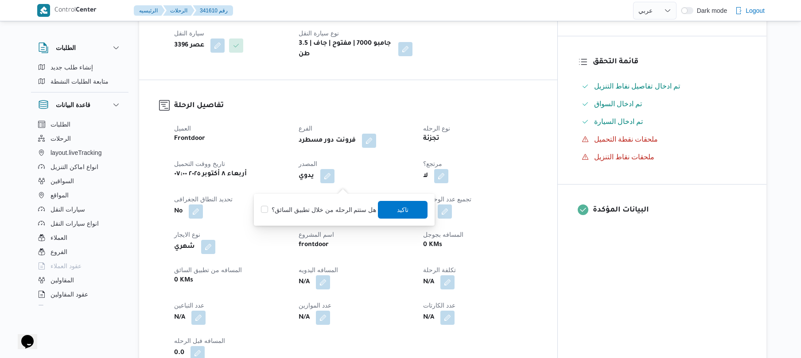
click at [316, 210] on label "هل ستتم الرحله من خلال تطبيق السائق؟" at bounding box center [318, 210] width 115 height 11
checkbox input "true"
click at [406, 208] on span "تاكيد" at bounding box center [403, 210] width 50 height 18
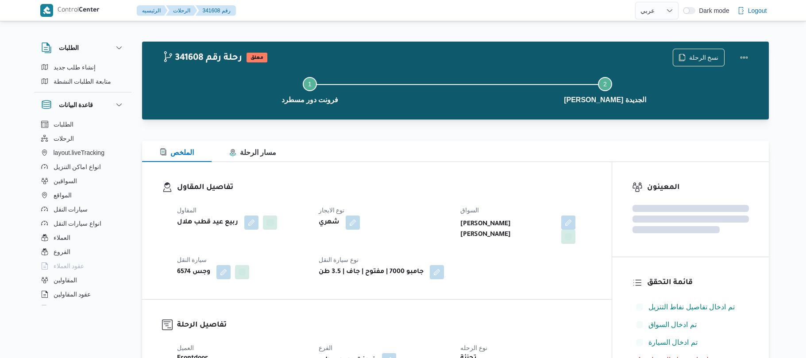
select select "ar"
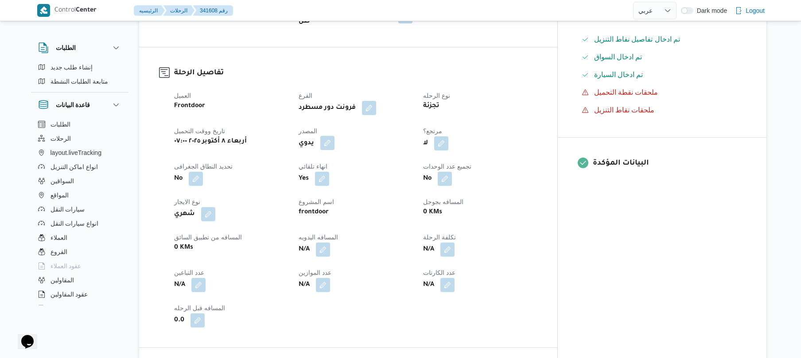
click at [334, 136] on button "button" at bounding box center [327, 143] width 14 height 14
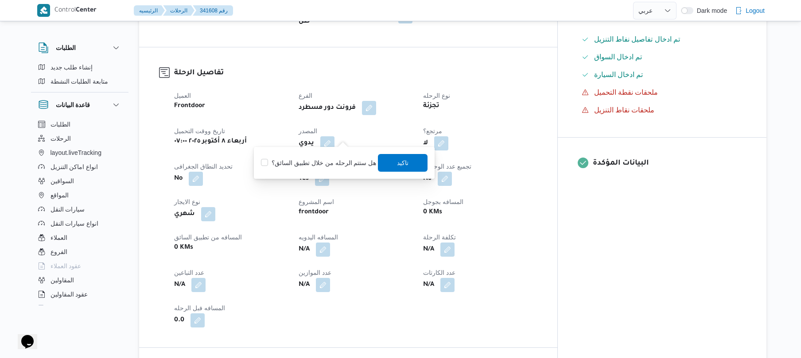
click at [335, 169] on div "هل ستتم الرحله من خلال تطبيق السائق؟ تاكيد" at bounding box center [344, 162] width 168 height 19
click at [337, 165] on label "هل ستتم الرحله من خلال تطبيق السائق؟" at bounding box center [318, 163] width 115 height 11
checkbox input "true"
click at [397, 162] on span "تاكيد" at bounding box center [403, 162] width 12 height 11
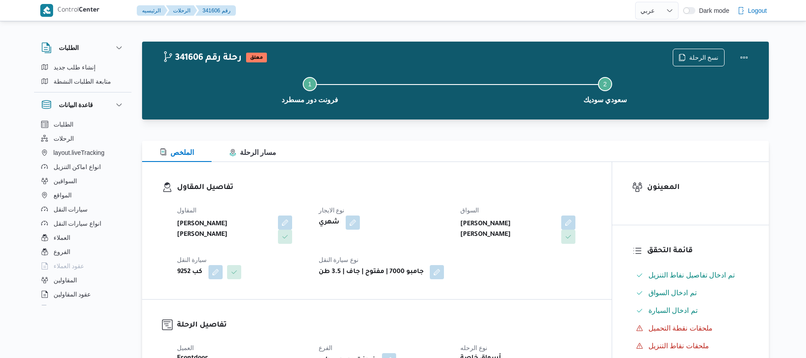
select select "ar"
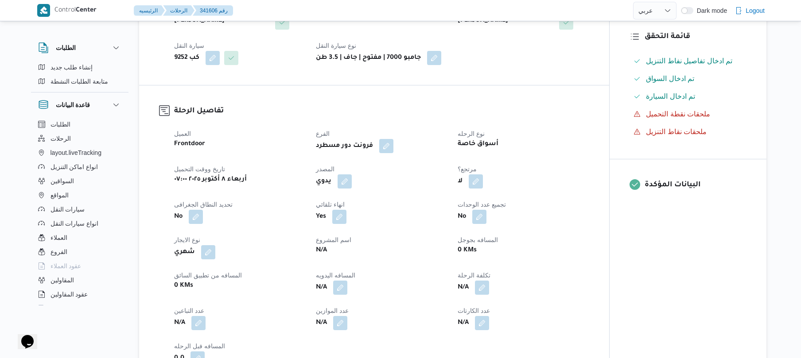
scroll to position [216, 0]
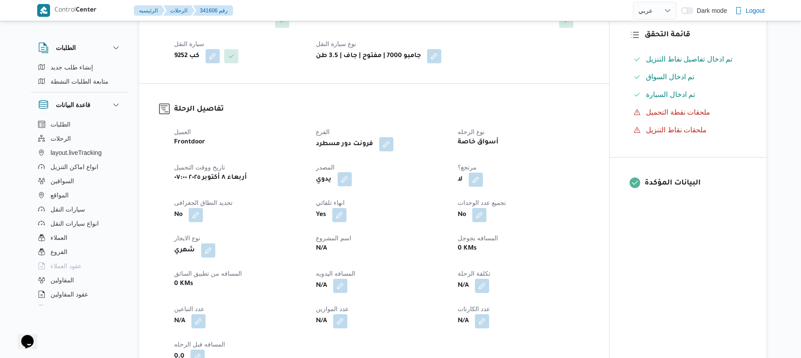
click at [340, 180] on button "button" at bounding box center [344, 179] width 14 height 14
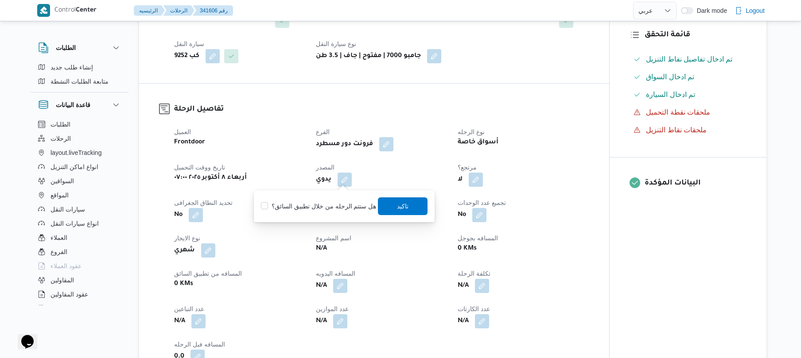
click at [326, 203] on label "هل ستتم الرحله من خلال تطبيق السائق؟" at bounding box center [318, 206] width 115 height 11
checkbox input "true"
click at [410, 200] on span "تاكيد" at bounding box center [403, 206] width 50 height 18
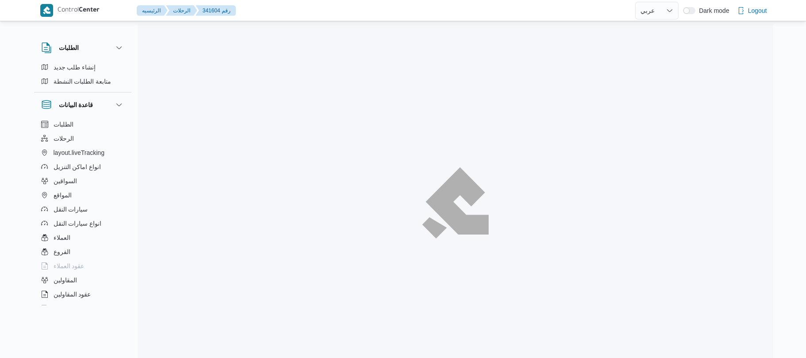
select select "ar"
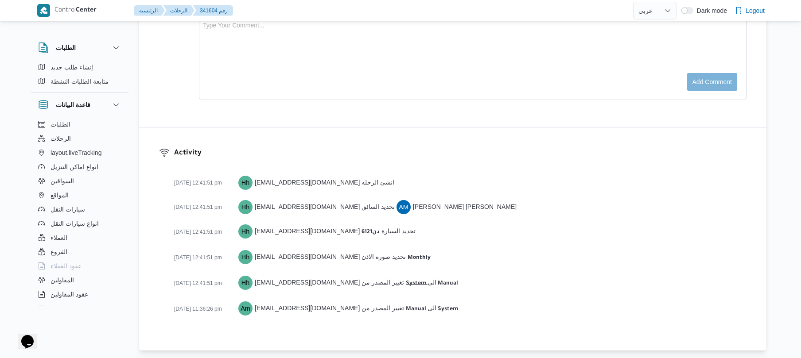
scroll to position [1088, 0]
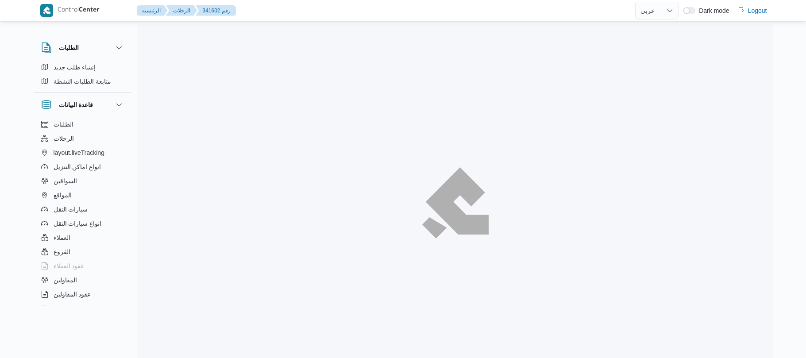
select select "ar"
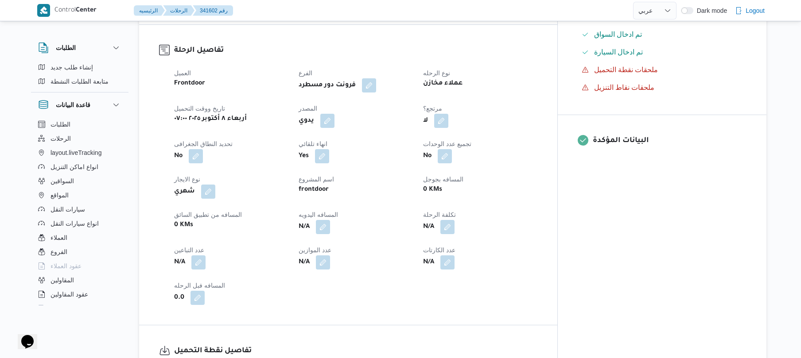
scroll to position [283, 0]
click at [334, 114] on button "button" at bounding box center [327, 119] width 14 height 14
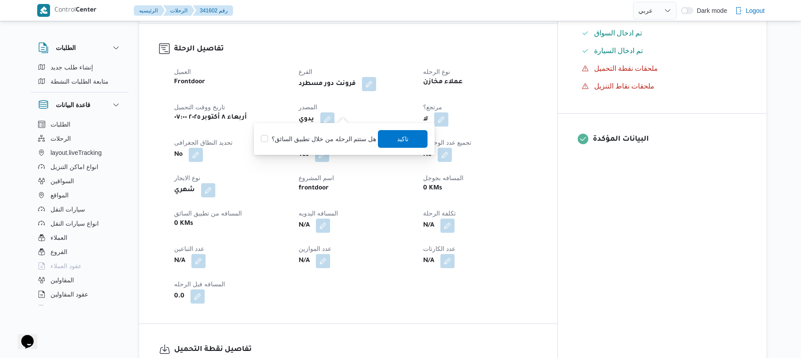
click at [327, 139] on label "هل ستتم الرحله من خلال تطبيق السائق؟" at bounding box center [318, 139] width 115 height 11
checkbox input "true"
click at [389, 136] on span "تاكيد" at bounding box center [403, 139] width 50 height 18
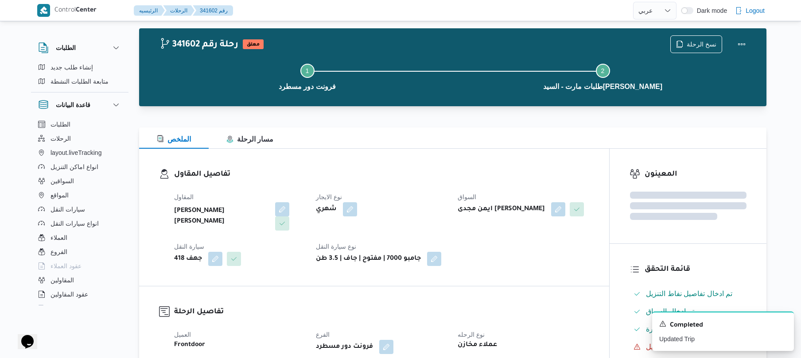
scroll to position [0, 0]
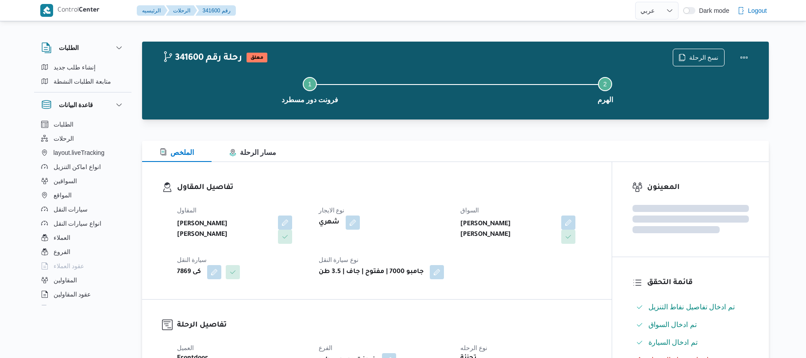
select select "ar"
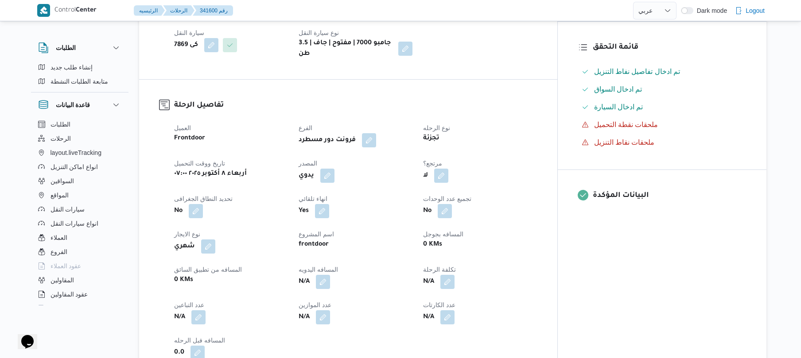
scroll to position [236, 0]
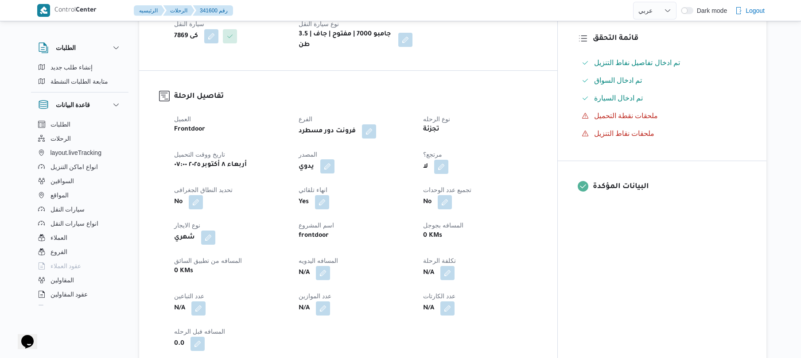
click at [334, 159] on button "button" at bounding box center [327, 166] width 14 height 14
click at [316, 182] on label "هل ستتم الرحله من خلال تطبيق السائق؟" at bounding box center [318, 186] width 115 height 11
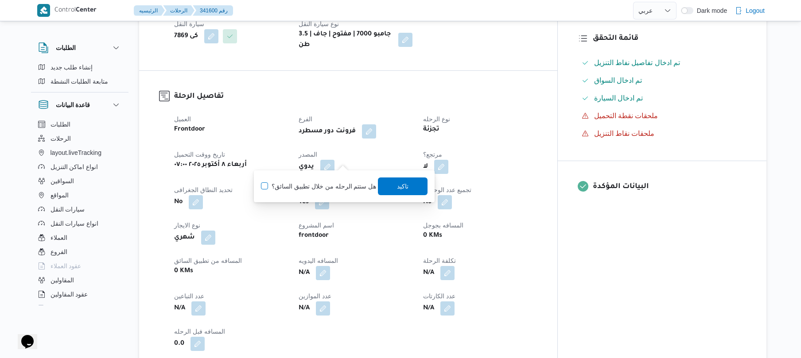
checkbox input "true"
click at [406, 187] on span "تاكيد" at bounding box center [403, 186] width 12 height 11
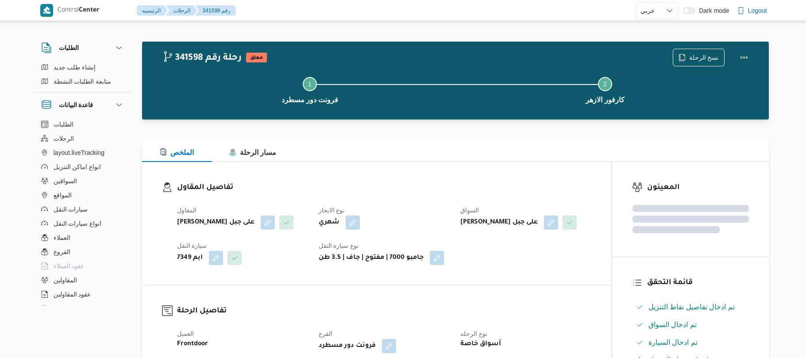
select select "ar"
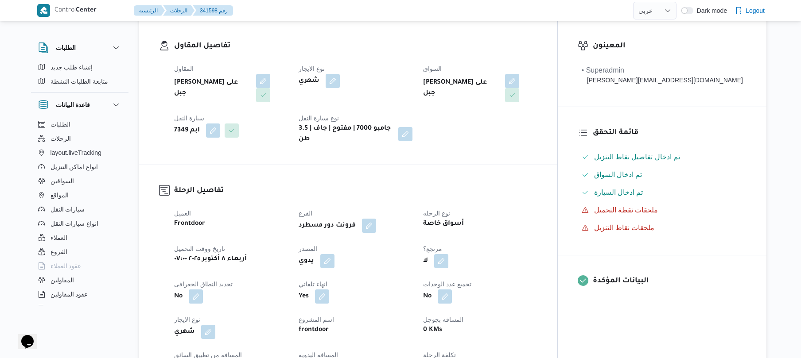
scroll to position [189, 0]
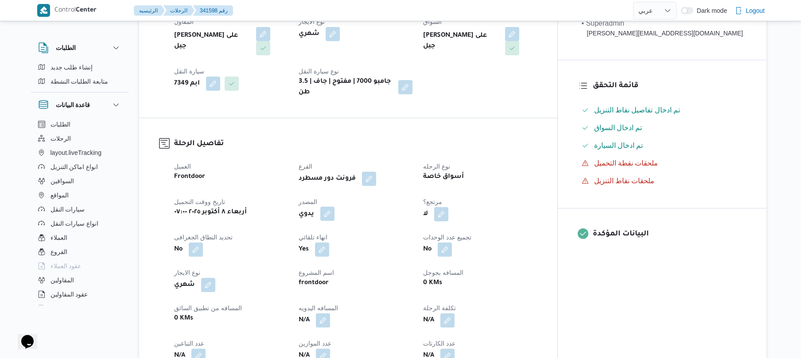
click at [334, 207] on button "button" at bounding box center [327, 214] width 14 height 14
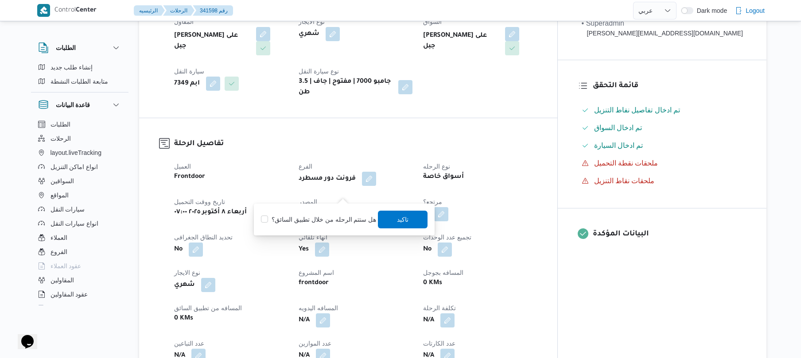
click at [333, 218] on label "هل ستتم الرحله من خلال تطبيق السائق؟" at bounding box center [318, 219] width 115 height 11
checkbox input "true"
click at [399, 221] on span "تاكيد" at bounding box center [403, 219] width 12 height 11
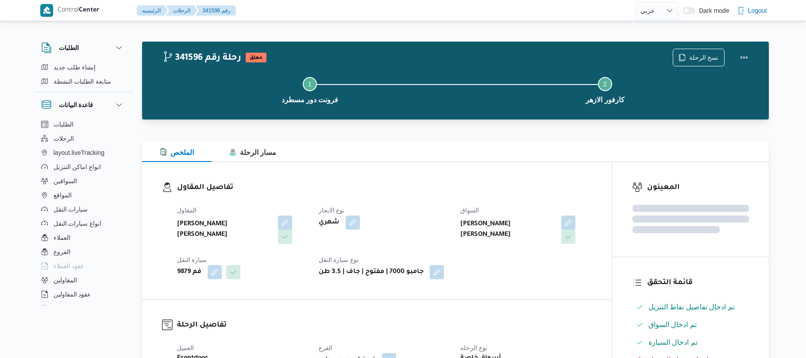
select select "ar"
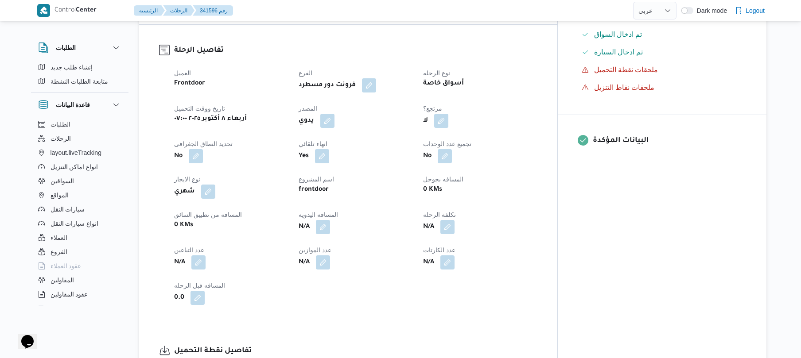
scroll to position [283, 0]
click at [334, 112] on button "button" at bounding box center [327, 119] width 14 height 14
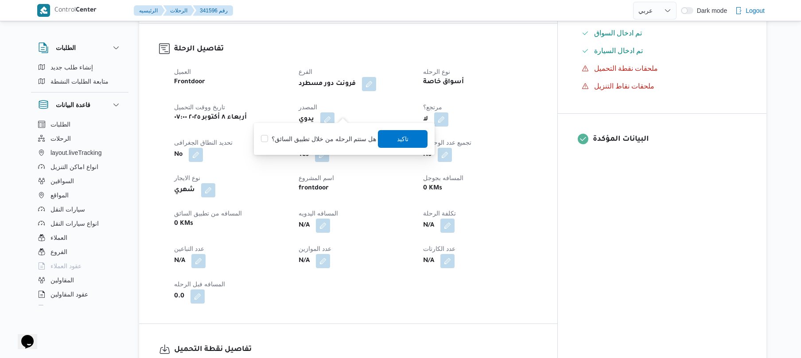
click at [318, 142] on label "هل ستتم الرحله من خلال تطبيق السائق؟" at bounding box center [318, 139] width 115 height 11
checkbox input "true"
click at [408, 139] on span "تاكيد" at bounding box center [403, 139] width 50 height 18
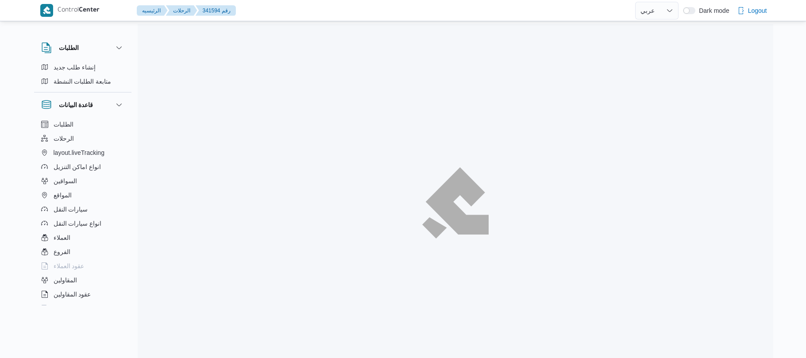
select select "ar"
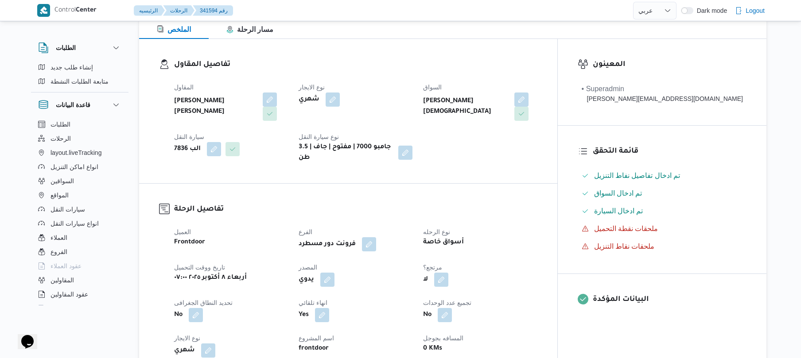
scroll to position [236, 0]
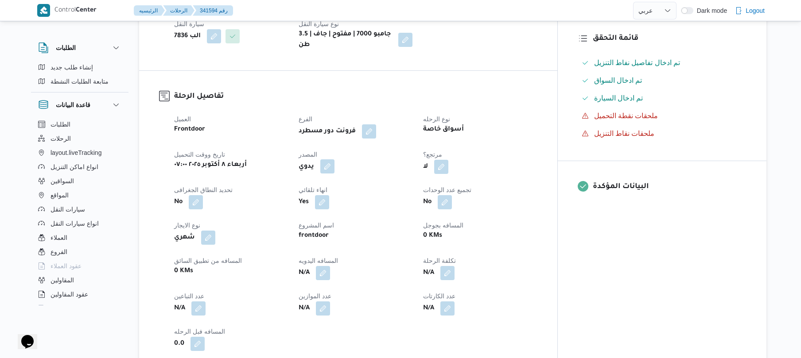
click at [334, 159] on button "button" at bounding box center [327, 166] width 14 height 14
click at [325, 183] on label "هل ستتم الرحله من خلال تطبيق السائق؟" at bounding box center [318, 186] width 115 height 11
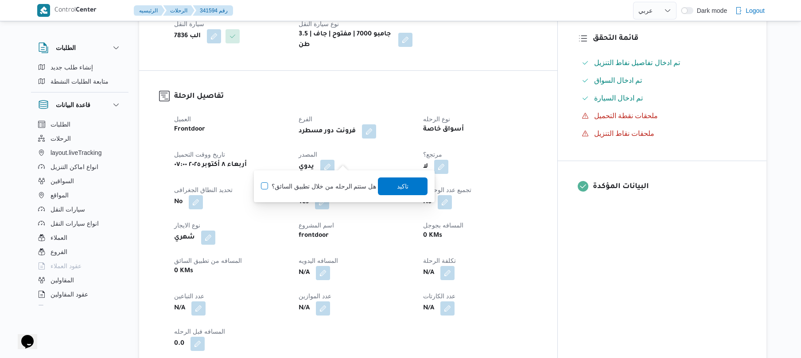
checkbox input "true"
click at [397, 187] on span "تاكيد" at bounding box center [403, 186] width 12 height 11
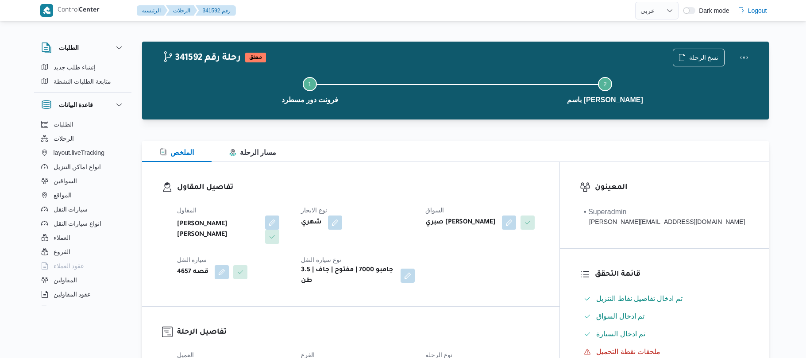
select select "ar"
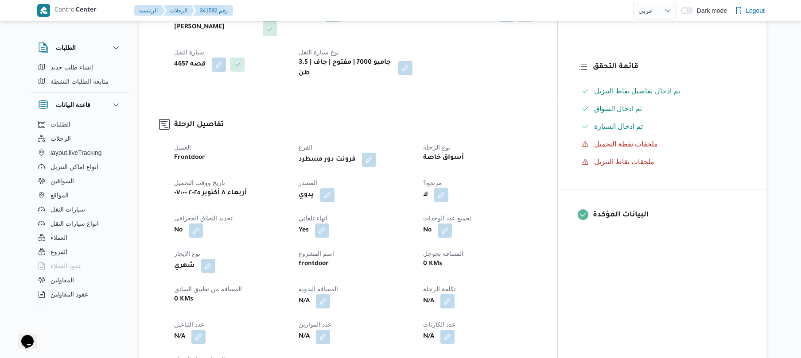
scroll to position [236, 0]
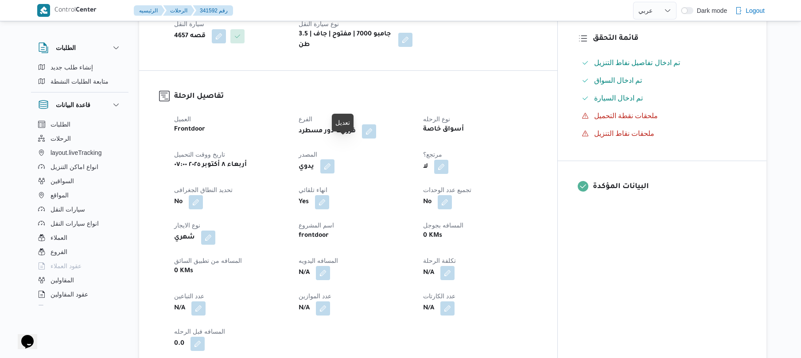
click at [334, 159] on button "button" at bounding box center [327, 166] width 14 height 14
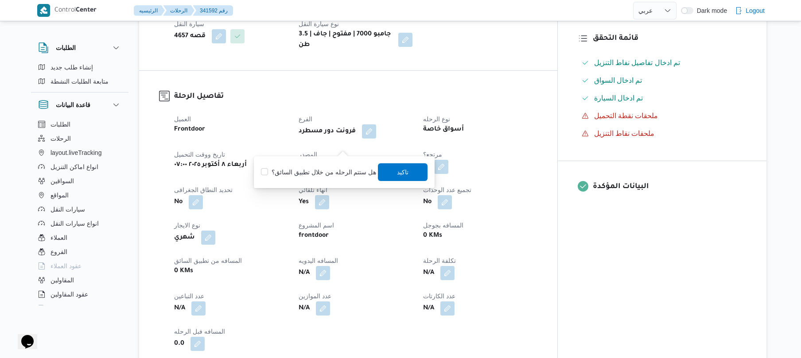
click at [319, 175] on label "هل ستتم الرحله من خلال تطبيق السائق؟" at bounding box center [318, 172] width 115 height 11
checkbox input "true"
click at [400, 168] on span "تاكيد" at bounding box center [403, 171] width 12 height 11
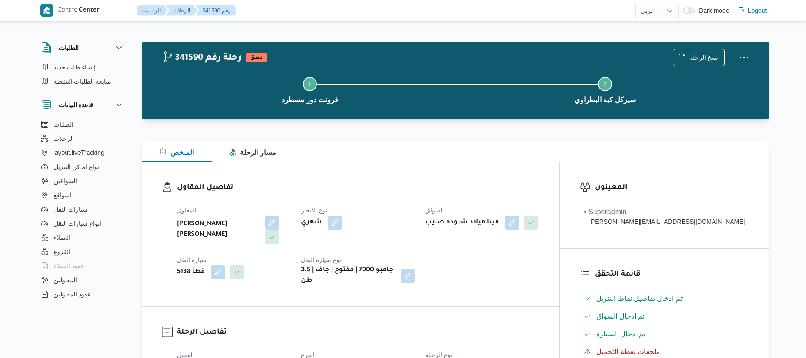
select select "ar"
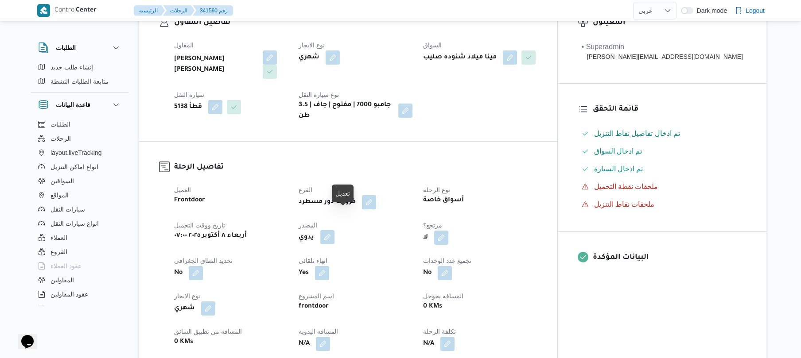
click at [334, 230] on button "button" at bounding box center [327, 237] width 14 height 14
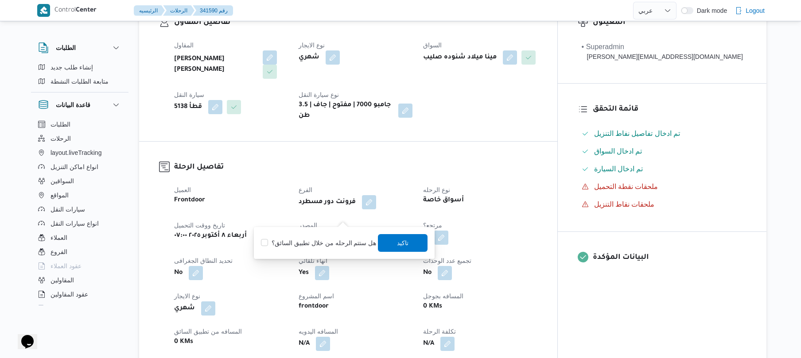
click at [315, 241] on label "هل ستتم الرحله من خلال تطبيق السائق؟" at bounding box center [318, 243] width 115 height 11
checkbox input "true"
click at [409, 244] on span "تاكيد" at bounding box center [403, 243] width 50 height 18
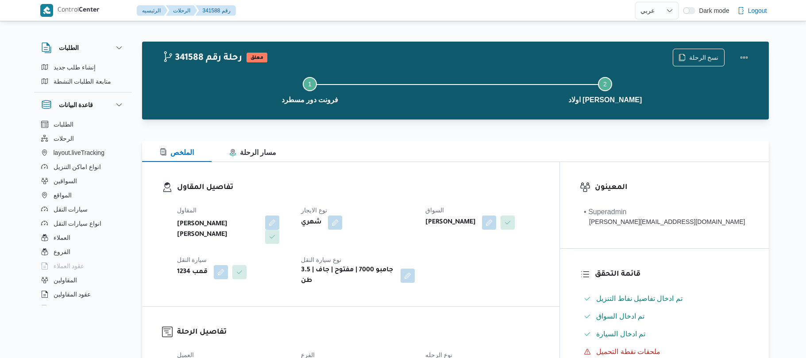
select select "ar"
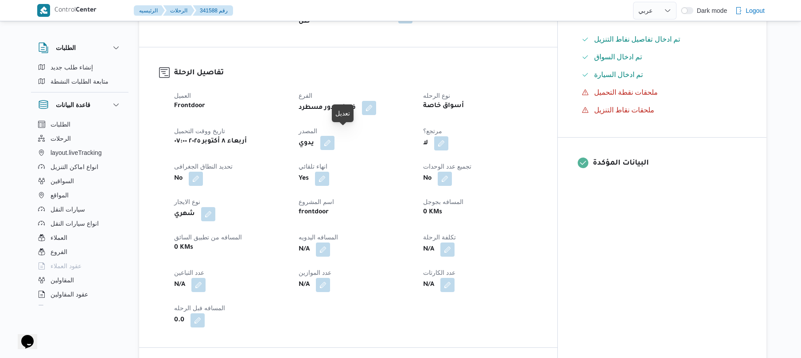
click at [334, 140] on button "button" at bounding box center [327, 143] width 14 height 14
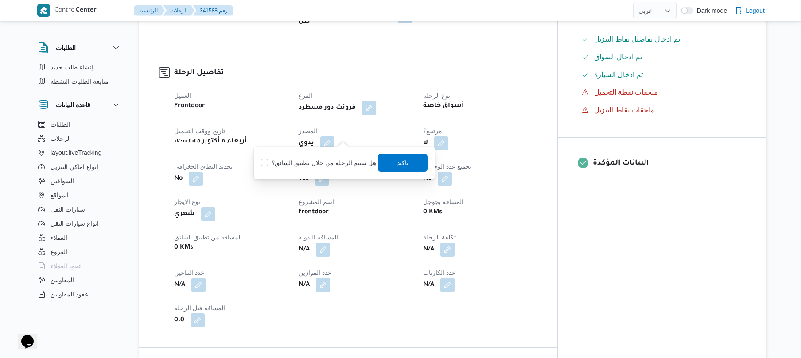
click at [326, 165] on label "هل ستتم الرحله من خلال تطبيق السائق؟" at bounding box center [318, 163] width 115 height 11
checkbox input "true"
click at [390, 165] on span "تاكيد" at bounding box center [403, 163] width 50 height 18
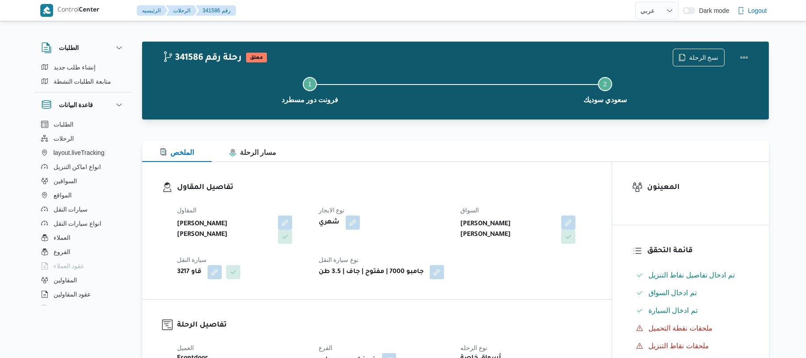
select select "ar"
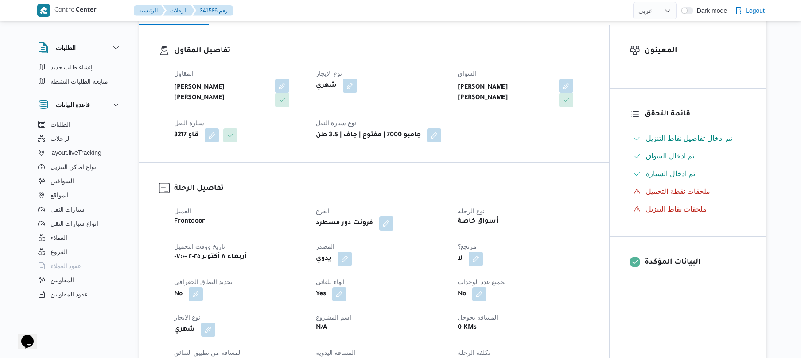
scroll to position [213, 0]
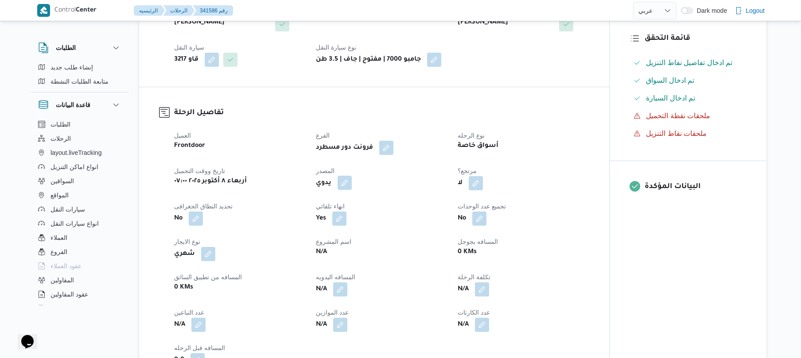
click at [348, 176] on button "button" at bounding box center [344, 183] width 14 height 14
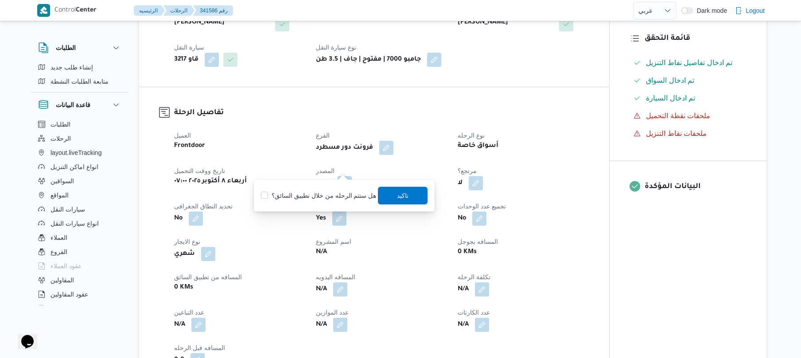
click at [337, 192] on label "هل ستتم الرحله من خلال تطبيق السائق؟" at bounding box center [318, 195] width 115 height 11
checkbox input "true"
click at [391, 195] on span "تاكيد" at bounding box center [403, 195] width 50 height 18
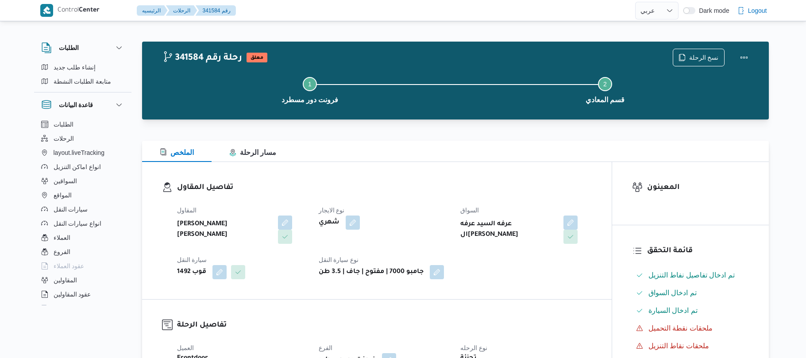
select select "ar"
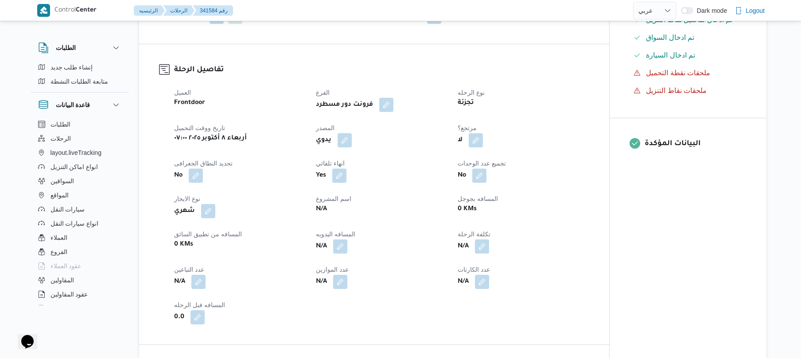
scroll to position [259, 0]
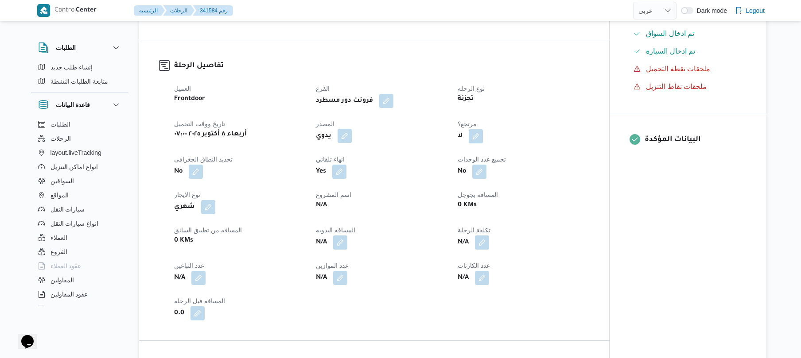
click at [344, 129] on button "button" at bounding box center [344, 136] width 14 height 14
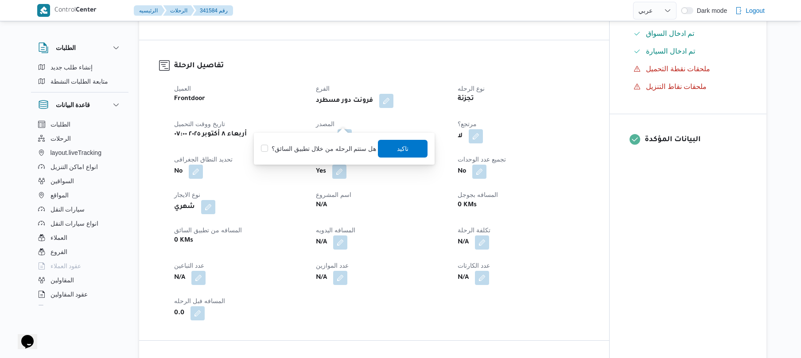
click at [329, 146] on label "هل ستتم الرحله من خلال تطبيق السائق؟" at bounding box center [318, 148] width 115 height 11
checkbox input "true"
click at [399, 147] on span "تاكيد" at bounding box center [403, 148] width 12 height 11
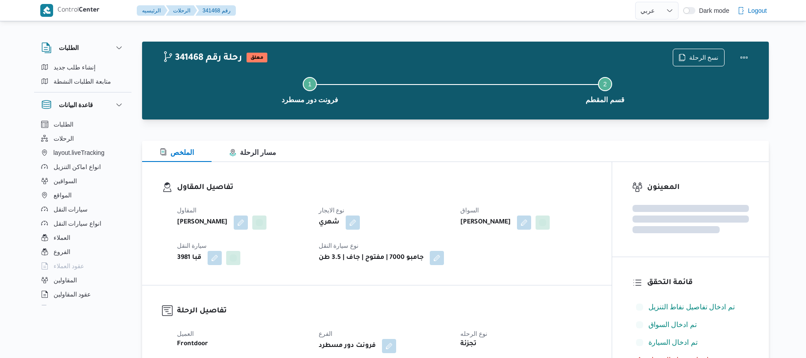
select select "ar"
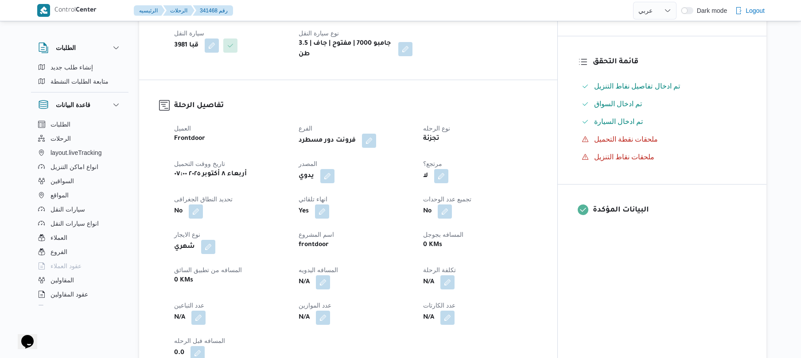
scroll to position [236, 0]
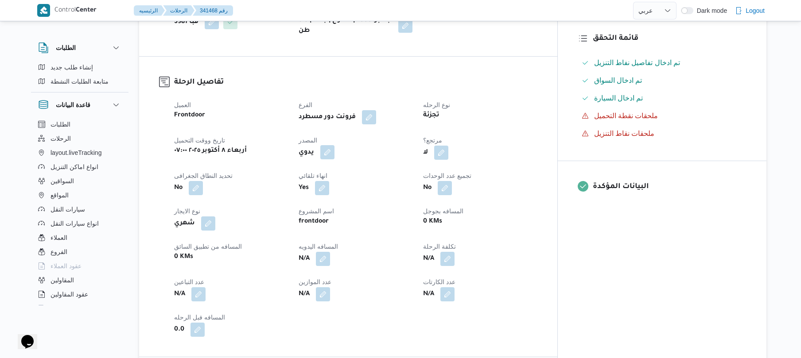
click at [334, 145] on button "button" at bounding box center [327, 152] width 14 height 14
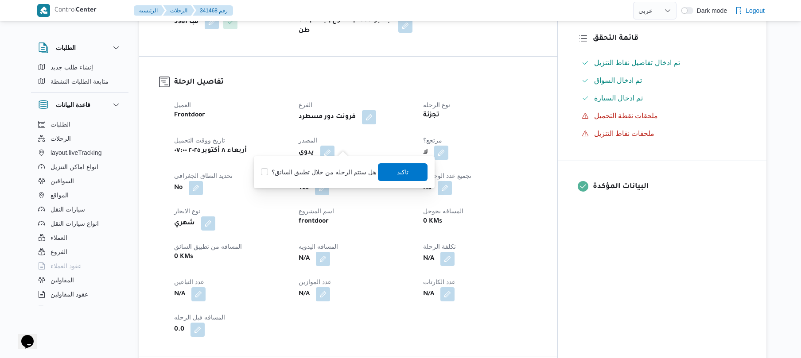
click at [334, 168] on label "هل ستتم الرحله من خلال تطبيق السائق؟" at bounding box center [318, 172] width 115 height 11
checkbox input "true"
click at [393, 169] on span "تاكيد" at bounding box center [403, 172] width 50 height 18
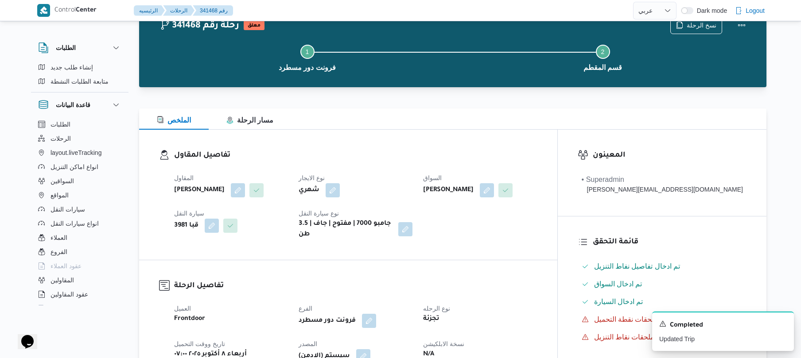
scroll to position [23, 0]
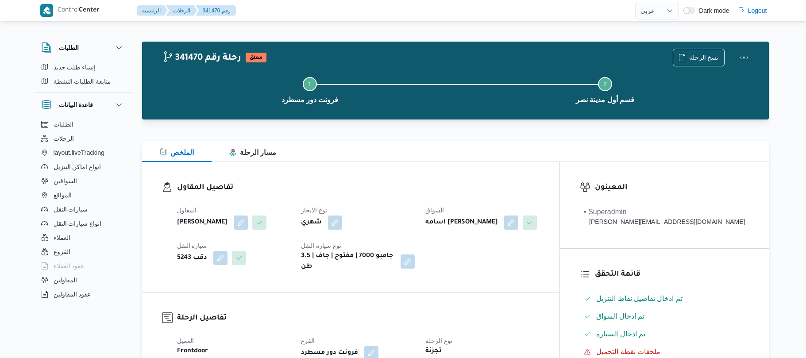
select select "ar"
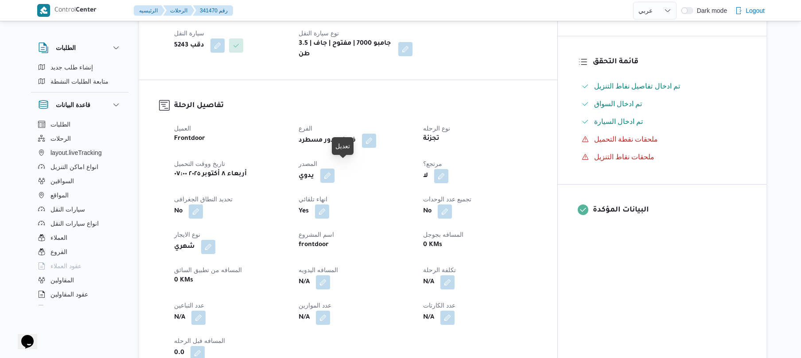
click at [334, 169] on button "button" at bounding box center [327, 176] width 14 height 14
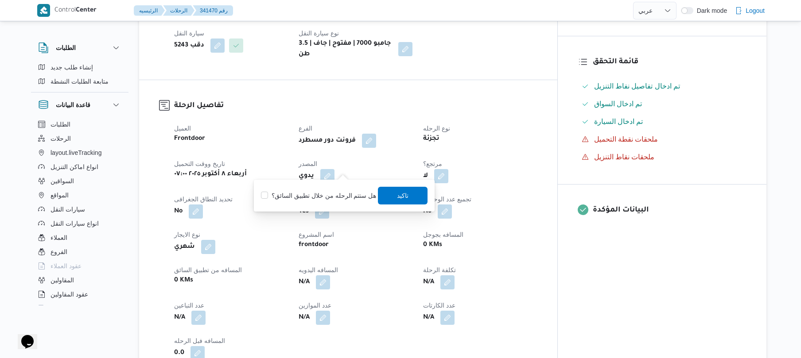
click at [327, 197] on label "هل ستتم الرحله من خلال تطبيق السائق؟" at bounding box center [318, 195] width 115 height 11
checkbox input "true"
click at [403, 197] on span "تاكيد" at bounding box center [403, 195] width 12 height 11
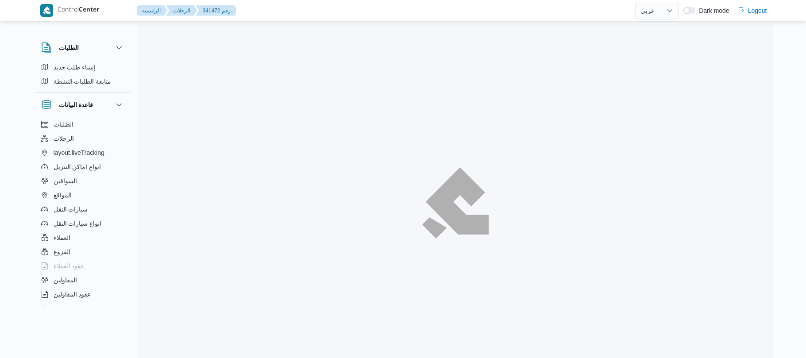
select select "ar"
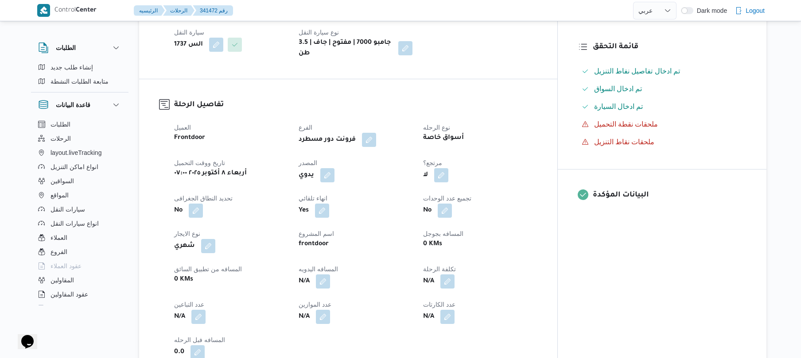
scroll to position [236, 0]
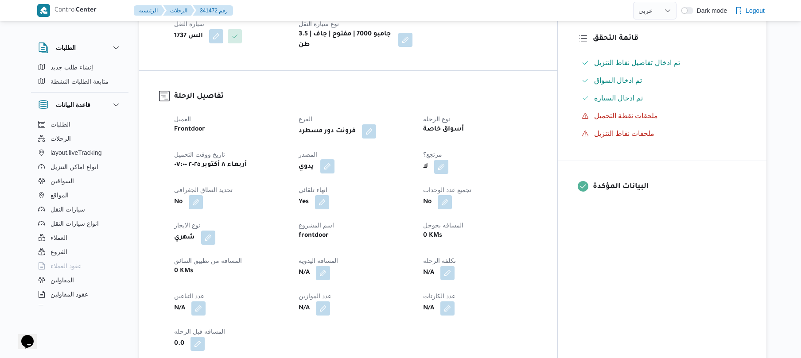
click at [334, 159] on button "button" at bounding box center [327, 166] width 14 height 14
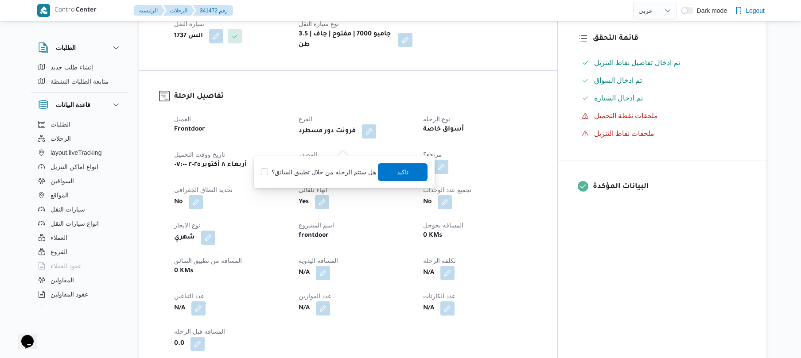
click at [326, 174] on label "هل ستتم الرحله من خلال تطبيق السائق؟" at bounding box center [318, 172] width 115 height 11
checkbox input "true"
click at [381, 173] on span "تاكيد" at bounding box center [403, 172] width 50 height 18
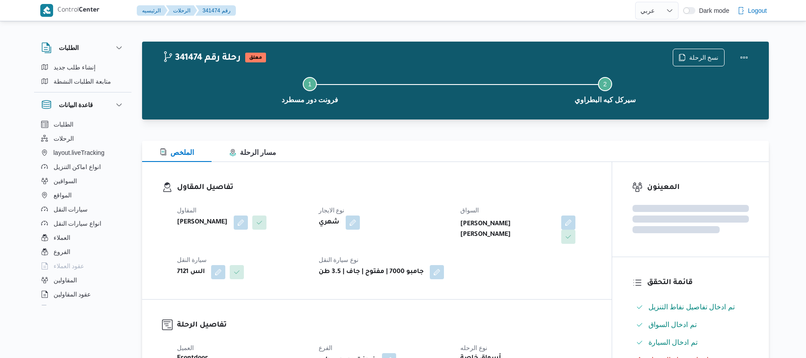
select select "ar"
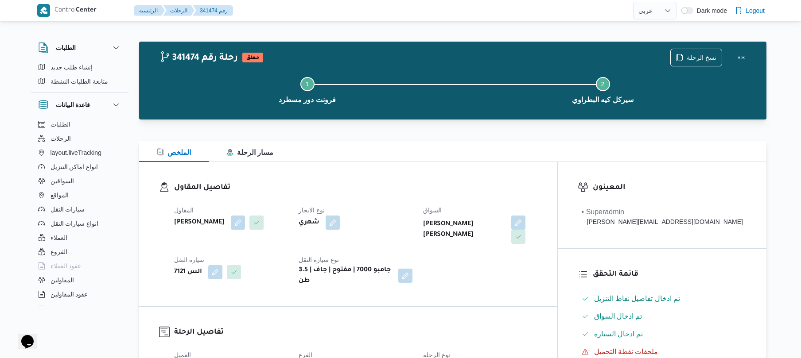
click at [463, 153] on div "الملخص مسار الرحلة" at bounding box center [452, 151] width 627 height 21
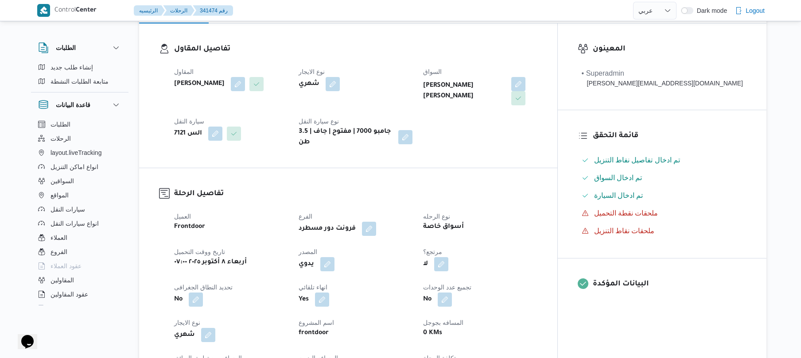
scroll to position [189, 0]
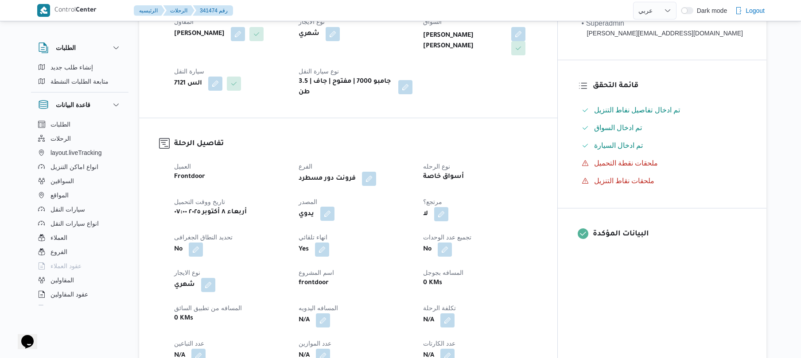
click at [334, 207] on button "button" at bounding box center [327, 214] width 14 height 14
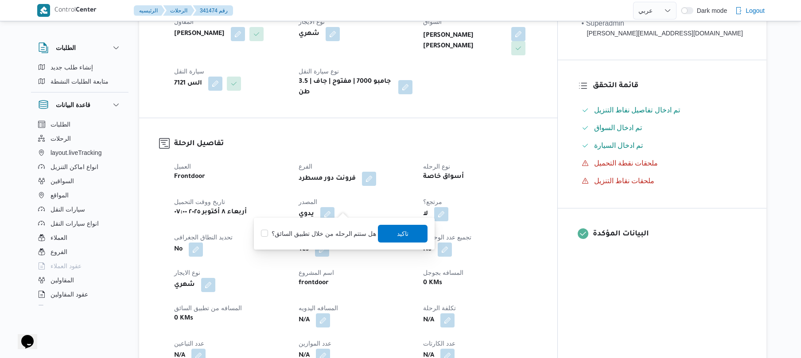
click at [317, 236] on label "هل ستتم الرحله من خلال تطبيق السائق؟" at bounding box center [318, 233] width 115 height 11
checkbox input "true"
click at [392, 235] on span "تاكيد" at bounding box center [403, 233] width 50 height 18
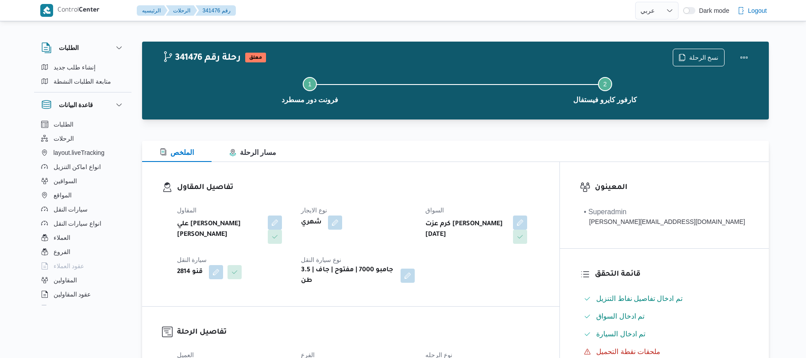
select select "ar"
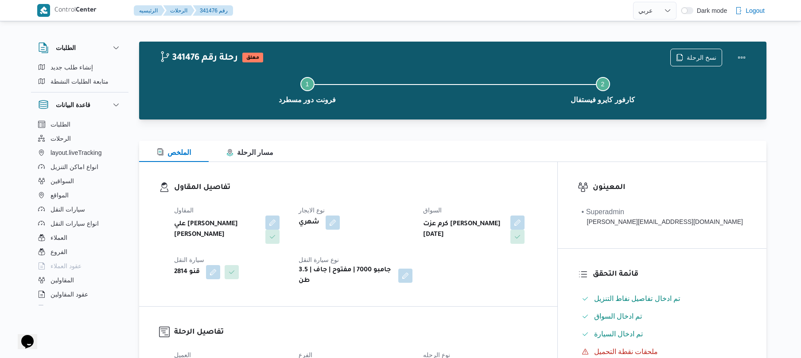
click at [417, 194] on dl "تفاصيل المقاول المقاول علي يحيي علي مهران حسنين نوع الايجار شهري السواق كرم عزت…" at bounding box center [355, 234] width 363 height 104
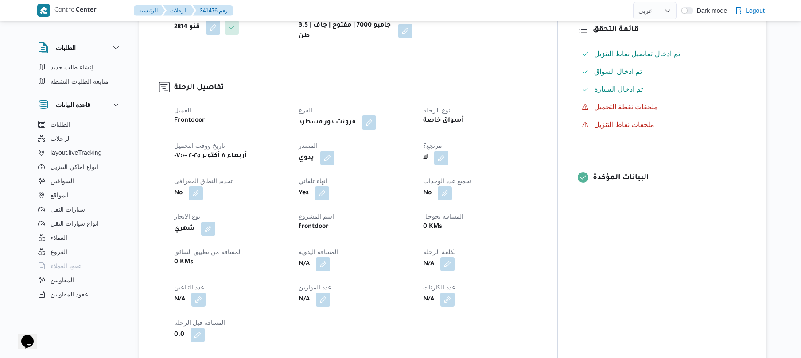
scroll to position [259, 0]
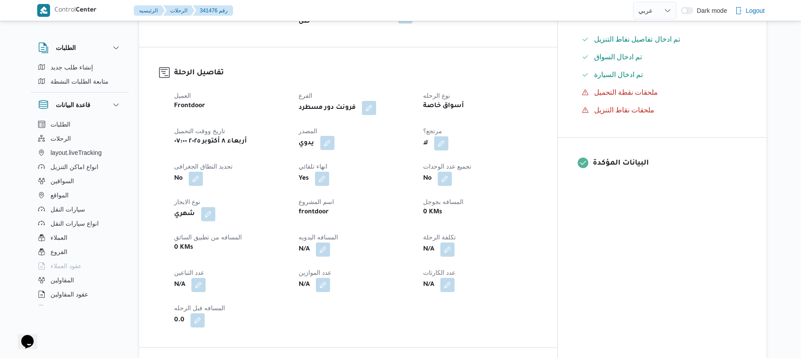
click at [334, 136] on button "button" at bounding box center [327, 143] width 14 height 14
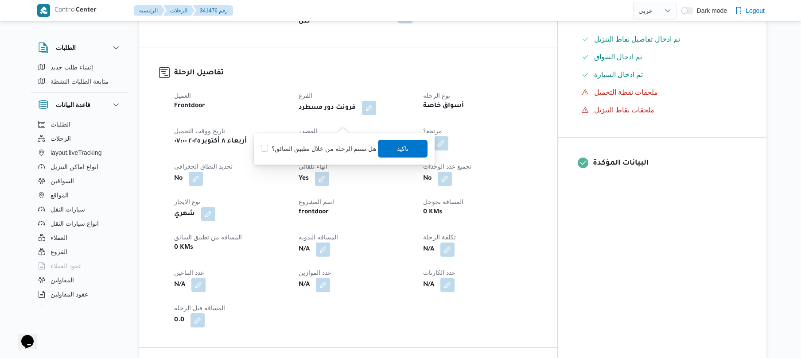
click at [325, 145] on label "هل ستتم الرحله من خلال تطبيق السائق؟" at bounding box center [318, 148] width 115 height 11
checkbox input "true"
click at [398, 146] on span "تاكيد" at bounding box center [403, 148] width 12 height 11
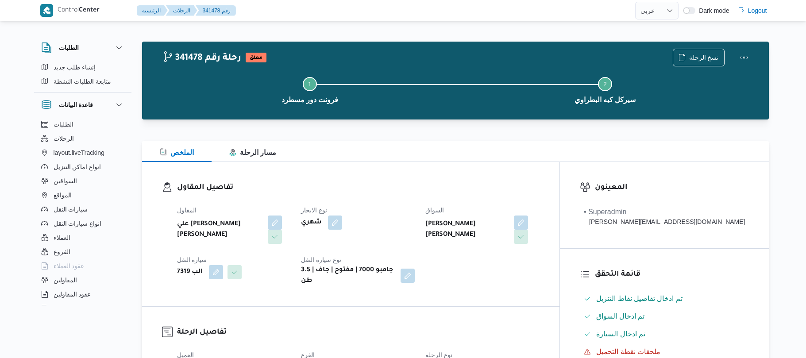
select select "ar"
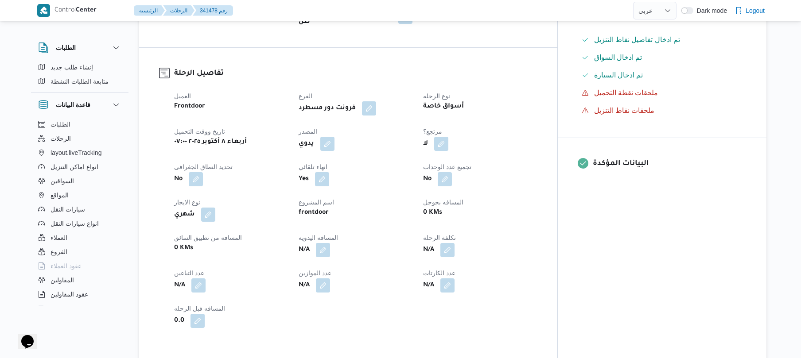
scroll to position [259, 0]
click at [334, 136] on button "button" at bounding box center [327, 143] width 14 height 14
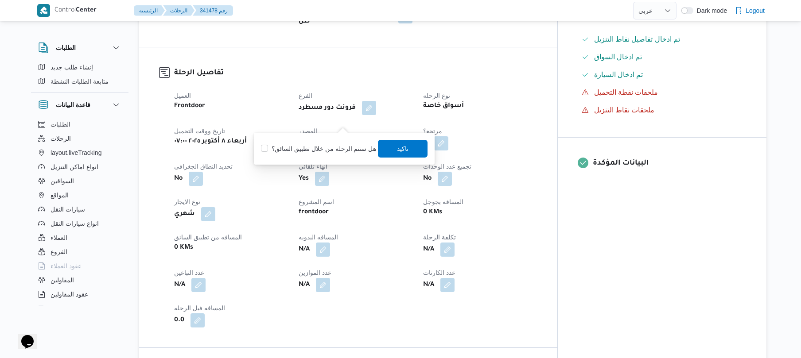
click at [321, 146] on label "هل ستتم الرحله من خلال تطبيق السائق؟" at bounding box center [318, 148] width 115 height 11
checkbox input "true"
click at [402, 149] on span "تاكيد" at bounding box center [403, 148] width 12 height 11
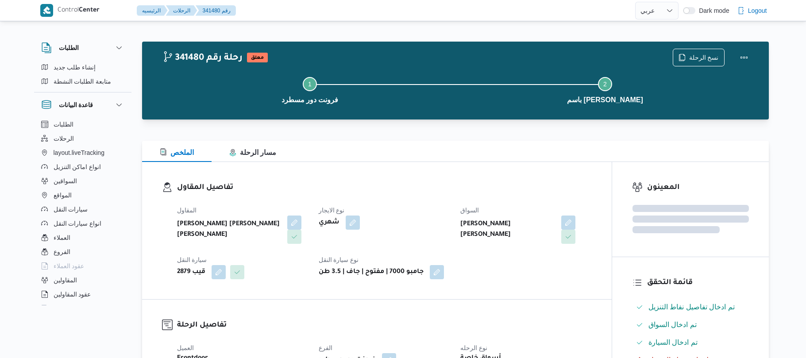
select select "ar"
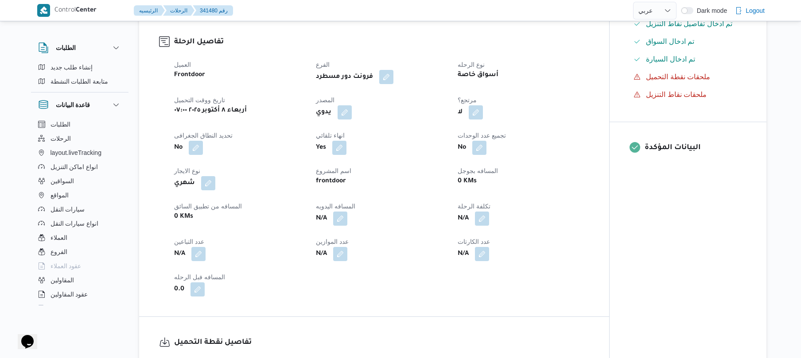
scroll to position [283, 0]
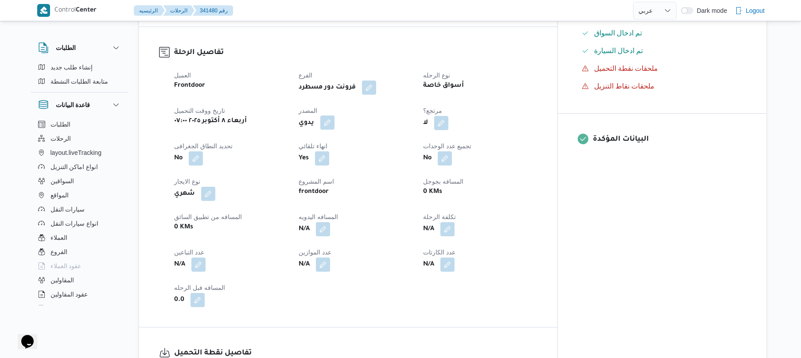
click at [334, 116] on button "button" at bounding box center [327, 123] width 14 height 14
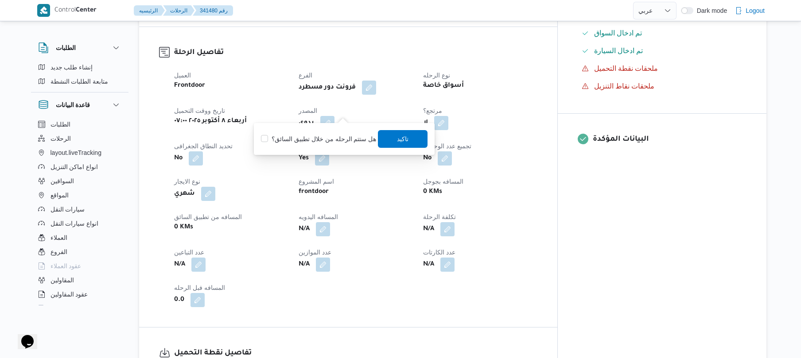
click at [314, 140] on label "هل ستتم الرحله من خلال تطبيق السائق؟" at bounding box center [318, 139] width 115 height 11
checkbox input "true"
click at [397, 143] on span "تاكيد" at bounding box center [403, 138] width 12 height 11
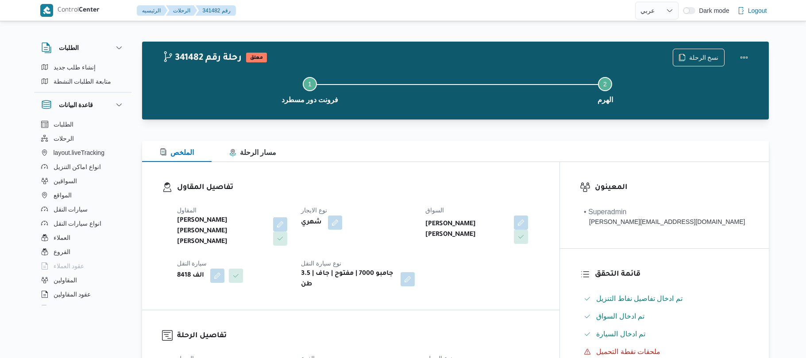
select select "ar"
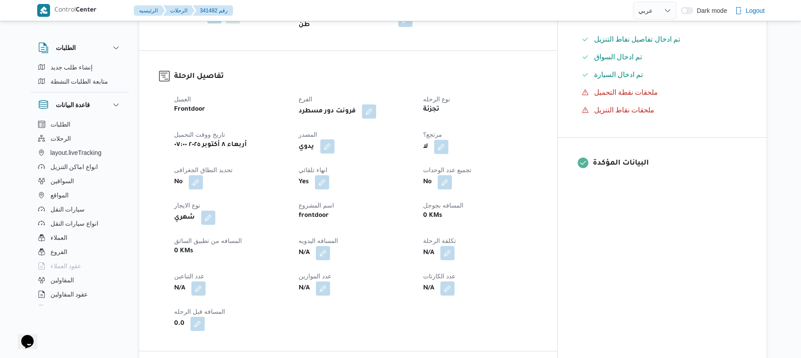
click at [334, 139] on button "button" at bounding box center [327, 146] width 14 height 14
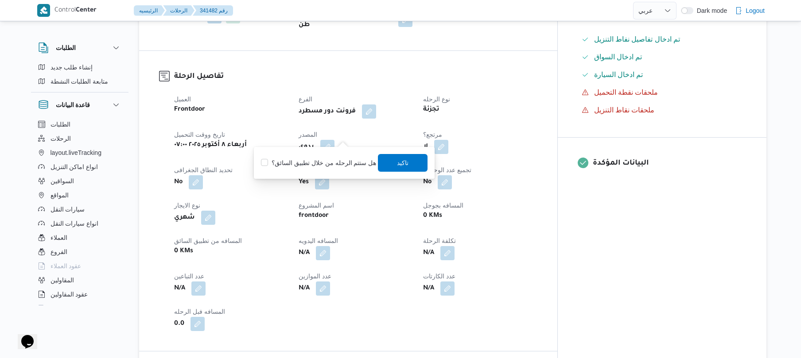
click at [321, 163] on label "هل ستتم الرحله من خلال تطبيق السائق؟" at bounding box center [318, 163] width 115 height 11
checkbox input "true"
click at [397, 164] on span "تاكيد" at bounding box center [403, 162] width 12 height 11
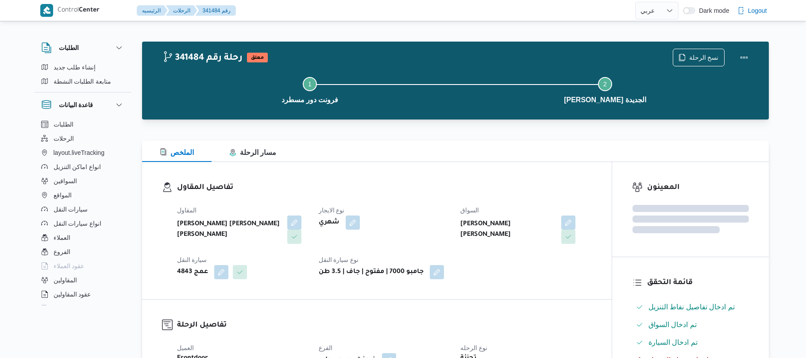
select select "ar"
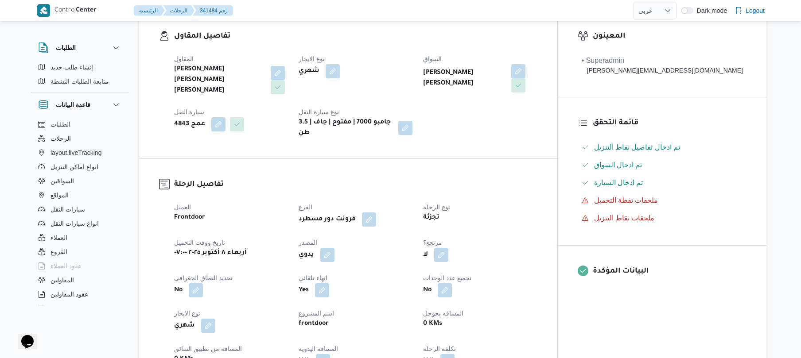
scroll to position [283, 0]
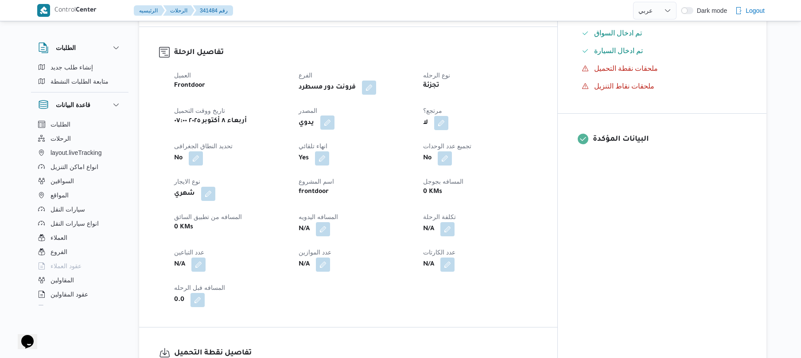
click at [334, 116] on button "button" at bounding box center [327, 123] width 14 height 14
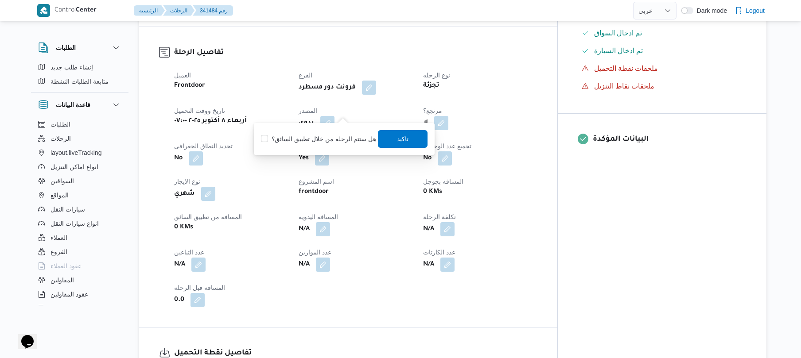
click at [329, 137] on label "هل ستتم الرحله من خلال تطبيق السائق؟" at bounding box center [318, 139] width 115 height 11
checkbox input "true"
click at [398, 138] on span "تاكيد" at bounding box center [403, 138] width 12 height 11
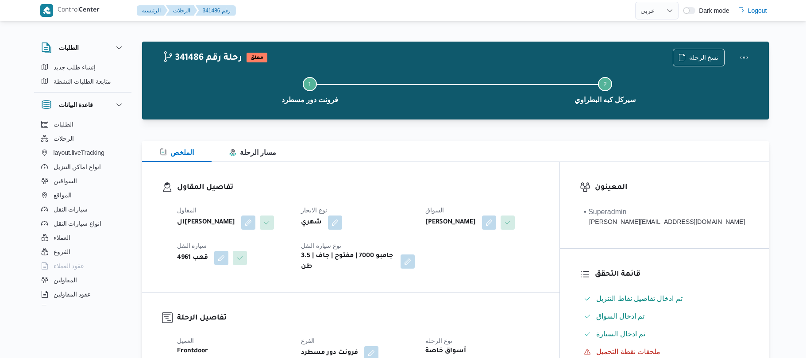
select select "ar"
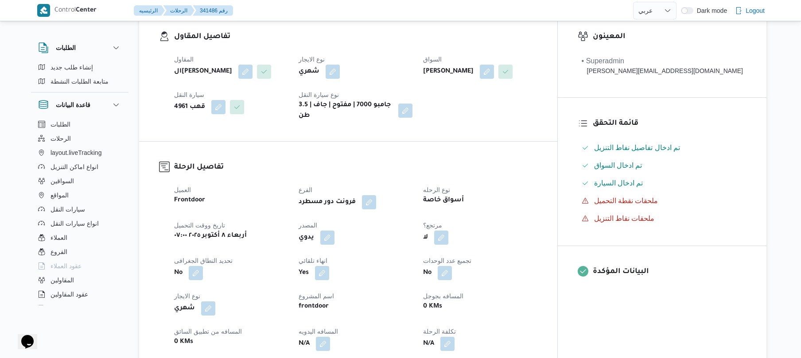
scroll to position [213, 0]
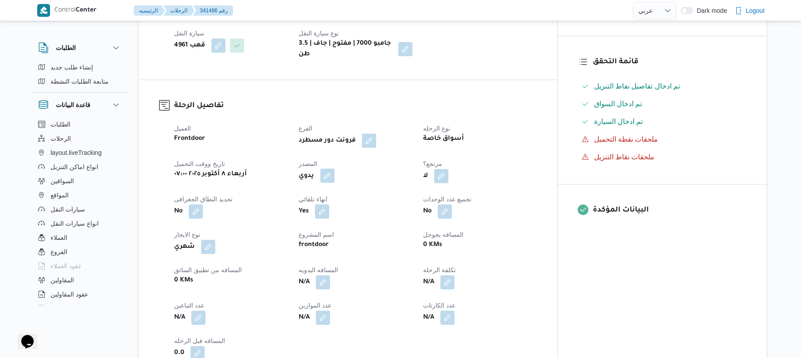
click at [334, 182] on button "button" at bounding box center [327, 176] width 14 height 14
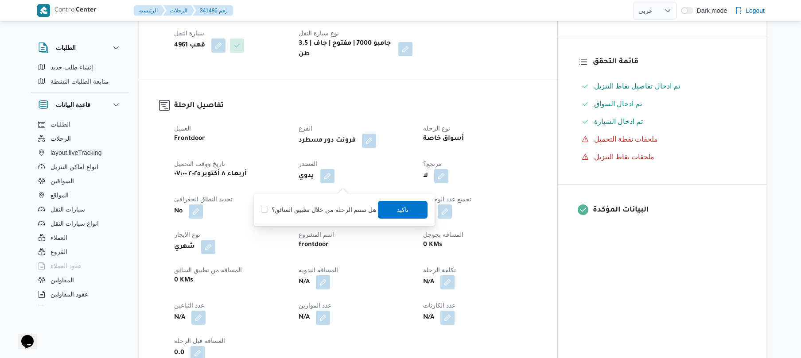
click at [319, 203] on div "هل ستتم الرحله من خلال تطبيق السائق؟ تاكيد" at bounding box center [344, 209] width 168 height 19
click at [317, 208] on label "هل ستتم الرحله من خلال تطبيق السائق؟" at bounding box center [318, 210] width 115 height 11
checkbox input "true"
click at [390, 208] on span "تاكيد" at bounding box center [403, 210] width 50 height 18
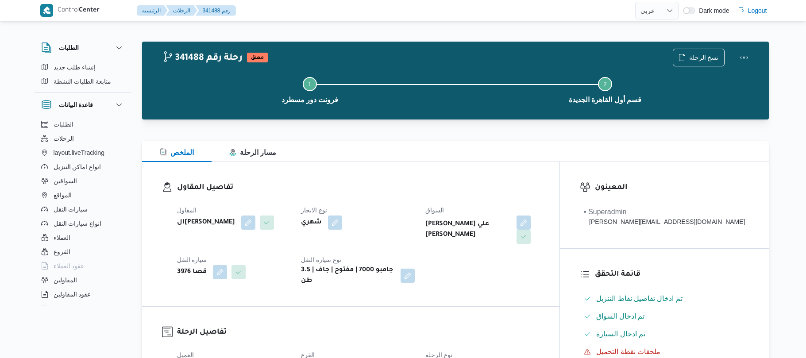
select select "ar"
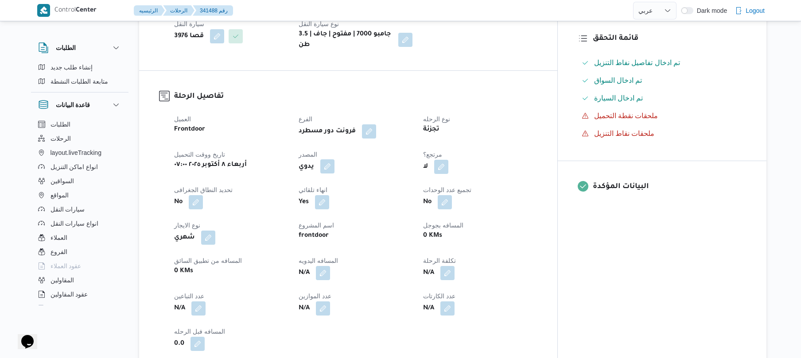
click at [334, 159] on button "button" at bounding box center [327, 166] width 14 height 14
click at [329, 183] on label "هل ستتم الرحله من خلال تطبيق السائق؟" at bounding box center [318, 186] width 115 height 11
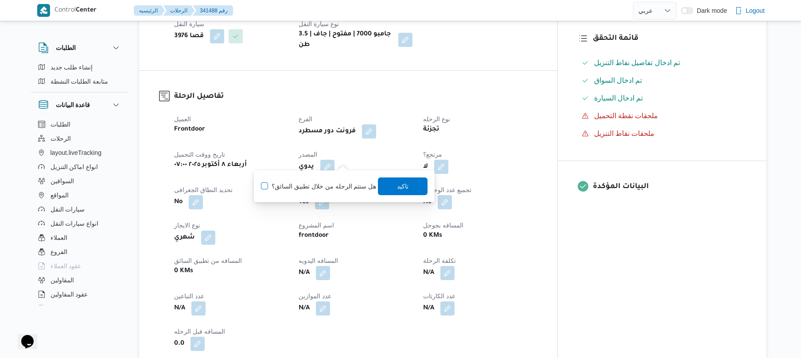
checkbox input "true"
click at [411, 186] on span "تاكيد" at bounding box center [403, 186] width 50 height 18
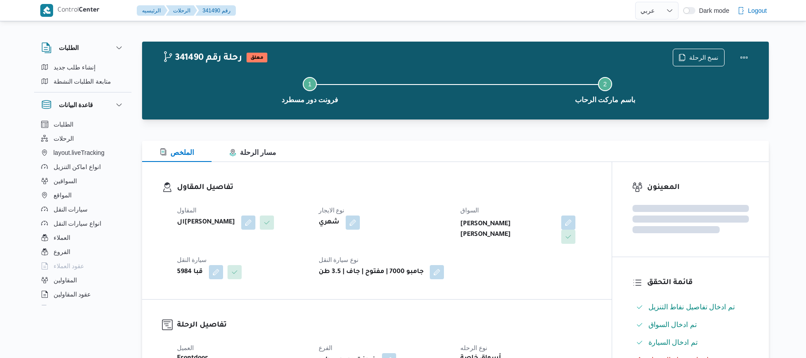
select select "ar"
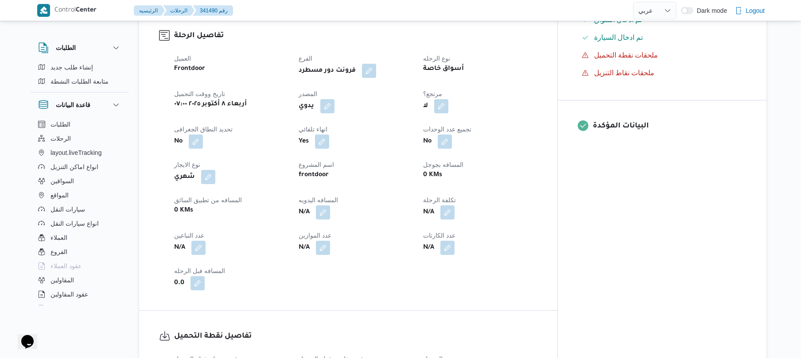
scroll to position [354, 0]
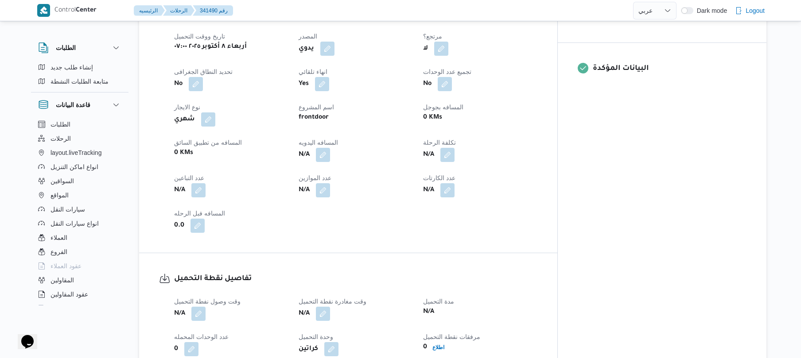
click at [353, 55] on div "العميل Frontdoor الفرع فرونت دور مسطرد نوع الرحله أسواق خاصة تاريخ ووقت التحميل…" at bounding box center [356, 114] width 374 height 248
click at [354, 55] on div "العميل Frontdoor الفرع فرونت دور مسطرد نوع الرحله أسواق خاصة تاريخ ووقت التحميل…" at bounding box center [356, 114] width 374 height 248
click at [334, 42] on button "button" at bounding box center [327, 48] width 14 height 14
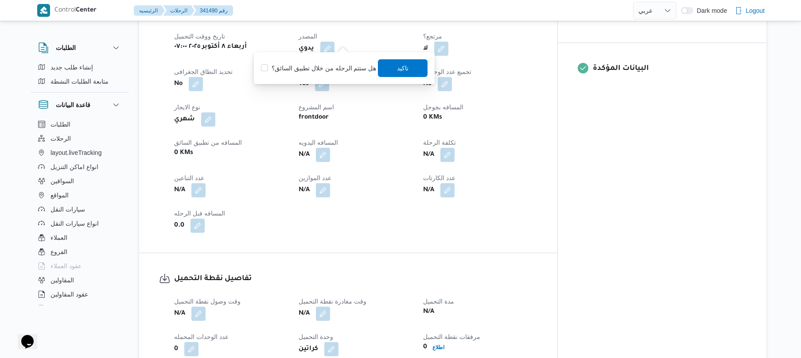
click at [329, 63] on label "هل ستتم الرحله من خلال تطبيق السائق؟" at bounding box center [318, 68] width 115 height 11
checkbox input "true"
click at [391, 64] on span "تاكيد" at bounding box center [403, 68] width 50 height 18
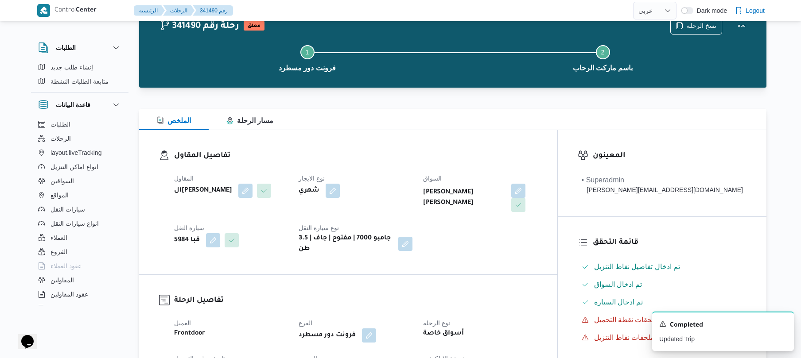
scroll to position [23, 0]
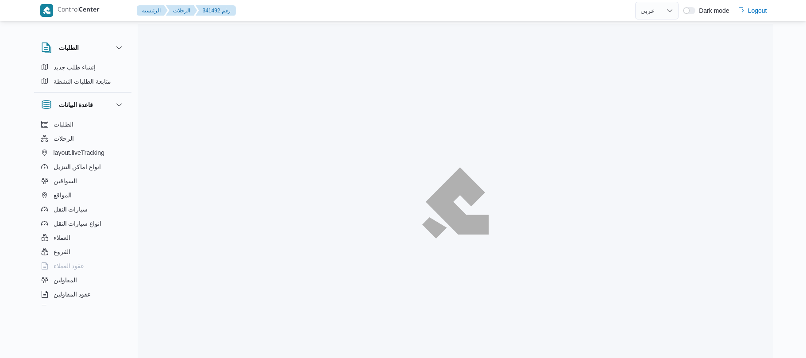
select select "ar"
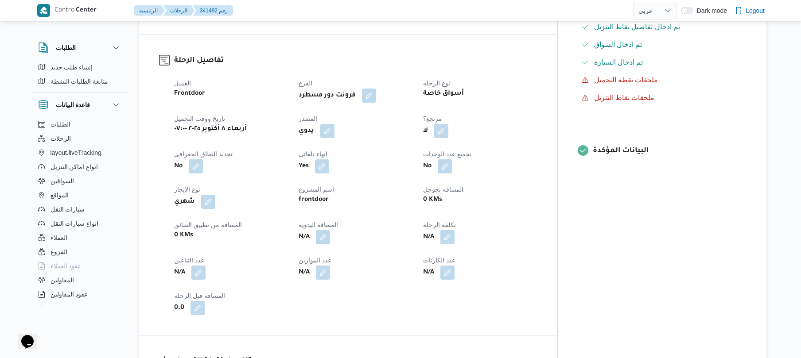
scroll to position [283, 0]
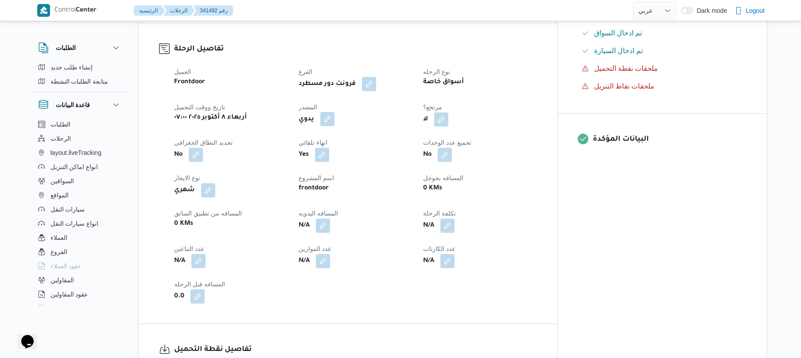
click at [334, 112] on button "button" at bounding box center [327, 119] width 14 height 14
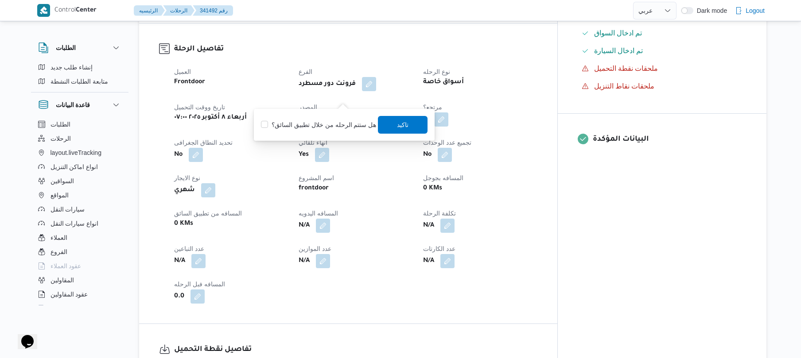
click at [337, 125] on label "هل ستتم الرحله من خلال تطبيق السائق؟" at bounding box center [318, 125] width 115 height 11
checkbox input "true"
click at [406, 126] on span "تاكيد" at bounding box center [403, 125] width 50 height 18
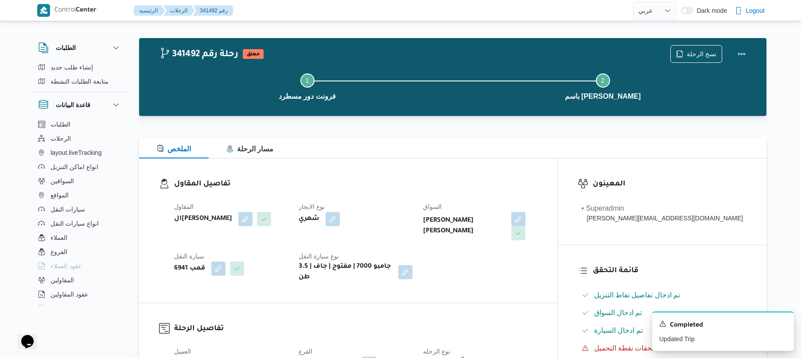
scroll to position [0, 0]
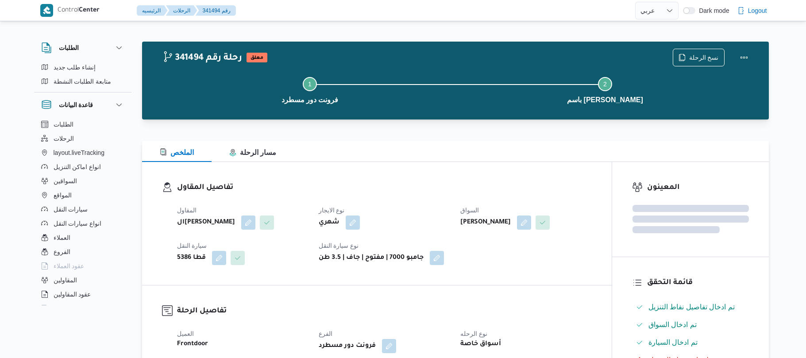
select select "ar"
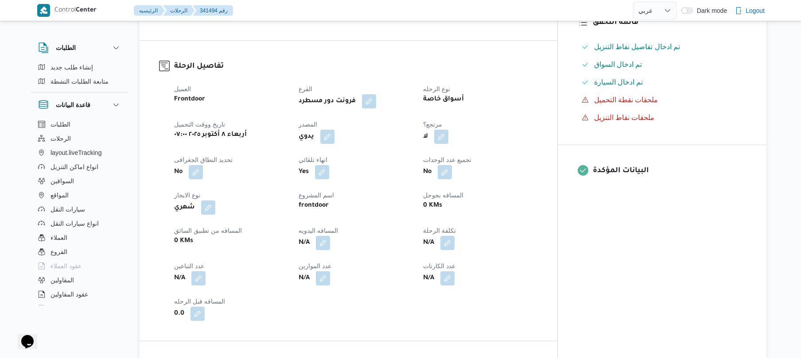
scroll to position [259, 0]
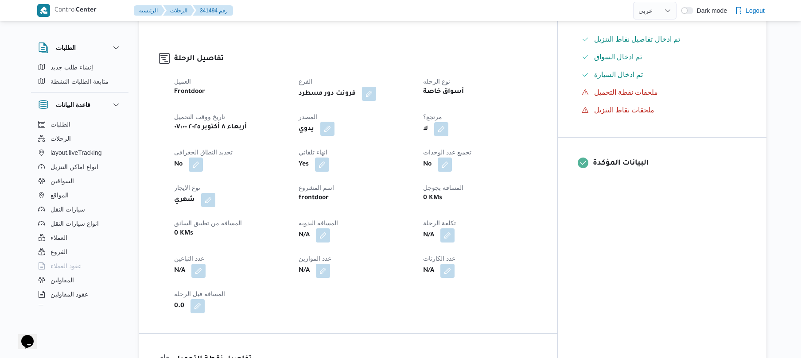
click at [334, 123] on button "button" at bounding box center [327, 129] width 14 height 14
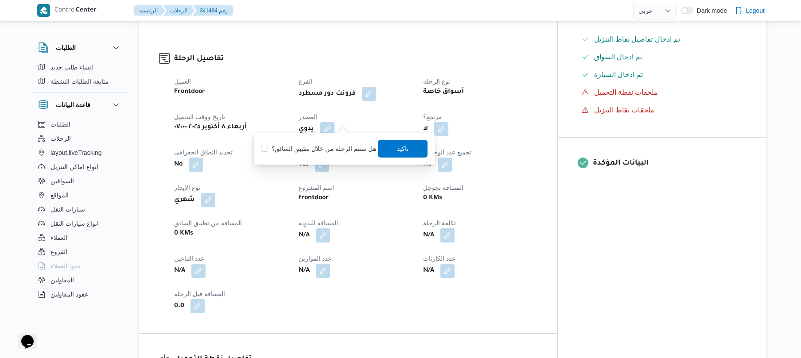
click at [307, 149] on label "هل ستتم الرحله من خلال تطبيق السائق؟" at bounding box center [318, 148] width 115 height 11
checkbox input "true"
click at [399, 151] on span "تاكيد" at bounding box center [403, 148] width 12 height 11
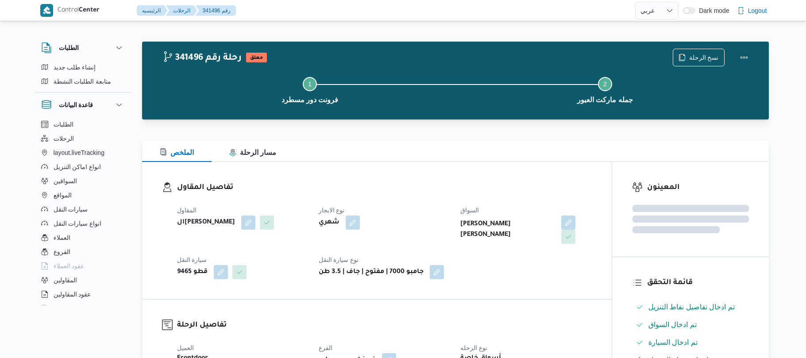
select select "ar"
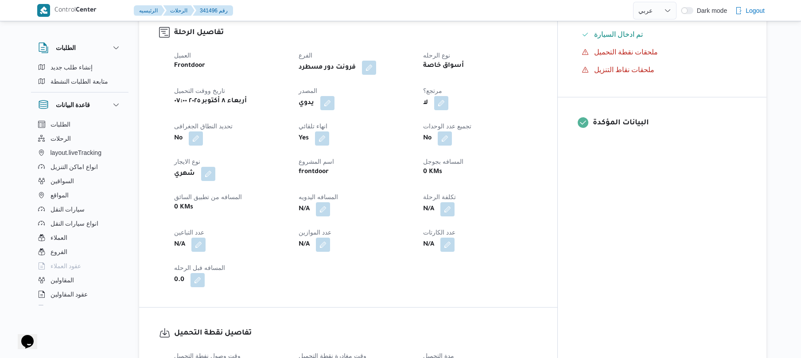
scroll to position [307, 0]
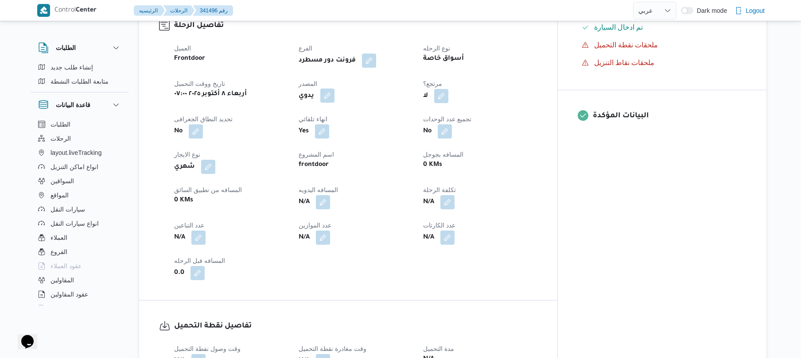
click at [334, 89] on button "button" at bounding box center [327, 96] width 14 height 14
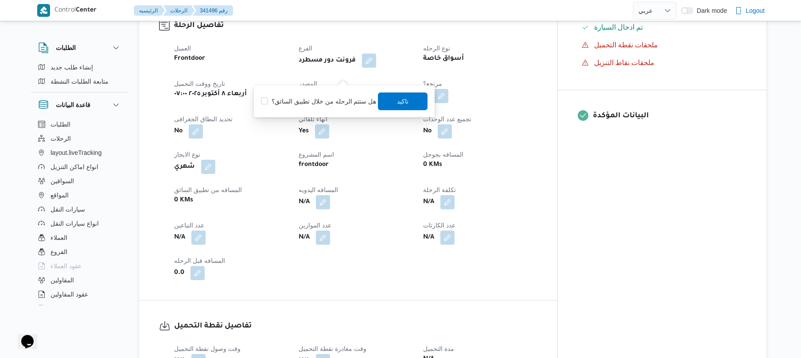
click at [316, 94] on div "هل ستتم الرحله من خلال تطبيق السائق؟ تاكيد" at bounding box center [344, 101] width 168 height 19
click at [315, 105] on label "هل ستتم الرحله من خلال تطبيق السائق؟" at bounding box center [318, 101] width 115 height 11
checkbox input "true"
click at [391, 104] on span "تاكيد" at bounding box center [403, 101] width 50 height 18
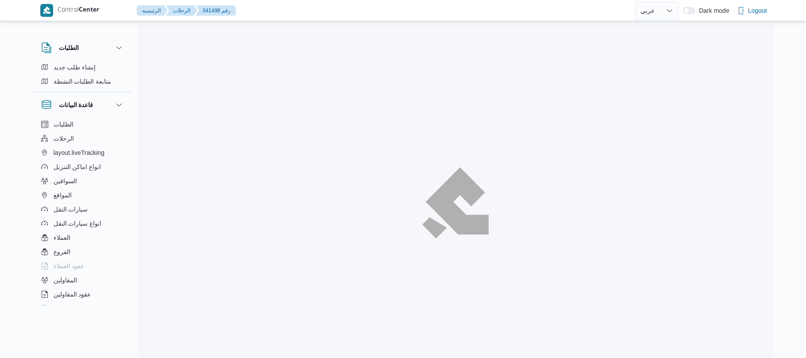
select select "ar"
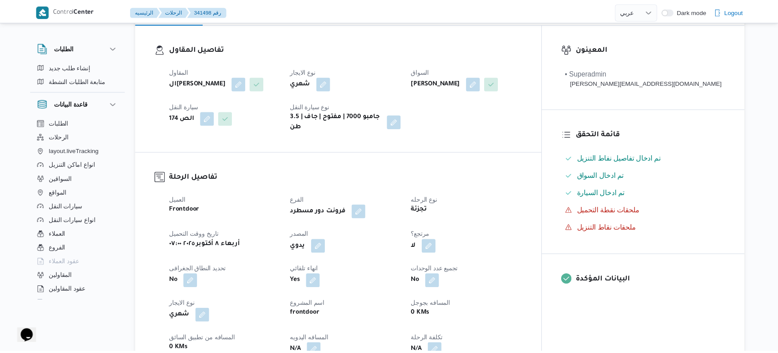
scroll to position [189, 0]
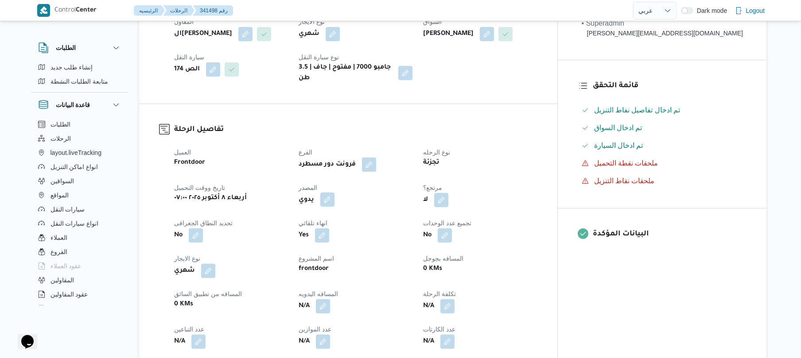
click at [334, 195] on button "button" at bounding box center [327, 200] width 14 height 14
click at [313, 217] on label "هل ستتم الرحله من خلال تطبيق السائق؟" at bounding box center [318, 219] width 115 height 11
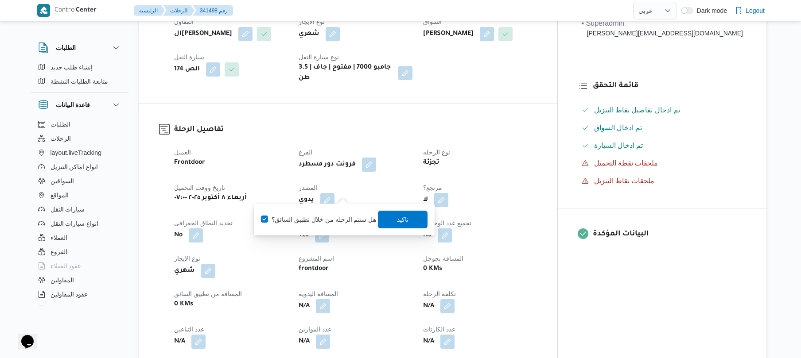
checkbox input "true"
click at [399, 221] on span "تاكيد" at bounding box center [403, 219] width 12 height 11
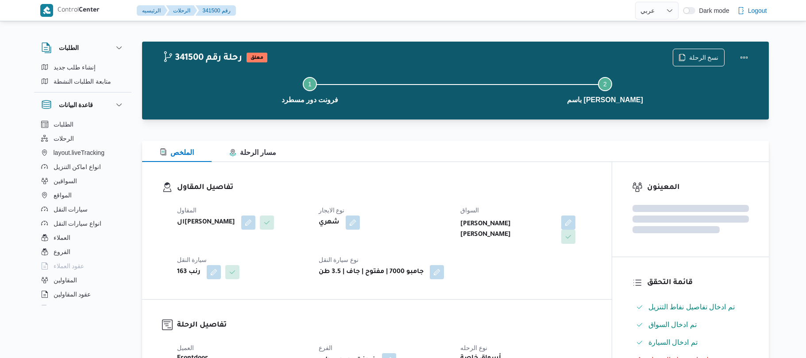
select select "ar"
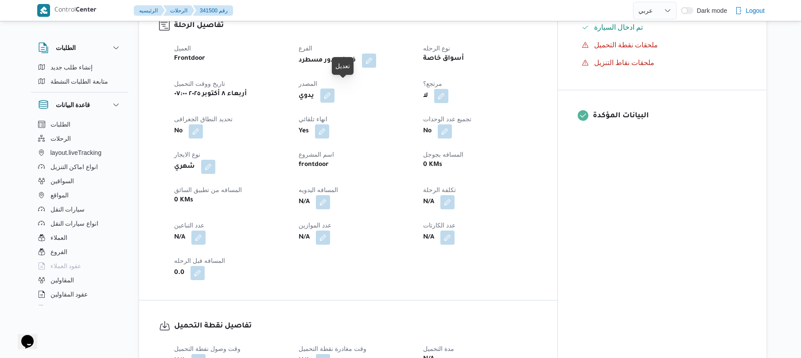
click at [334, 89] on button "button" at bounding box center [327, 96] width 14 height 14
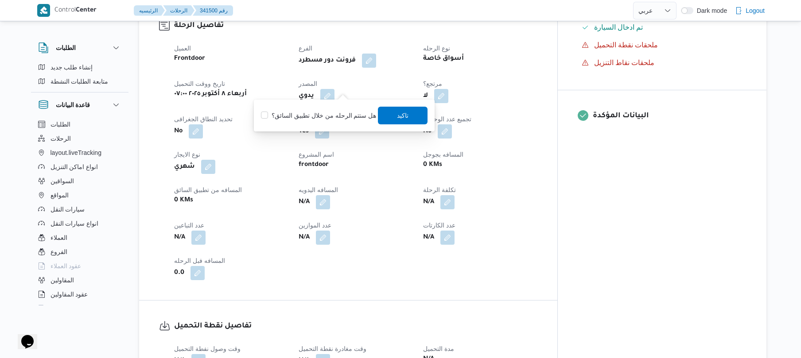
click at [328, 112] on label "هل ستتم الرحله من خلال تطبيق السائق؟" at bounding box center [318, 115] width 115 height 11
checkbox input "true"
click at [398, 112] on span "تاكيد" at bounding box center [403, 115] width 12 height 11
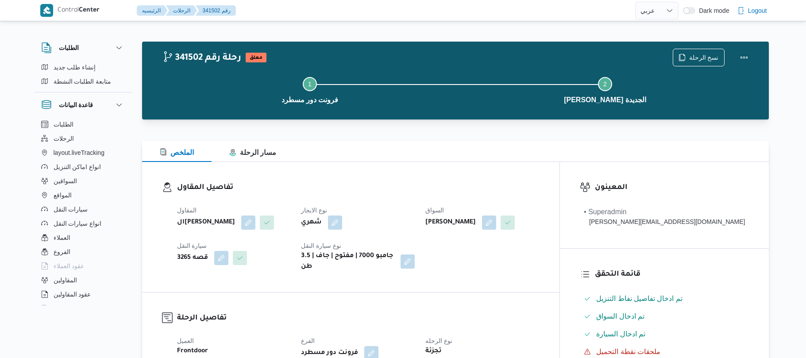
select select "ar"
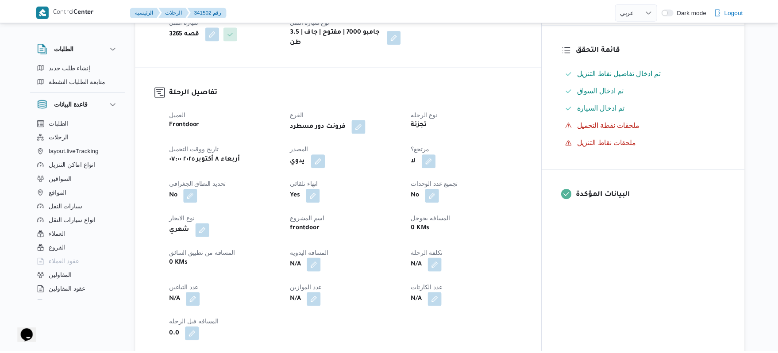
scroll to position [259, 0]
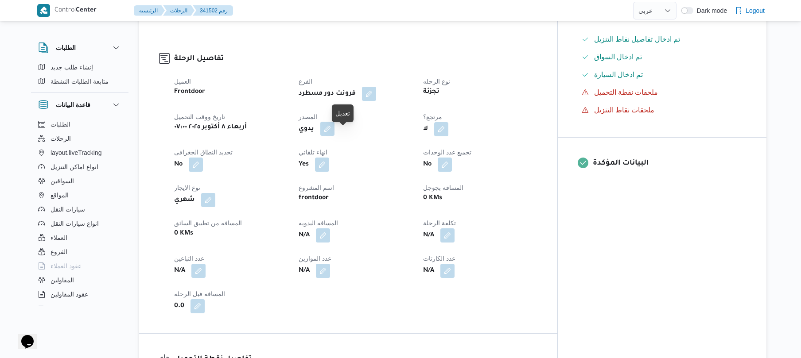
click at [334, 136] on button "button" at bounding box center [327, 129] width 14 height 14
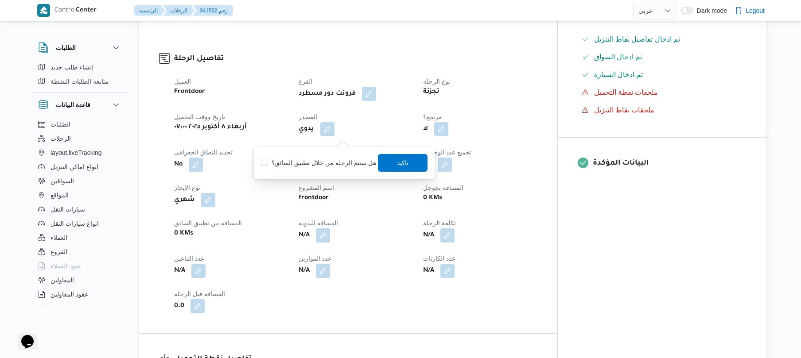
click at [316, 162] on label "هل ستتم الرحله من خلال تطبيق السائق؟" at bounding box center [318, 163] width 115 height 11
checkbox input "true"
click at [402, 162] on span "تاكيد" at bounding box center [403, 162] width 12 height 11
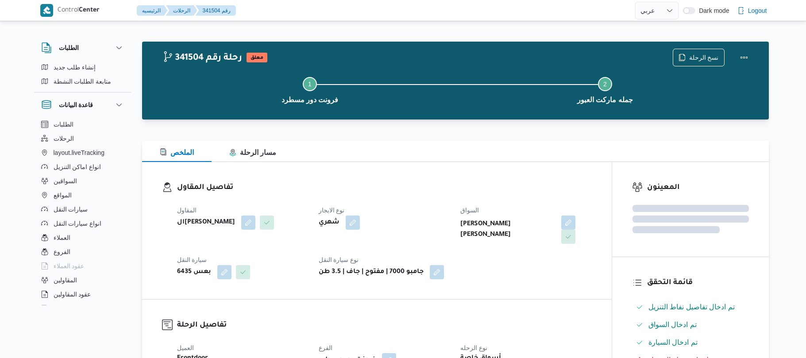
select select "ar"
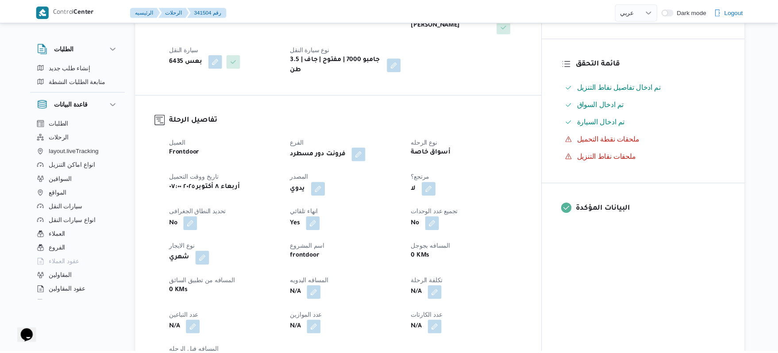
scroll to position [213, 0]
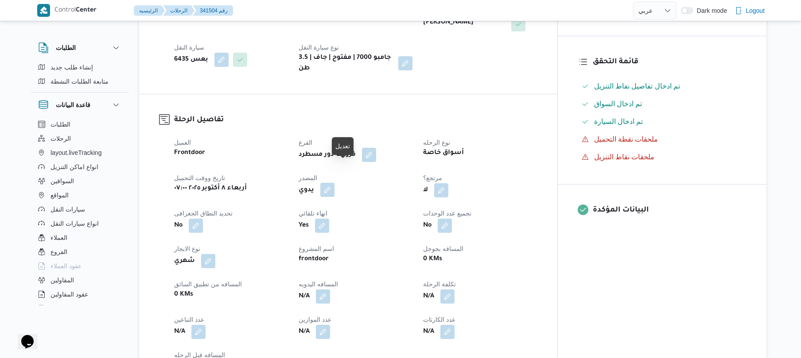
click at [334, 183] on button "button" at bounding box center [327, 190] width 14 height 14
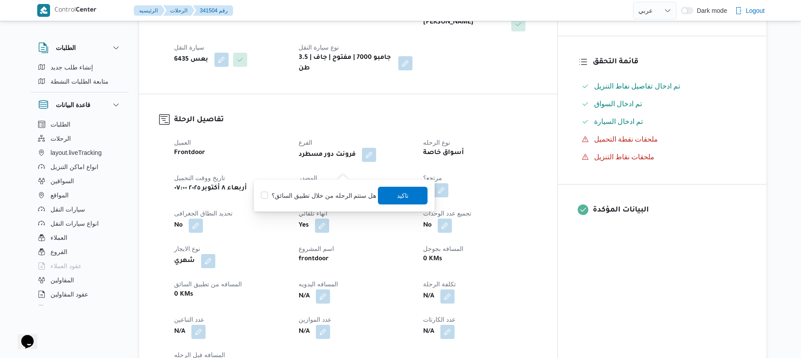
click at [326, 197] on label "هل ستتم الرحله من خلال تطبيق السائق؟" at bounding box center [318, 195] width 115 height 11
checkbox input "true"
click at [387, 194] on span "تاكيد" at bounding box center [403, 195] width 50 height 18
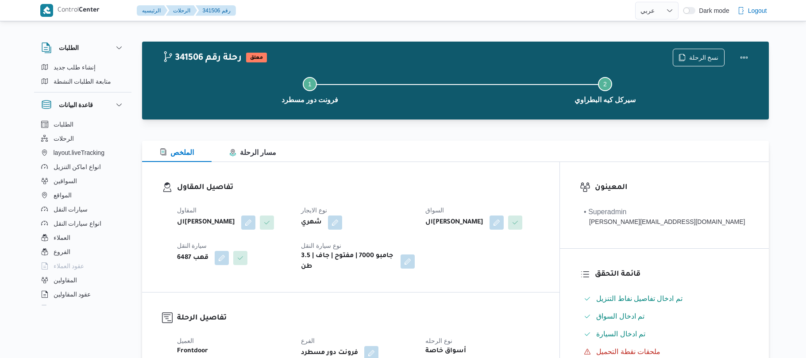
select select "ar"
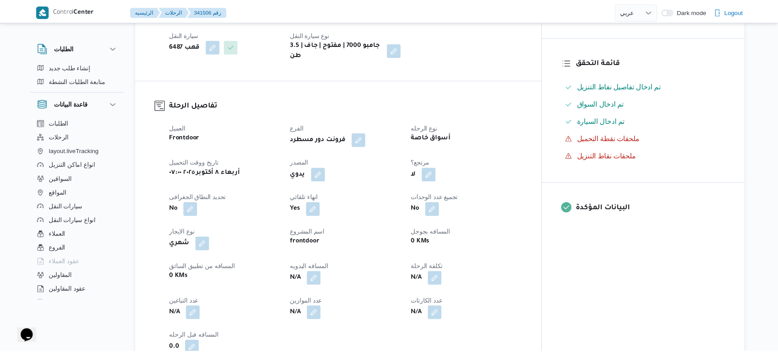
scroll to position [213, 0]
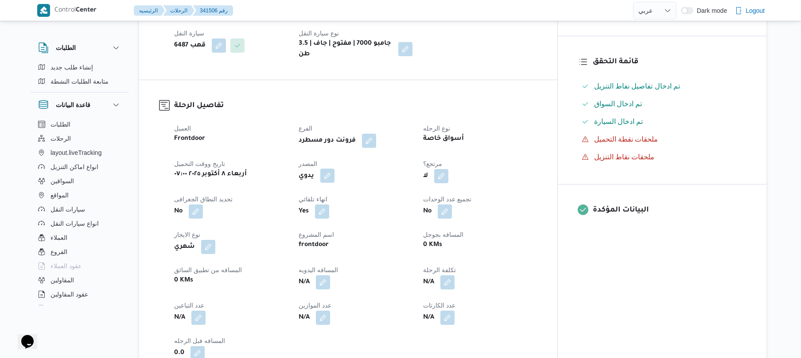
click at [334, 170] on button "button" at bounding box center [327, 176] width 14 height 14
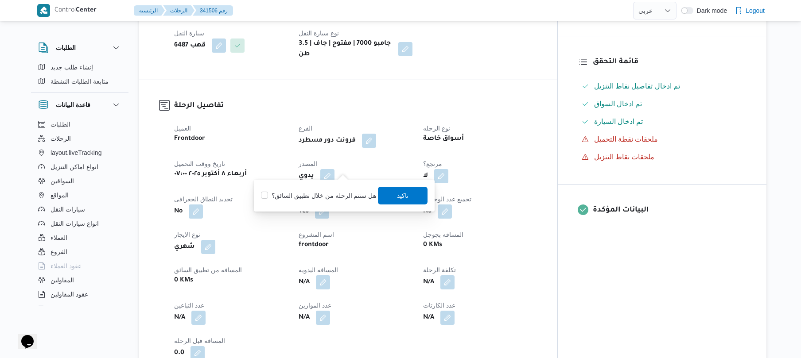
click at [319, 197] on label "هل ستتم الرحله من خلال تطبيق السائق؟" at bounding box center [318, 195] width 115 height 11
checkbox input "true"
click at [397, 195] on span "تاكيد" at bounding box center [403, 195] width 12 height 11
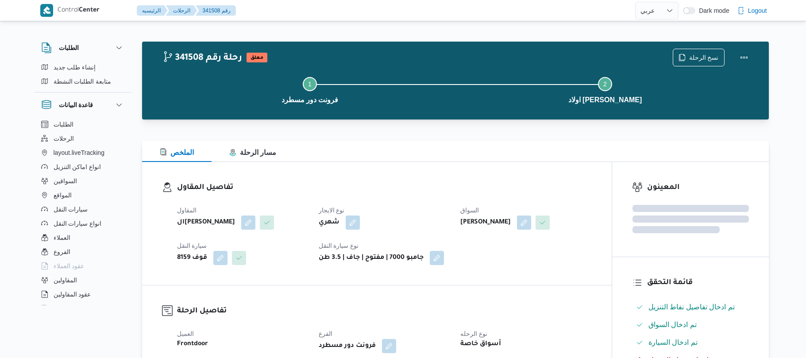
select select "ar"
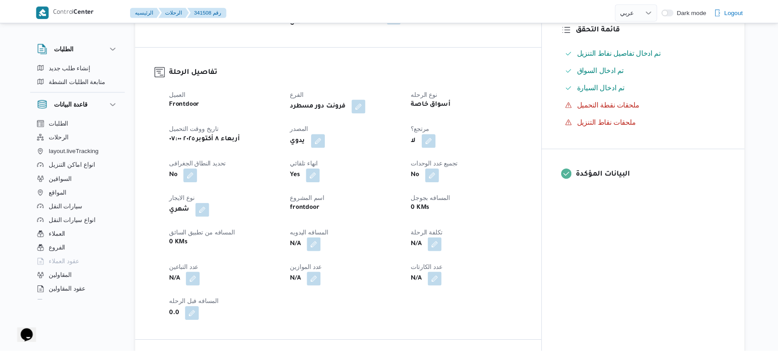
scroll to position [259, 0]
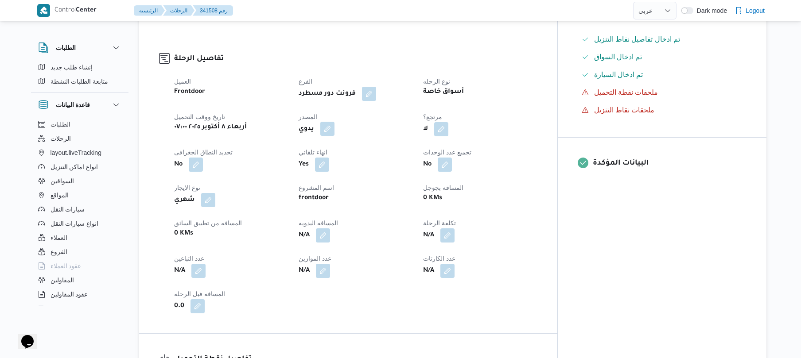
click at [334, 122] on button "button" at bounding box center [327, 129] width 14 height 14
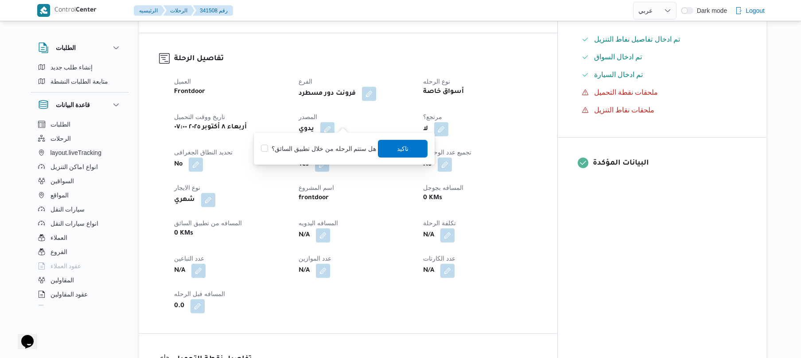
click at [327, 146] on label "هل ستتم الرحله من خلال تطبيق السائق؟" at bounding box center [318, 148] width 115 height 11
checkbox input "true"
click at [399, 152] on span "تاكيد" at bounding box center [403, 148] width 12 height 11
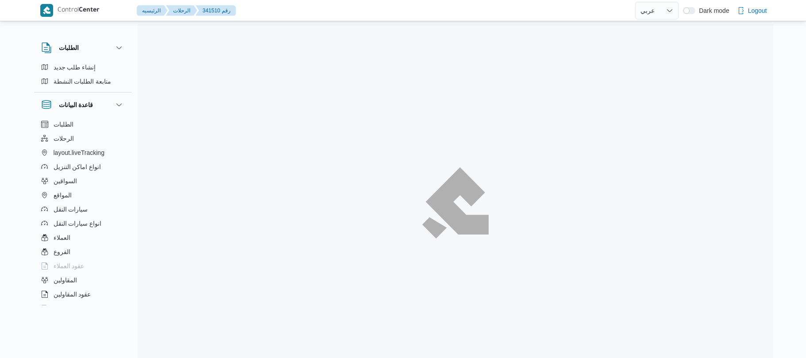
select select "ar"
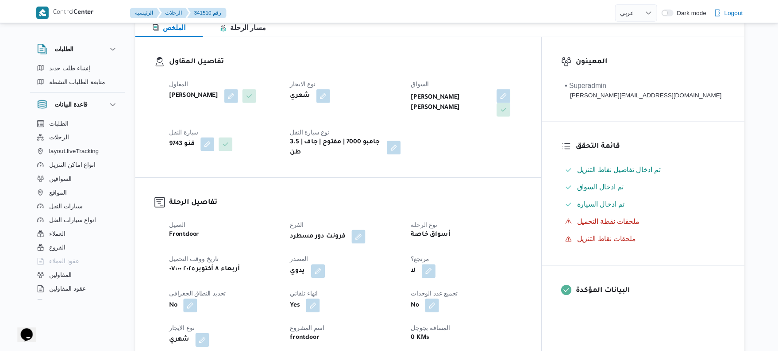
scroll to position [259, 0]
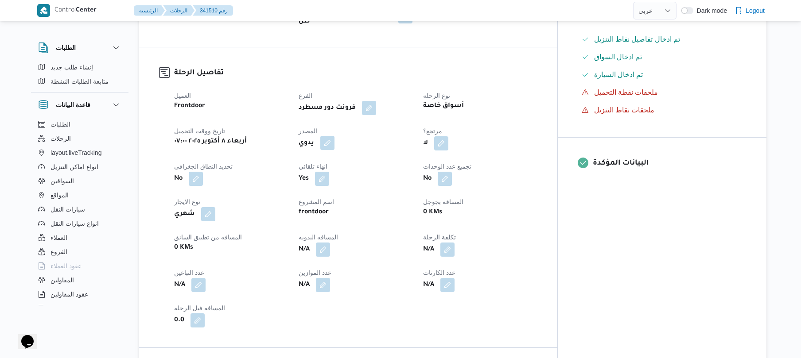
click at [334, 136] on button "button" at bounding box center [327, 143] width 14 height 14
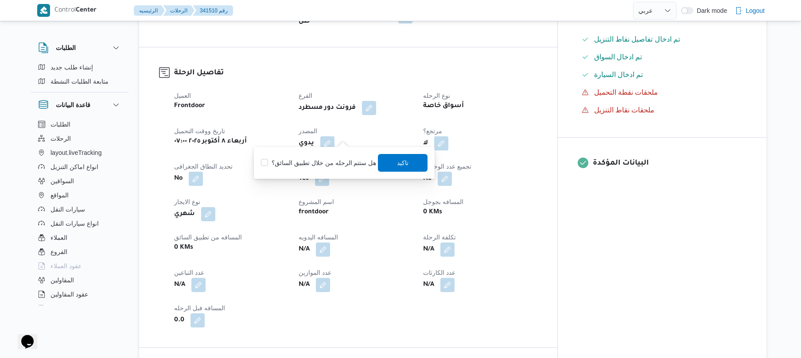
click at [328, 162] on label "هل ستتم الرحله من خلال تطبيق السائق؟" at bounding box center [318, 163] width 115 height 11
checkbox input "true"
click at [397, 160] on span "تاكيد" at bounding box center [403, 162] width 12 height 11
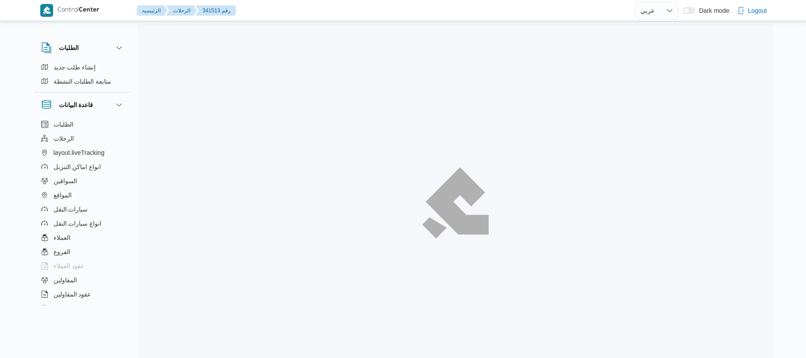
select select "ar"
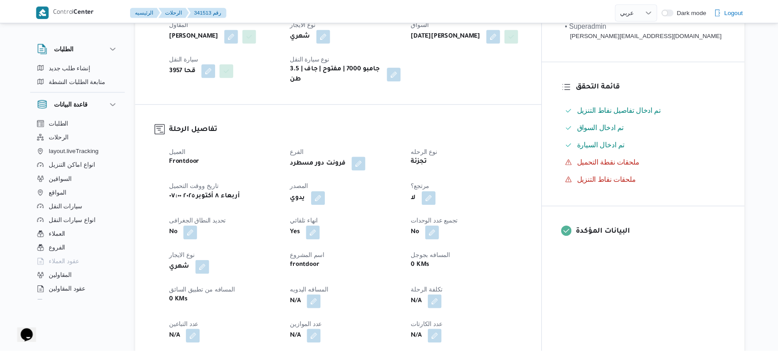
scroll to position [213, 0]
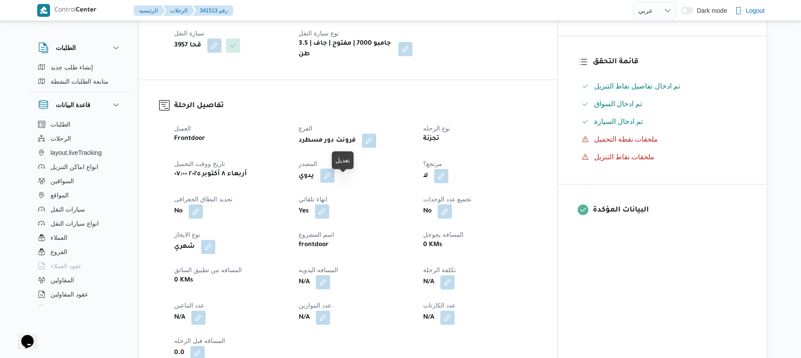
click at [334, 182] on button "button" at bounding box center [327, 176] width 14 height 14
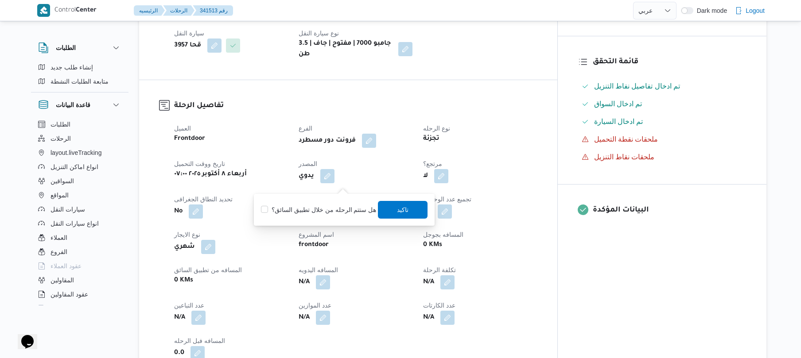
click at [337, 209] on label "هل ستتم الرحله من خلال تطبيق السائق؟" at bounding box center [318, 210] width 115 height 11
checkbox input "true"
click at [400, 205] on span "تاكيد" at bounding box center [403, 209] width 12 height 11
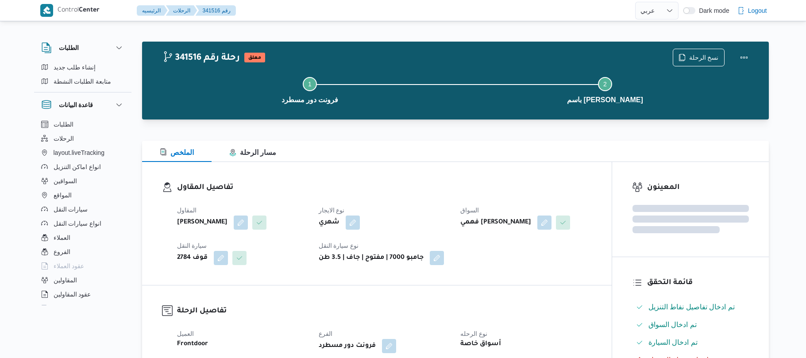
select select "ar"
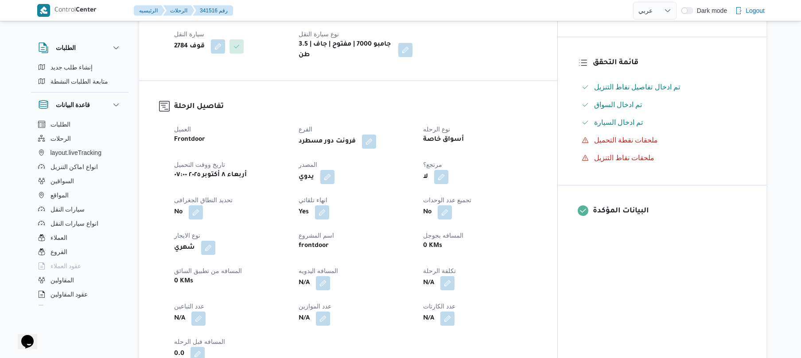
scroll to position [213, 0]
click at [334, 179] on button "button" at bounding box center [327, 176] width 14 height 14
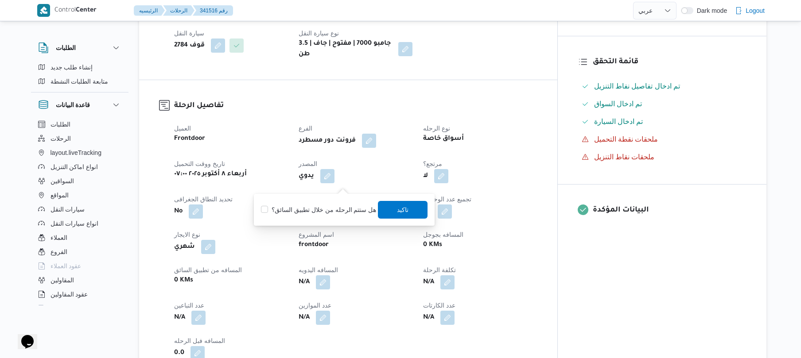
click at [325, 212] on label "هل ستتم الرحله من خلال تطبيق السائق؟" at bounding box center [318, 210] width 115 height 11
checkbox input "true"
click at [397, 202] on span "تاكيد" at bounding box center [403, 210] width 50 height 18
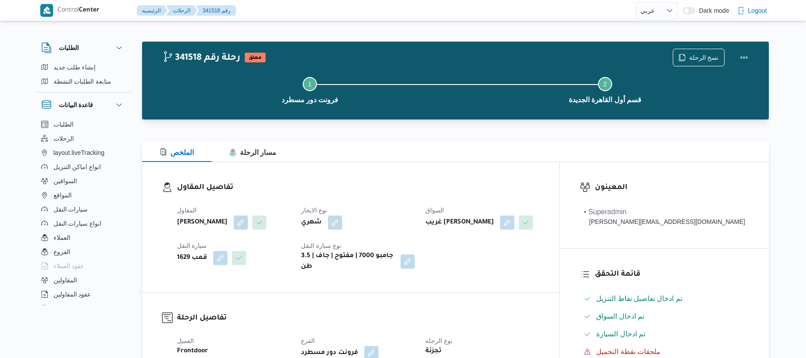
select select "ar"
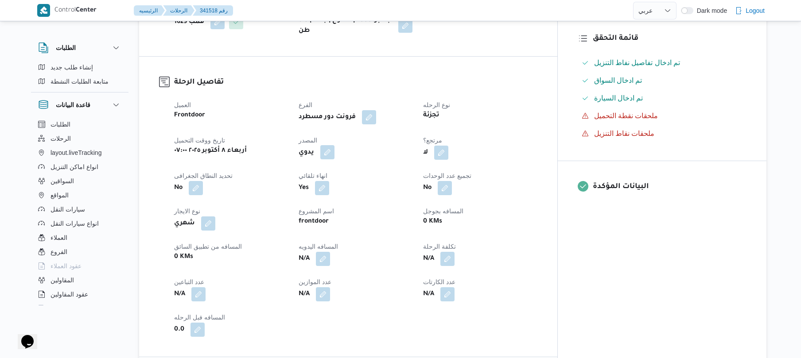
click at [334, 159] on button "button" at bounding box center [327, 152] width 14 height 14
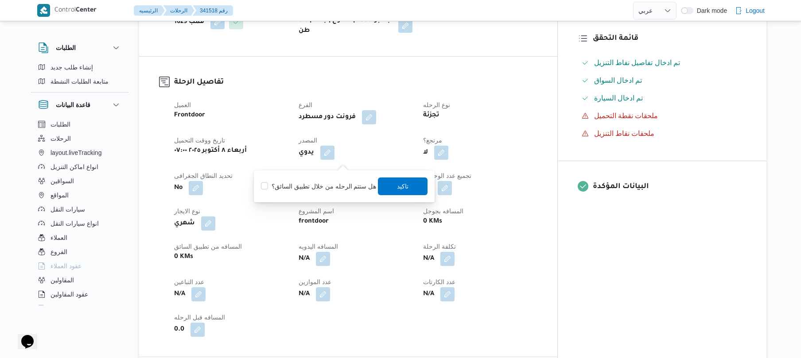
click at [316, 189] on label "هل ستتم الرحله من خلال تطبيق السائق؟" at bounding box center [318, 186] width 115 height 11
checkbox input "true"
click at [391, 184] on span "تاكيد" at bounding box center [403, 186] width 50 height 18
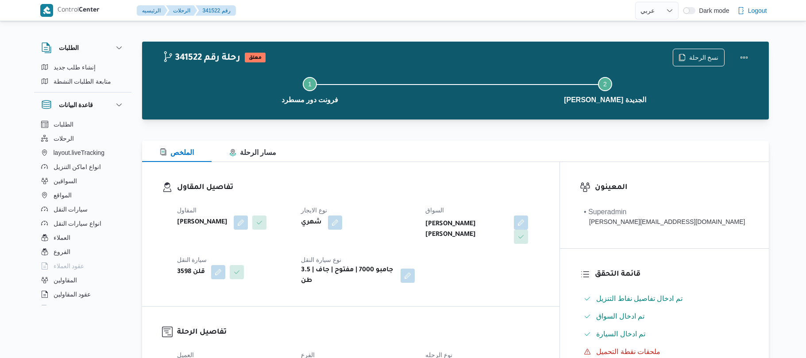
select select "ar"
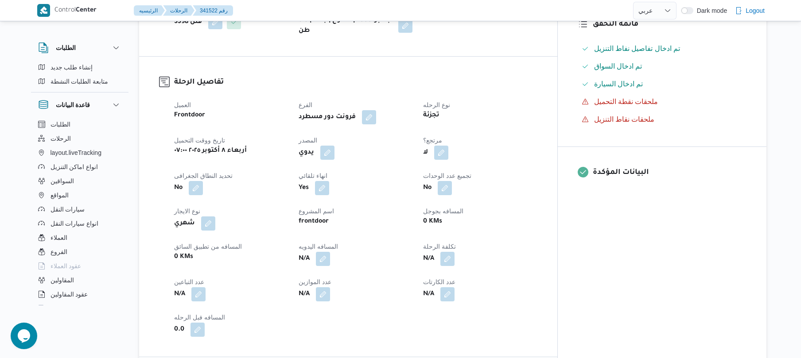
scroll to position [283, 0]
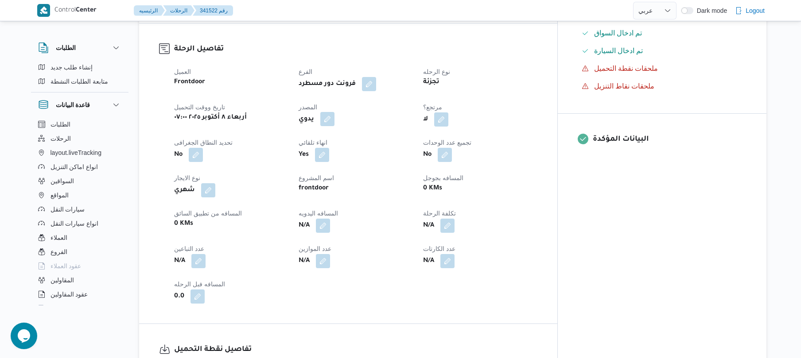
click at [334, 112] on button "button" at bounding box center [327, 119] width 14 height 14
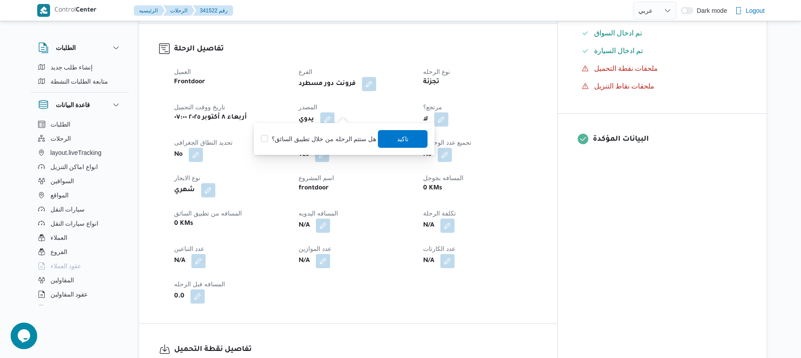
click at [335, 136] on label "هل ستتم الرحله من خلال تطبيق السائق؟" at bounding box center [318, 139] width 115 height 11
checkbox input "true"
click at [406, 137] on span "تاكيد" at bounding box center [403, 139] width 50 height 18
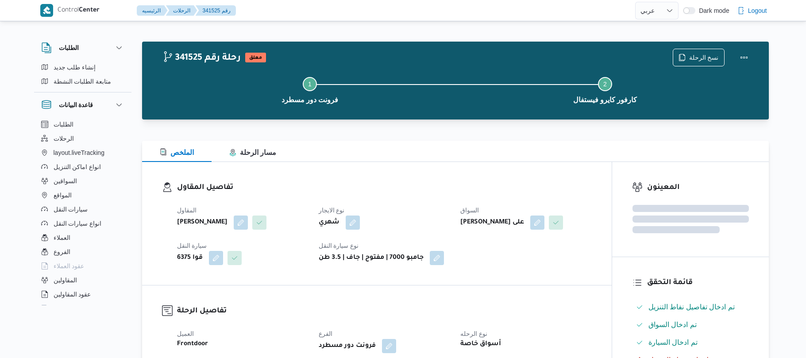
select select "ar"
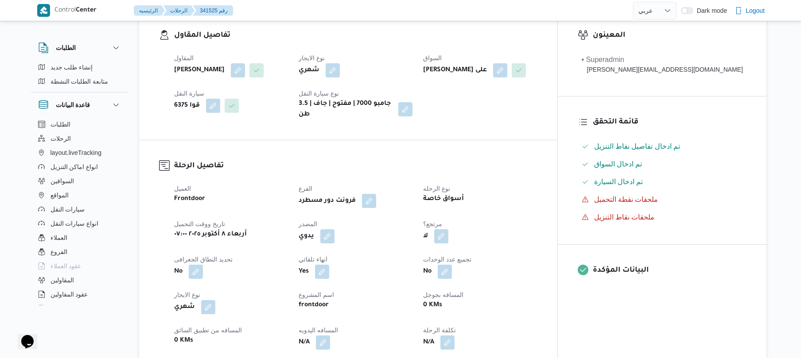
scroll to position [283, 0]
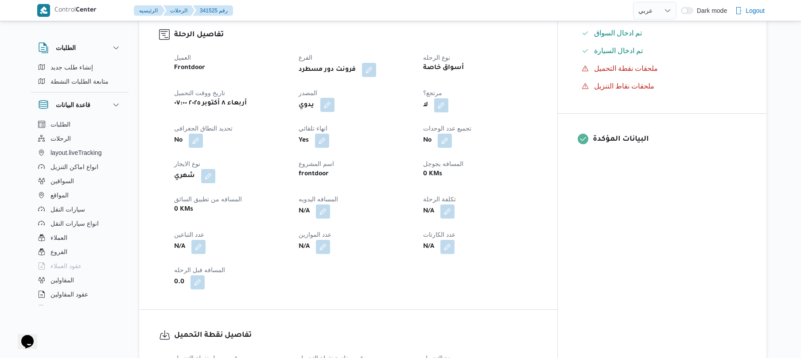
click at [334, 110] on button "button" at bounding box center [327, 105] width 14 height 14
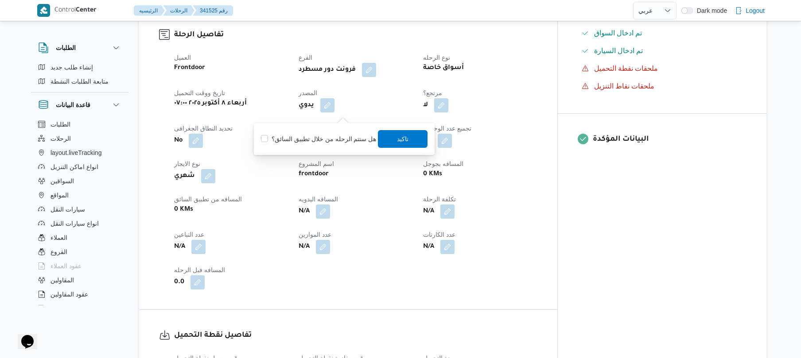
click at [323, 139] on label "هل ستتم الرحله من خلال تطبيق السائق؟" at bounding box center [318, 139] width 115 height 11
checkbox input "true"
click at [401, 140] on span "تاكيد" at bounding box center [403, 138] width 12 height 11
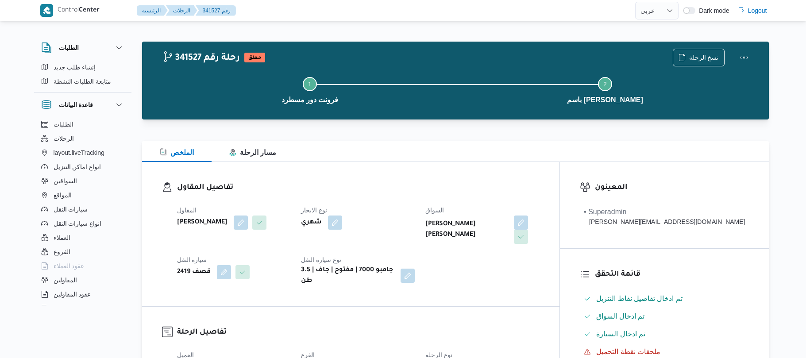
select select "ar"
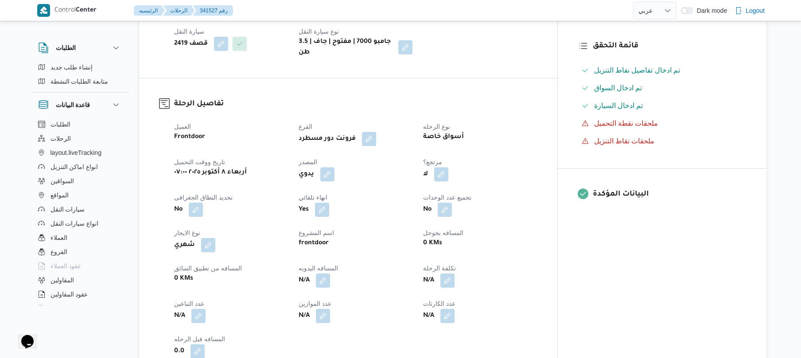
scroll to position [236, 0]
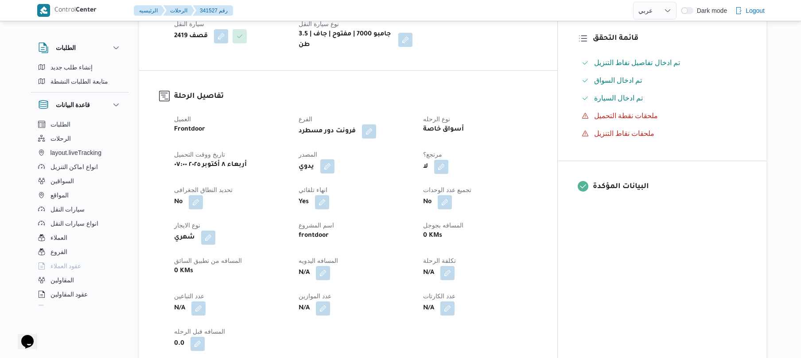
click at [334, 162] on button "button" at bounding box center [327, 166] width 14 height 14
click at [331, 186] on label "هل ستتم الرحله من خلال تطبيق السائق؟" at bounding box center [318, 186] width 115 height 11
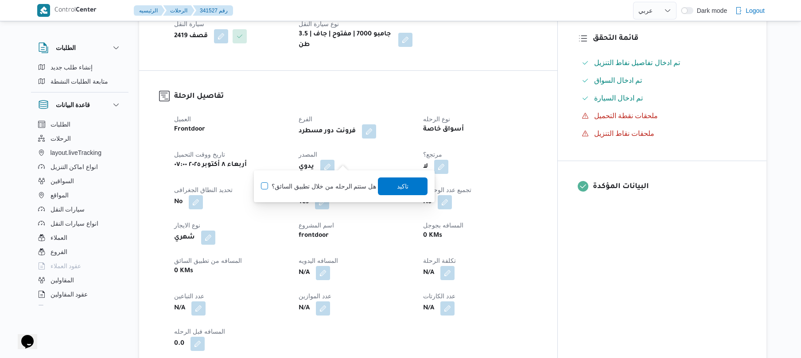
checkbox input "true"
click at [390, 190] on span "تاكيد" at bounding box center [403, 186] width 50 height 18
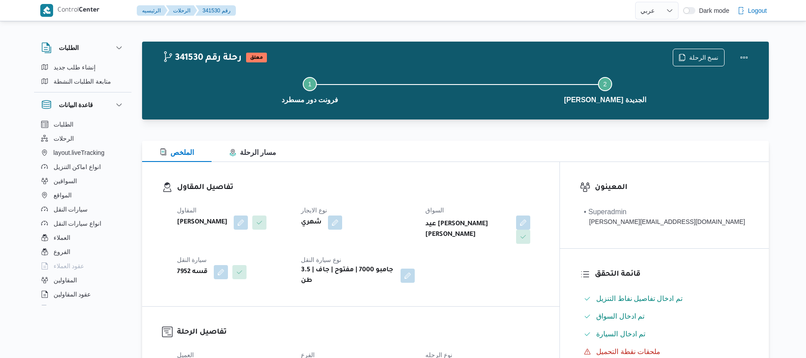
select select "ar"
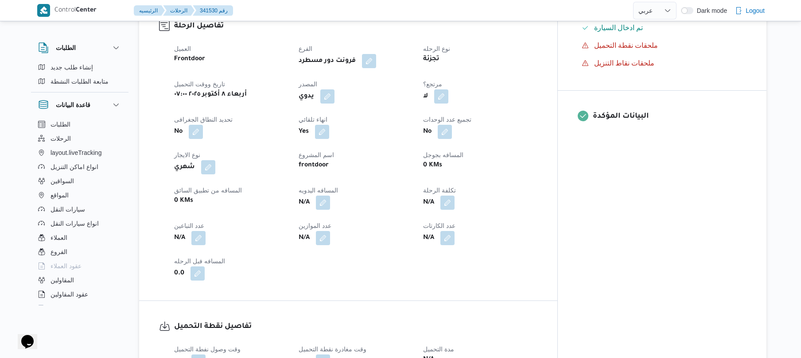
scroll to position [307, 0]
click at [334, 91] on button "button" at bounding box center [327, 96] width 14 height 14
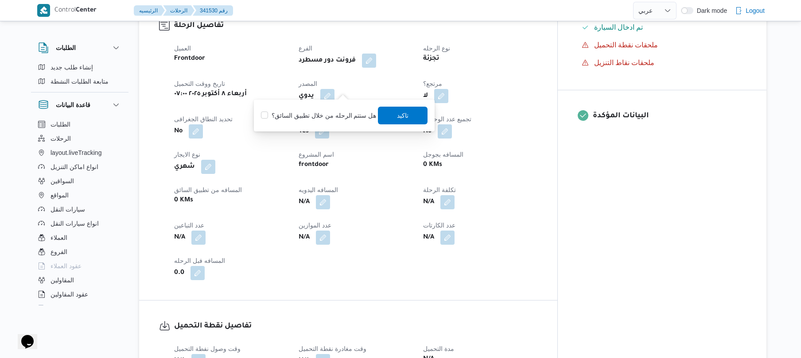
click at [330, 116] on label "هل ستتم الرحله من خلال تطبيق السائق؟" at bounding box center [318, 115] width 115 height 11
checkbox input "true"
click at [402, 120] on span "تاكيد" at bounding box center [403, 115] width 12 height 11
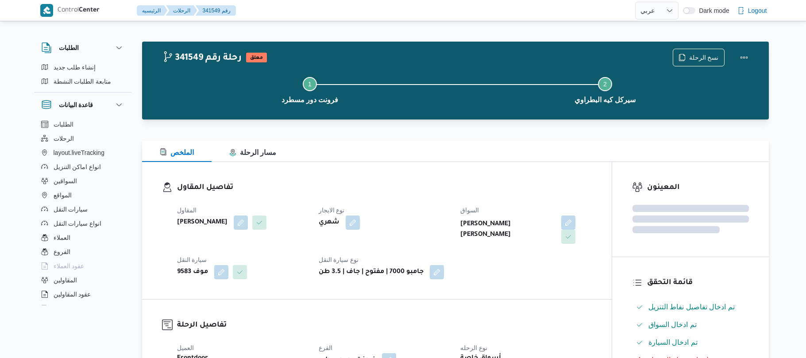
select select "ar"
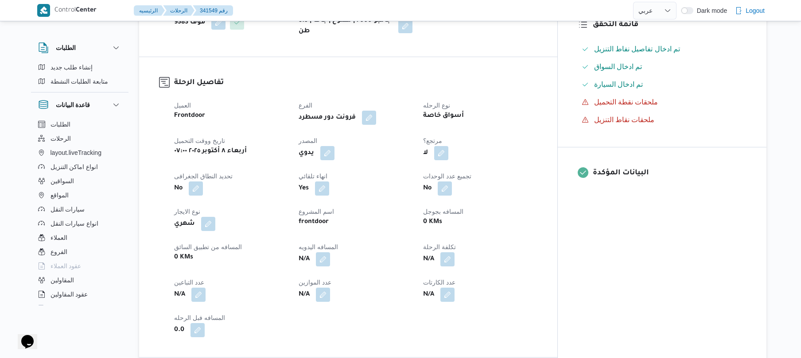
scroll to position [283, 0]
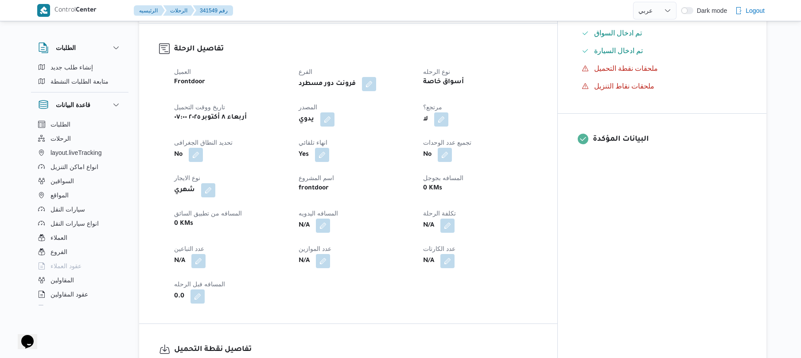
click at [353, 123] on div "العميل Frontdoor الفرع فرونت دور مسطرد نوع الرحله أسواق خاصة تاريخ ووقت التحميل…" at bounding box center [356, 185] width 374 height 248
click at [334, 112] on button "button" at bounding box center [327, 119] width 14 height 14
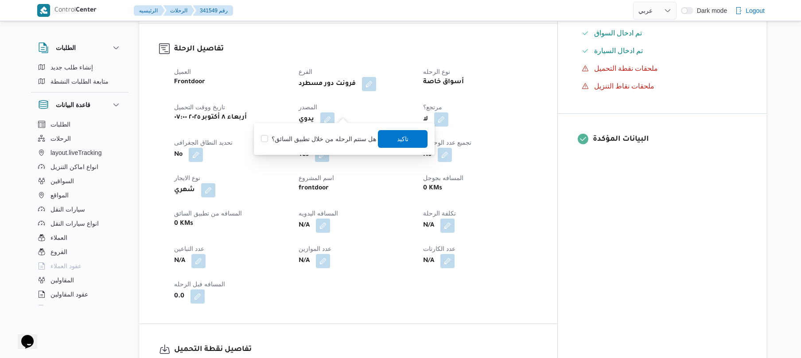
click at [329, 135] on label "هل ستتم الرحله من خلال تطبيق السائق؟" at bounding box center [318, 139] width 115 height 11
checkbox input "true"
click at [420, 137] on span "تاكيد" at bounding box center [403, 139] width 50 height 18
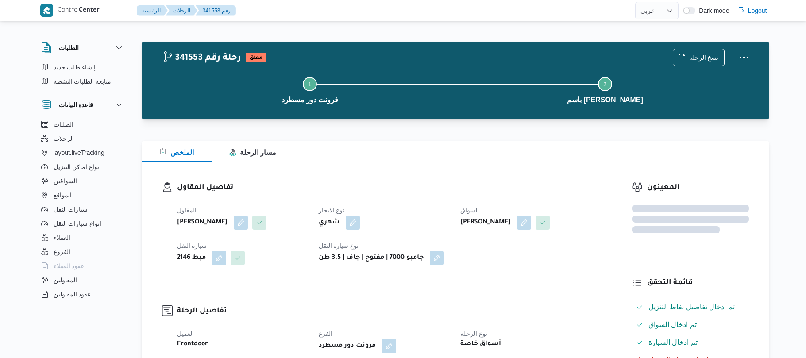
select select "ar"
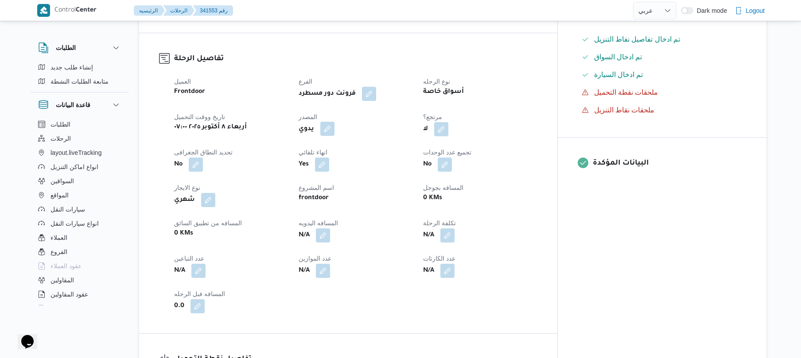
click at [334, 136] on button "button" at bounding box center [327, 129] width 14 height 14
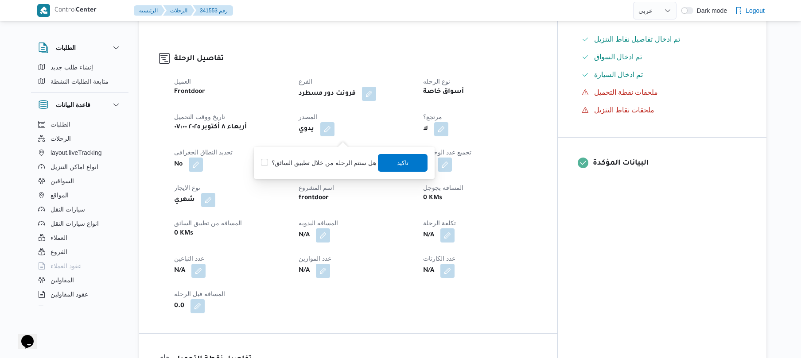
click at [321, 163] on label "هل ستتم الرحله من خلال تطبيق السائق؟" at bounding box center [318, 163] width 115 height 11
checkbox input "true"
click at [399, 160] on span "تاكيد" at bounding box center [403, 162] width 12 height 11
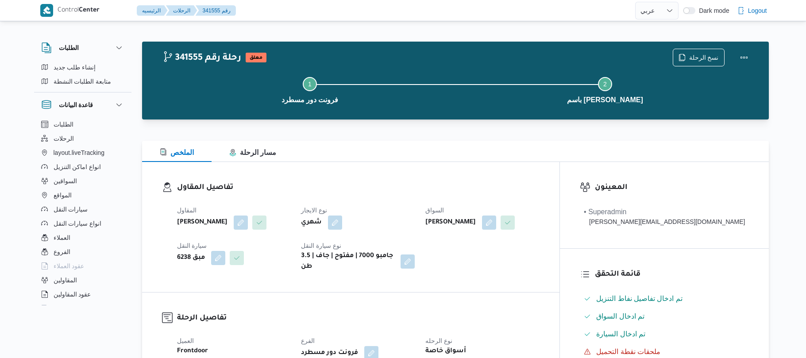
select select "ar"
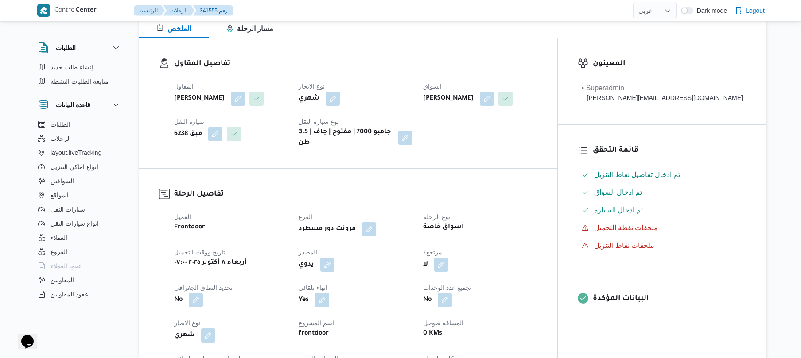
scroll to position [236, 0]
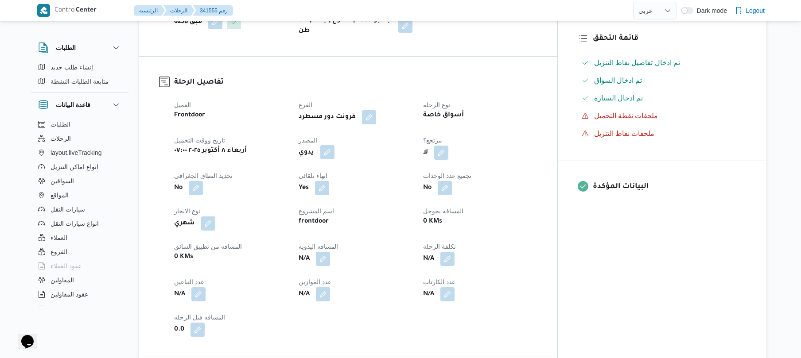
click at [334, 158] on button "button" at bounding box center [327, 152] width 14 height 14
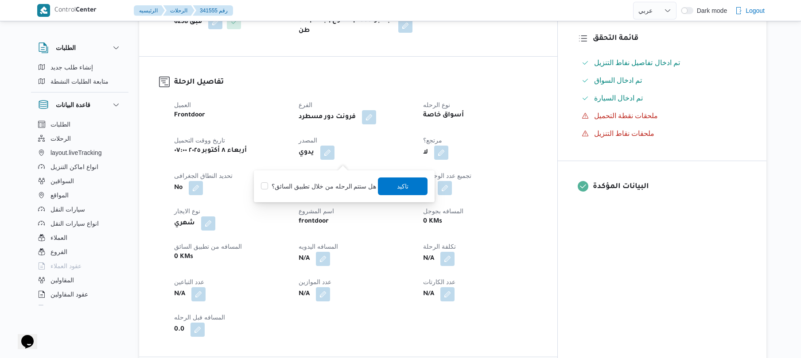
click at [316, 188] on label "هل ستتم الرحله من خلال تطبيق السائق؟" at bounding box center [318, 186] width 115 height 11
checkbox input "true"
click at [403, 185] on span "تاكيد" at bounding box center [403, 186] width 12 height 11
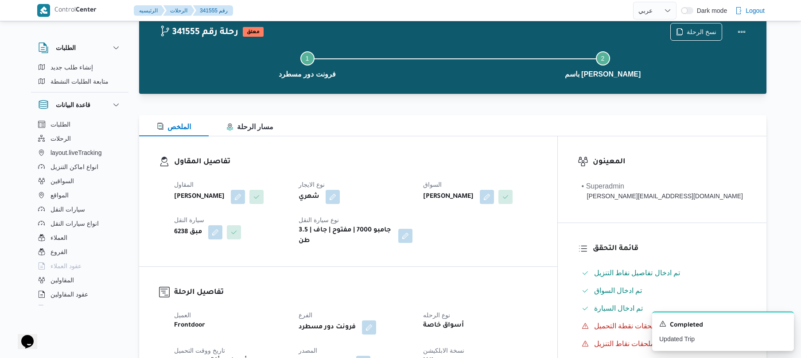
scroll to position [0, 0]
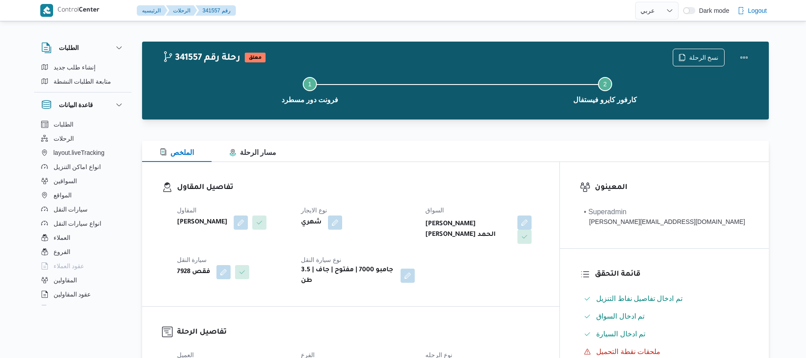
select select "ar"
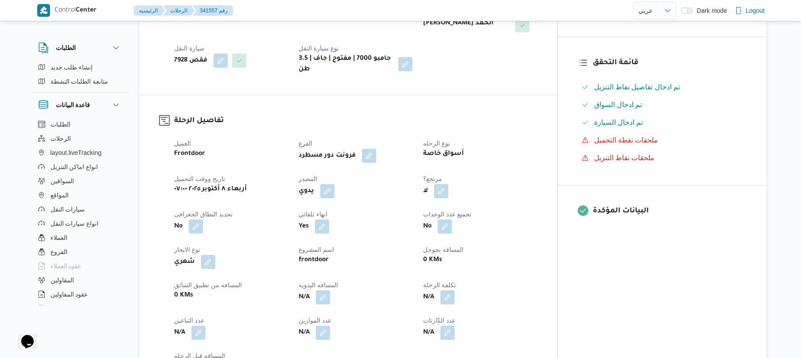
scroll to position [213, 0]
click at [334, 183] on button "button" at bounding box center [327, 190] width 14 height 14
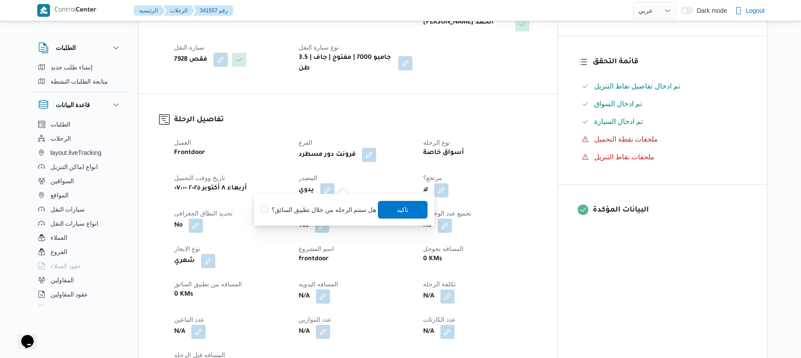
click at [311, 212] on label "هل ستتم الرحله من خلال تطبيق السائق؟" at bounding box center [318, 210] width 115 height 11
checkbox input "true"
click at [413, 208] on span "تاكيد" at bounding box center [403, 210] width 50 height 18
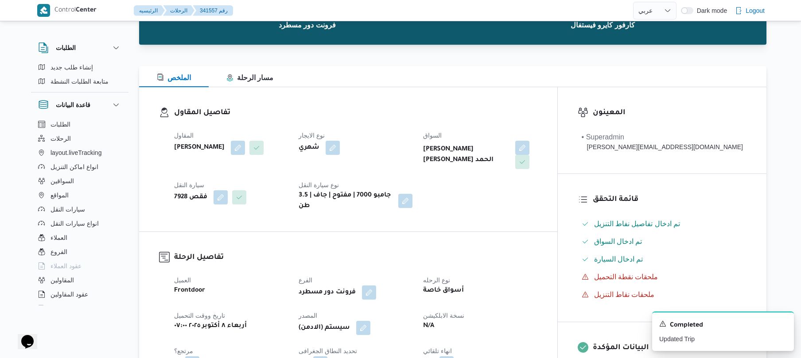
scroll to position [0, 0]
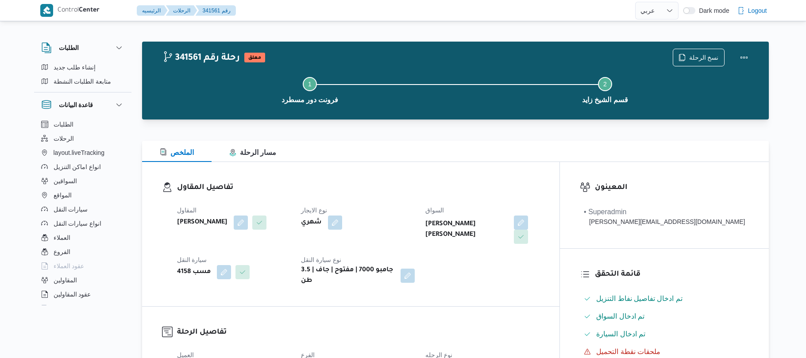
select select "ar"
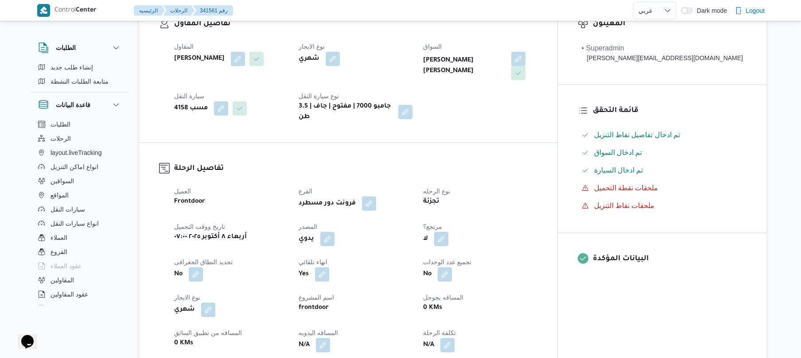
scroll to position [213, 0]
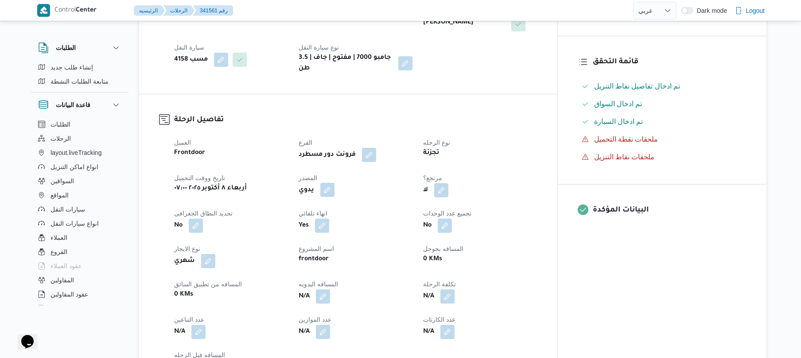
click at [334, 183] on button "button" at bounding box center [327, 190] width 14 height 14
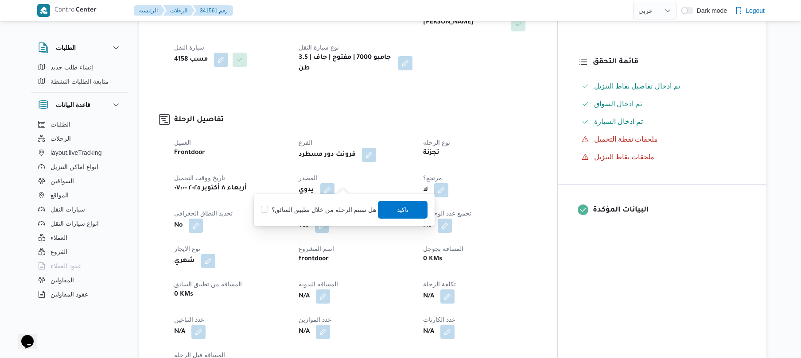
click at [346, 211] on label "هل ستتم الرحله من خلال تطبيق السائق؟" at bounding box center [318, 210] width 115 height 11
checkbox input "true"
click at [399, 214] on span "تاكيد" at bounding box center [403, 209] width 12 height 11
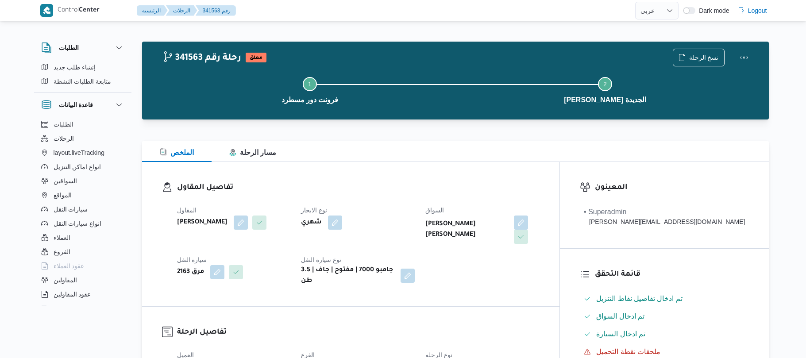
select select "ar"
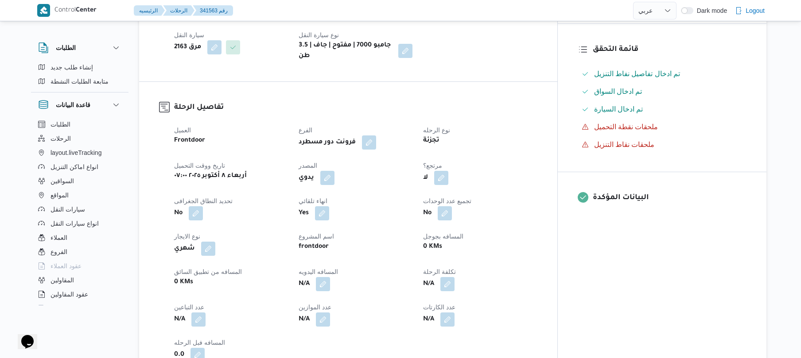
scroll to position [259, 0]
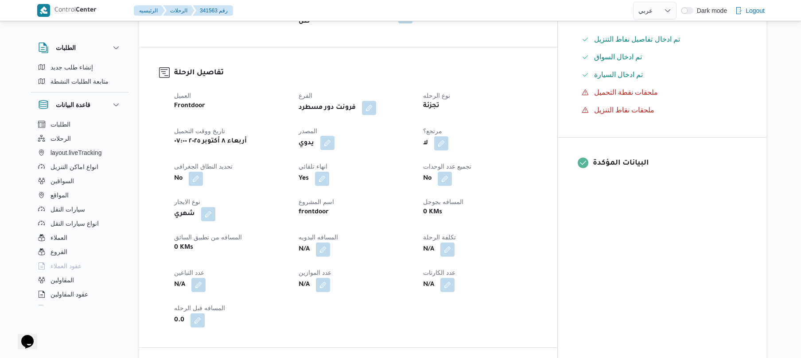
click at [334, 138] on button "button" at bounding box center [327, 143] width 14 height 14
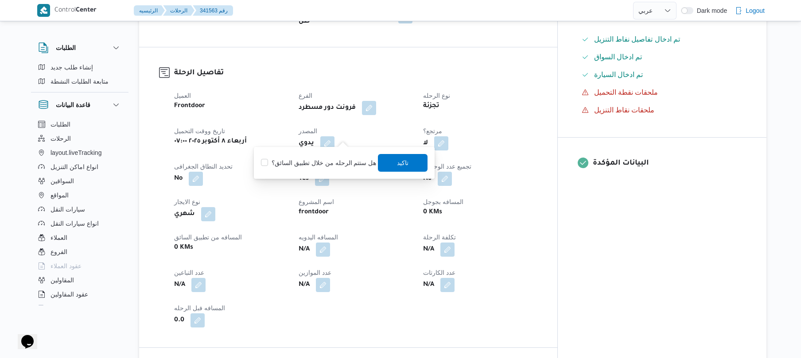
click at [319, 162] on label "هل ستتم الرحله من خلال تطبيق السائق؟" at bounding box center [318, 163] width 115 height 11
checkbox input "true"
click at [401, 163] on span "تاكيد" at bounding box center [403, 162] width 12 height 11
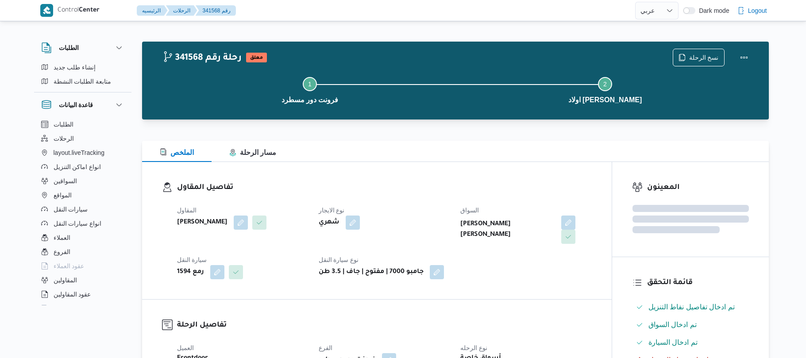
select select "ar"
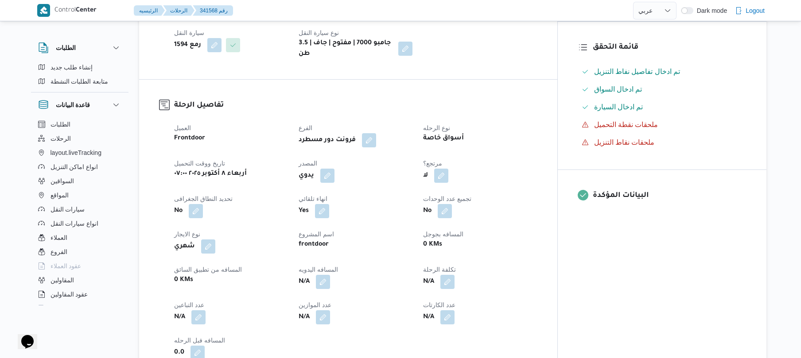
scroll to position [236, 0]
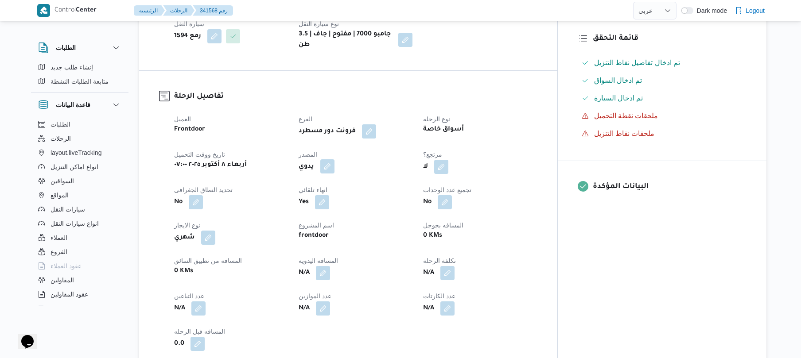
click at [334, 163] on button "button" at bounding box center [327, 166] width 14 height 14
click at [323, 190] on label "هل ستتم الرحله من خلال تطبيق السائق؟" at bounding box center [318, 186] width 115 height 11
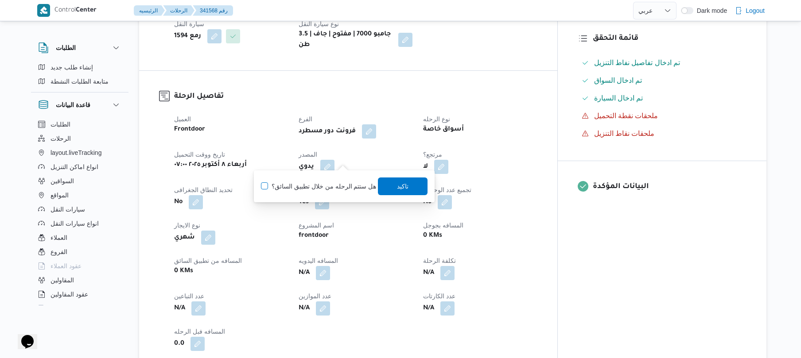
checkbox input "true"
click at [402, 188] on span "تاكيد" at bounding box center [403, 186] width 12 height 11
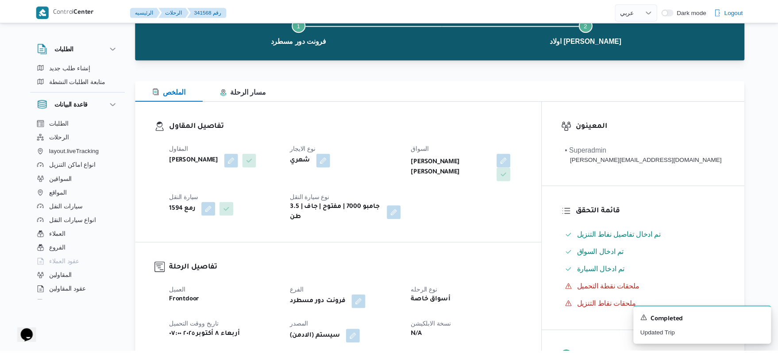
scroll to position [0, 0]
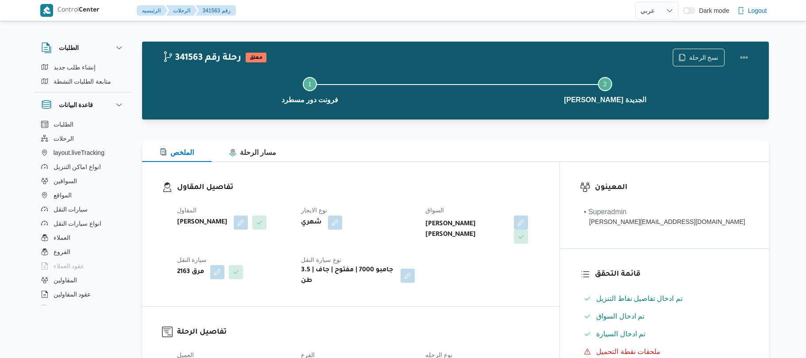
select select "ar"
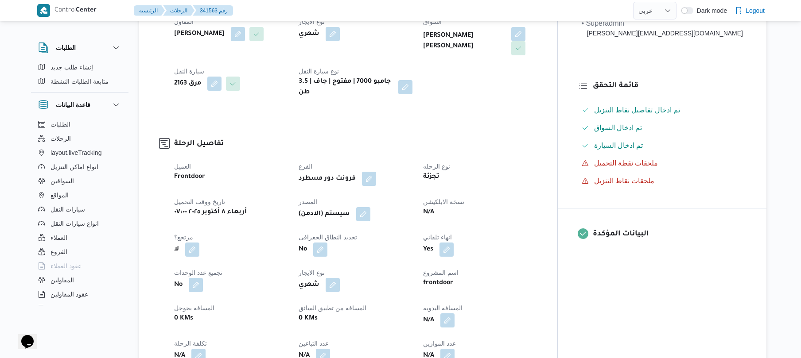
scroll to position [142, 0]
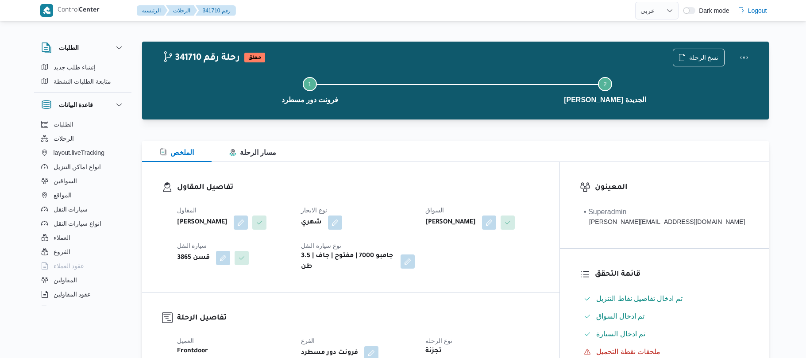
select select "ar"
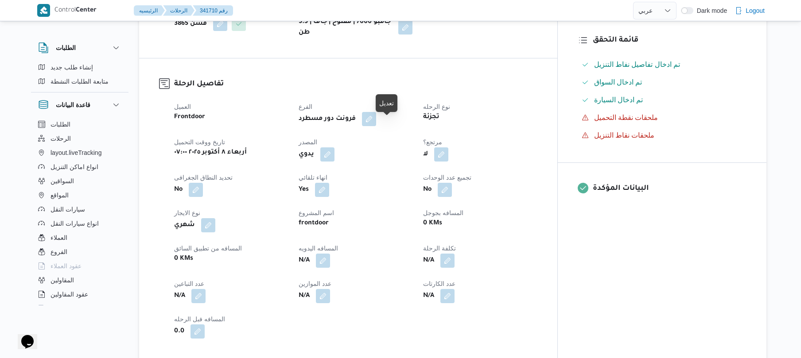
scroll to position [236, 0]
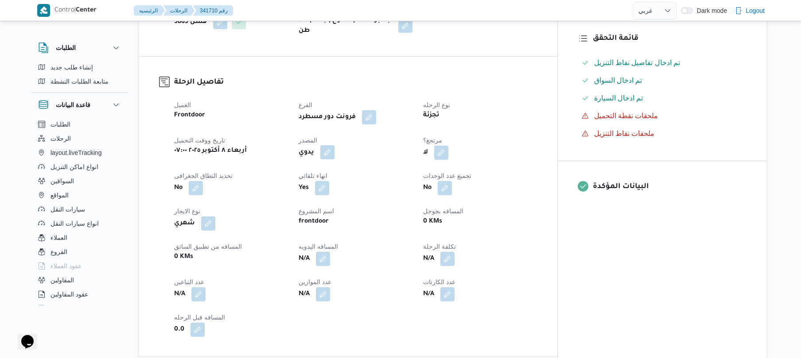
click at [334, 159] on button "button" at bounding box center [327, 152] width 14 height 14
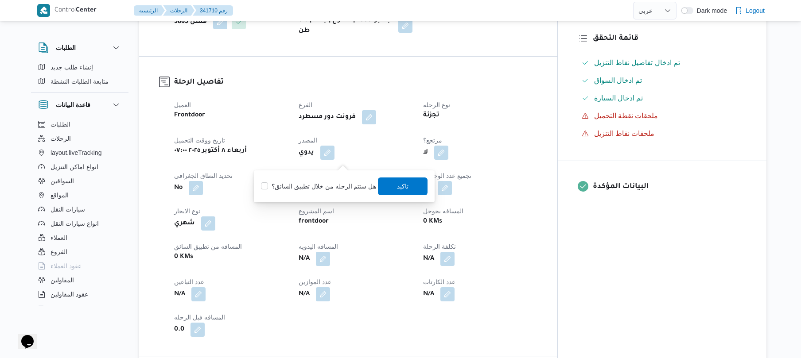
click at [330, 191] on label "هل ستتم الرحله من خلال تطبيق السائق؟" at bounding box center [318, 186] width 115 height 11
checkbox input "true"
click at [382, 187] on span "تاكيد" at bounding box center [403, 186] width 50 height 18
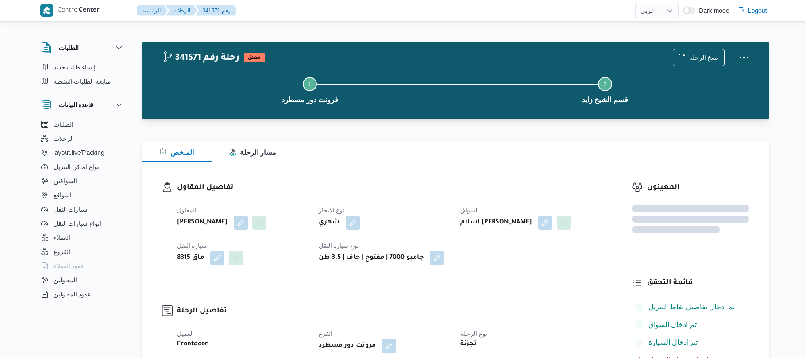
select select "ar"
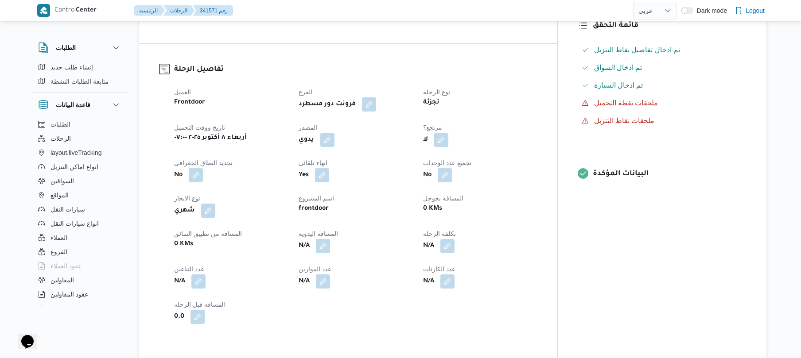
scroll to position [283, 0]
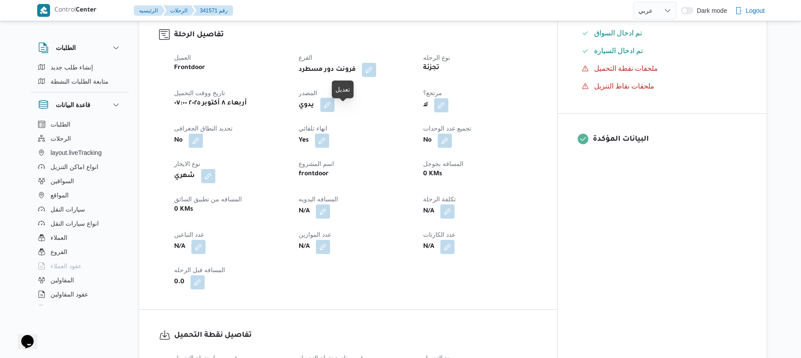
click at [334, 112] on button "button" at bounding box center [327, 105] width 14 height 14
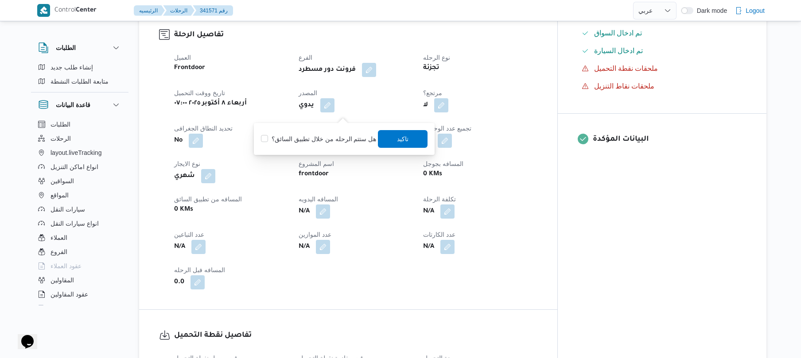
click at [320, 134] on label "هل ستتم الرحله من خلال تطبيق السائق؟" at bounding box center [318, 139] width 115 height 11
checkbox input "true"
click at [392, 141] on span "تاكيد" at bounding box center [403, 139] width 50 height 18
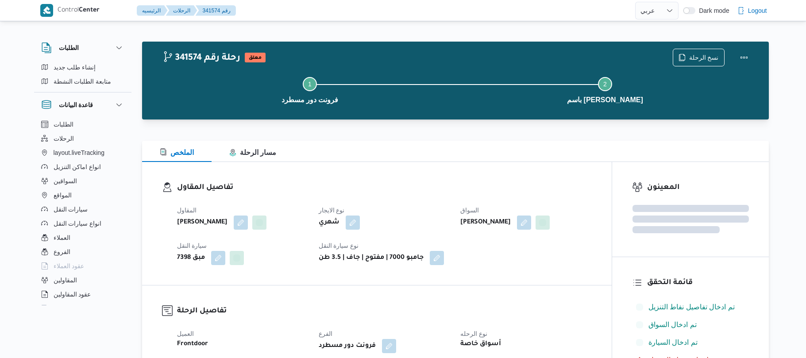
select select "ar"
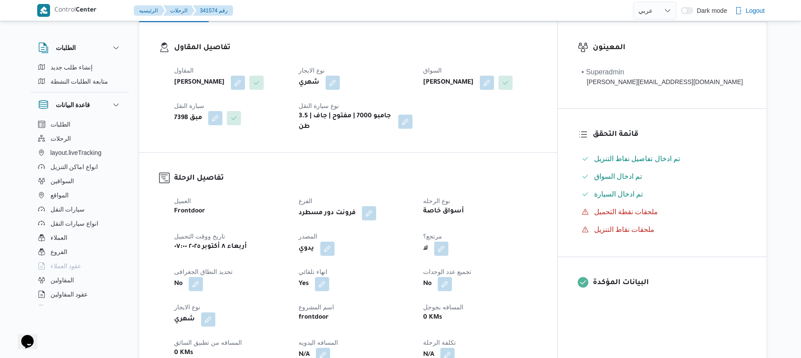
scroll to position [142, 0]
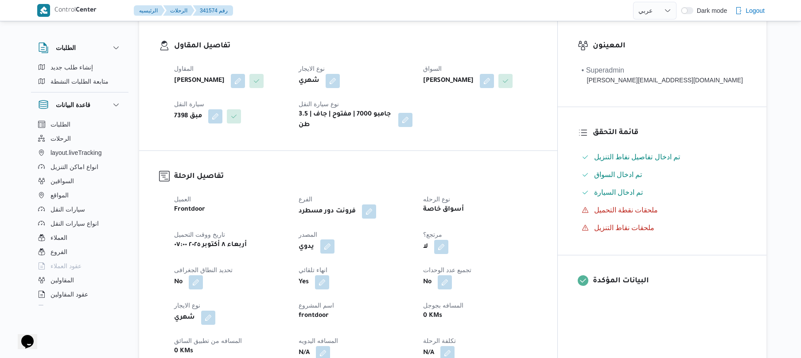
click at [334, 251] on button "button" at bounding box center [327, 247] width 14 height 14
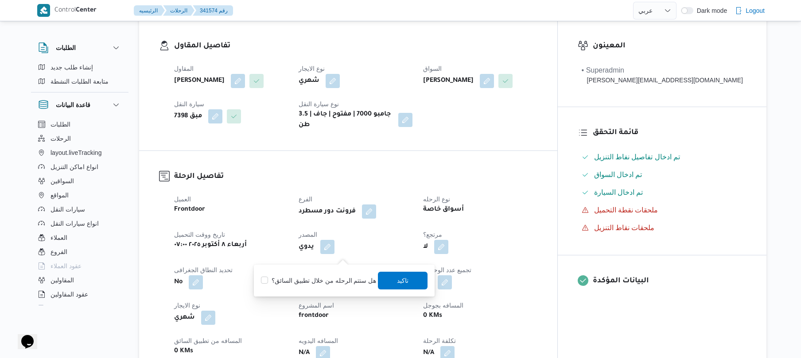
click at [342, 280] on label "هل ستتم الرحله من خلال تطبيق السائق؟" at bounding box center [318, 280] width 115 height 11
checkbox input "true"
click at [391, 284] on span "تاكيد" at bounding box center [403, 280] width 50 height 18
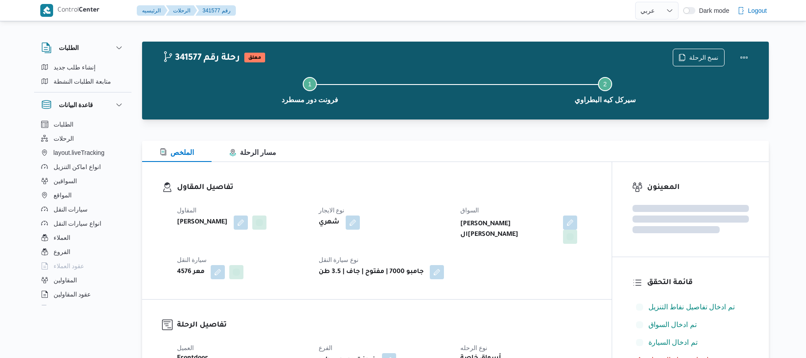
select select "ar"
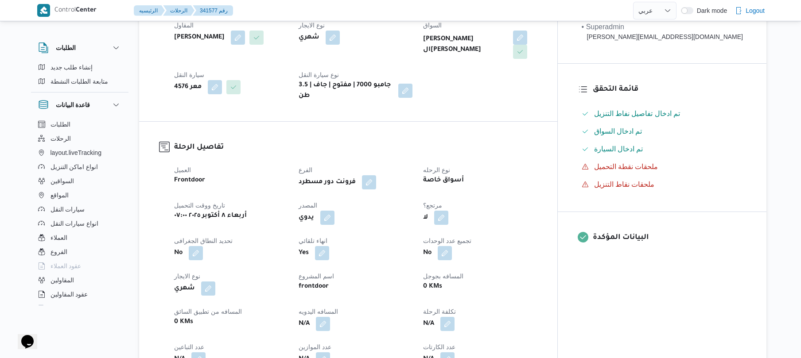
scroll to position [189, 0]
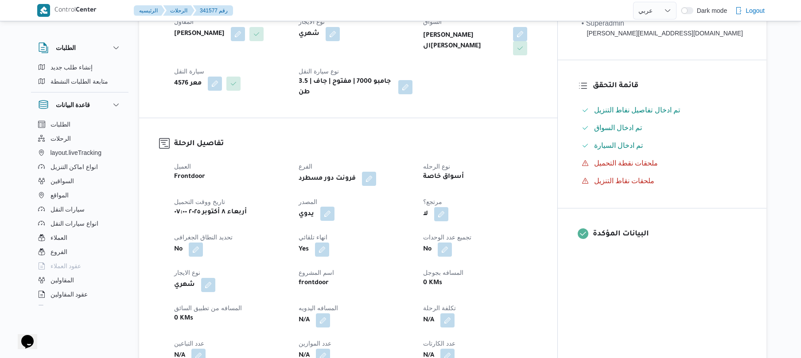
click at [334, 208] on button "button" at bounding box center [327, 214] width 14 height 14
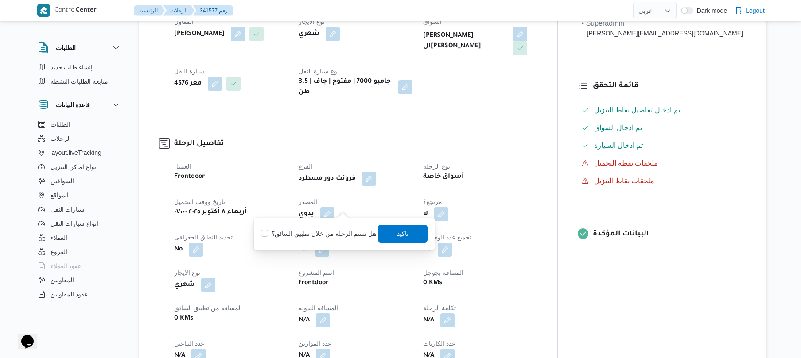
click at [326, 232] on label "هل ستتم الرحله من خلال تطبيق السائق؟" at bounding box center [318, 233] width 115 height 11
checkbox input "true"
click at [397, 237] on span "تاكيد" at bounding box center [403, 233] width 12 height 11
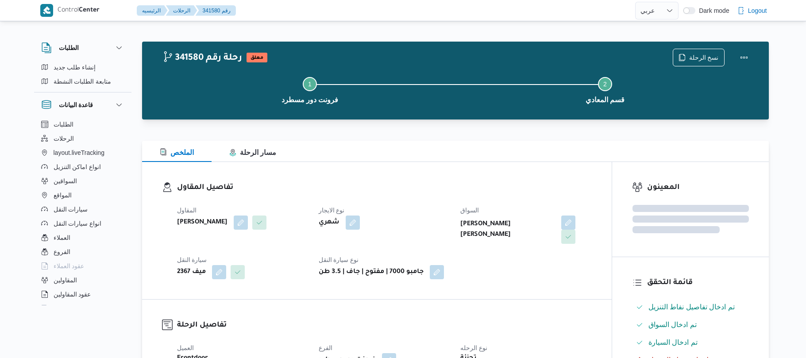
select select "ar"
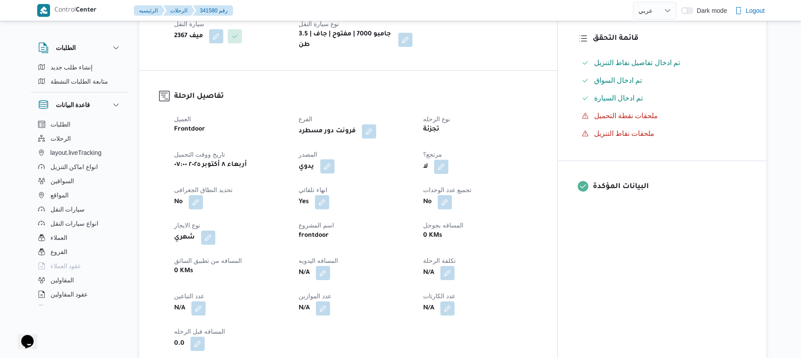
click at [334, 163] on button "button" at bounding box center [327, 166] width 14 height 14
click at [318, 190] on label "هل ستتم الرحله من خلال تطبيق السائق؟" at bounding box center [318, 186] width 115 height 11
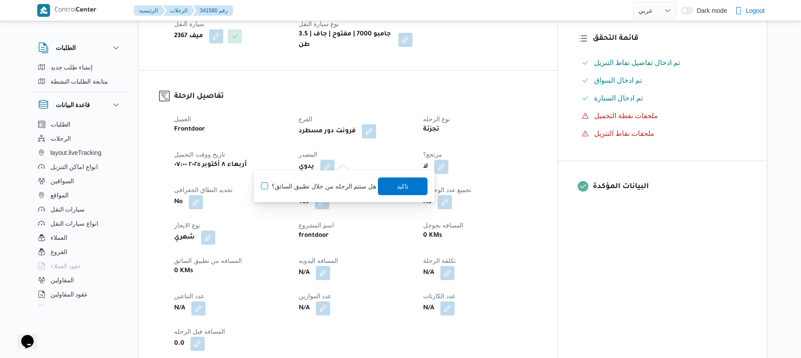
checkbox input "true"
click at [397, 188] on span "تاكيد" at bounding box center [403, 186] width 12 height 11
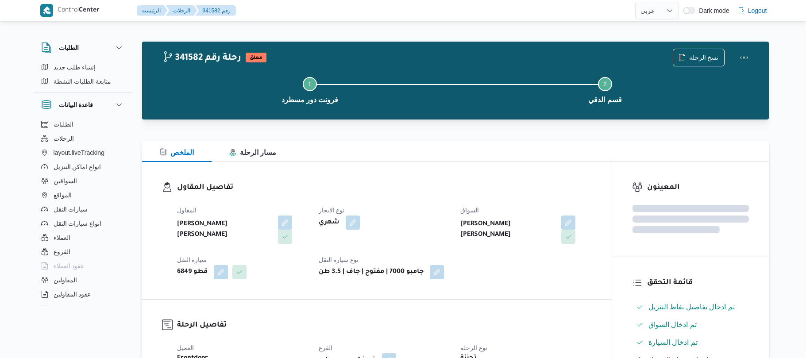
select select "ar"
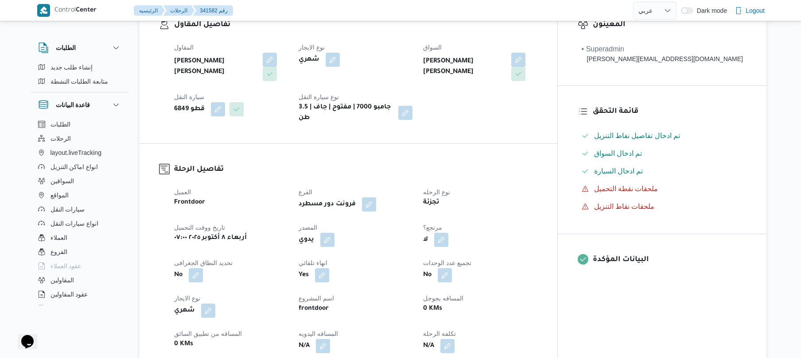
scroll to position [165, 0]
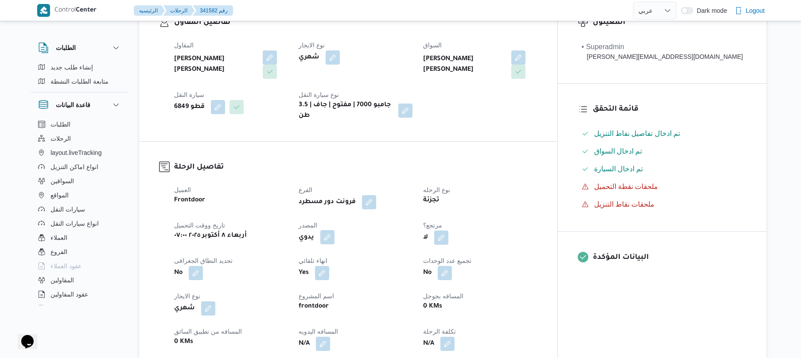
click at [334, 230] on button "button" at bounding box center [327, 237] width 14 height 14
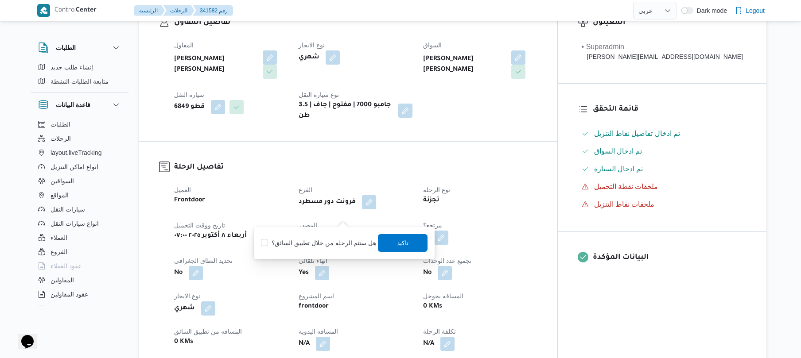
click at [323, 243] on label "هل ستتم الرحله من خلال تطبيق السائق؟" at bounding box center [318, 243] width 115 height 11
checkbox input "true"
click at [397, 241] on span "تاكيد" at bounding box center [403, 242] width 12 height 11
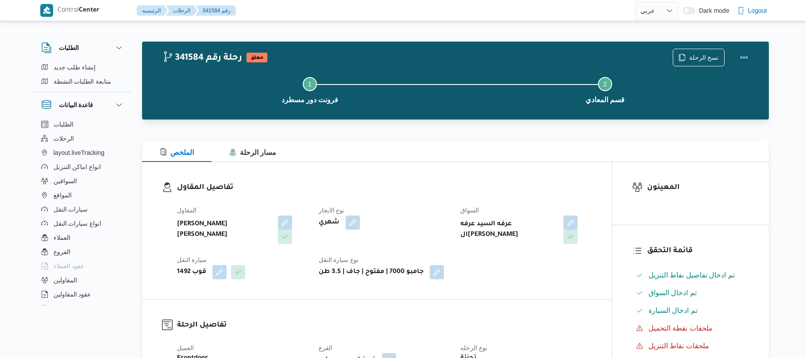
select select "ar"
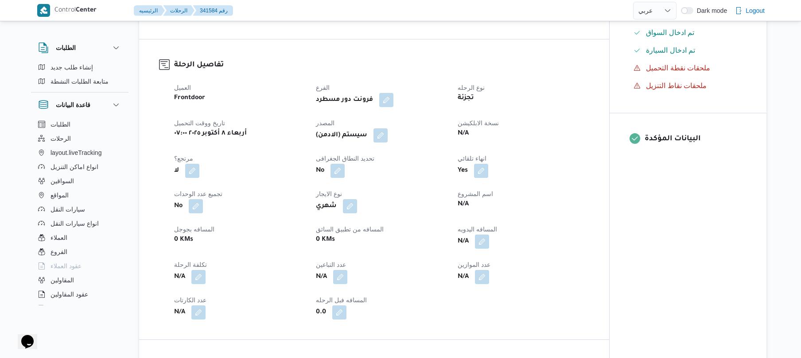
scroll to position [259, 0]
